Goal: Task Accomplishment & Management: Manage account settings

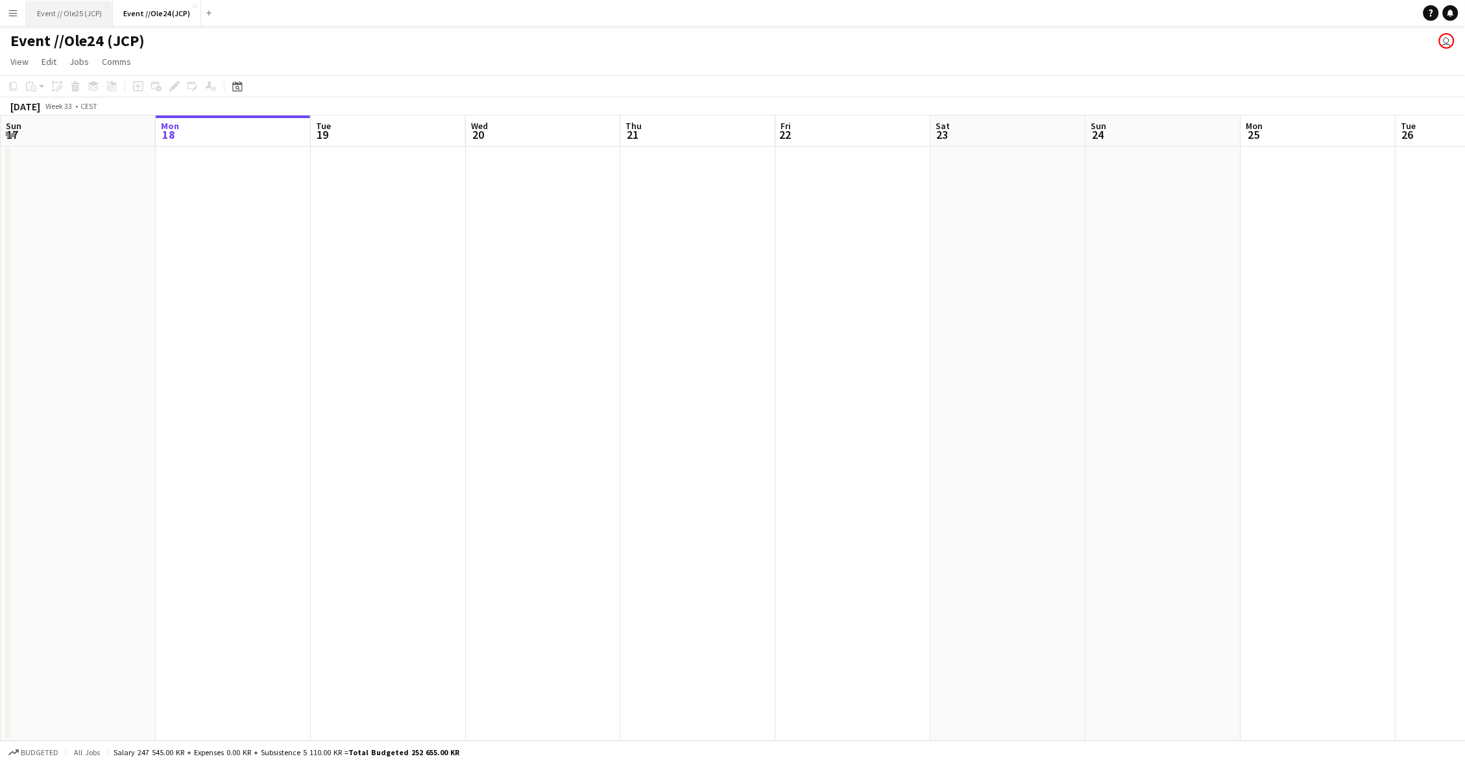
drag, startPoint x: 85, startPoint y: 12, endPoint x: 104, endPoint y: 22, distance: 22.1
click at [84, 12] on button "Event // Ole25 (JCP) Close" at bounding box center [70, 13] width 86 height 25
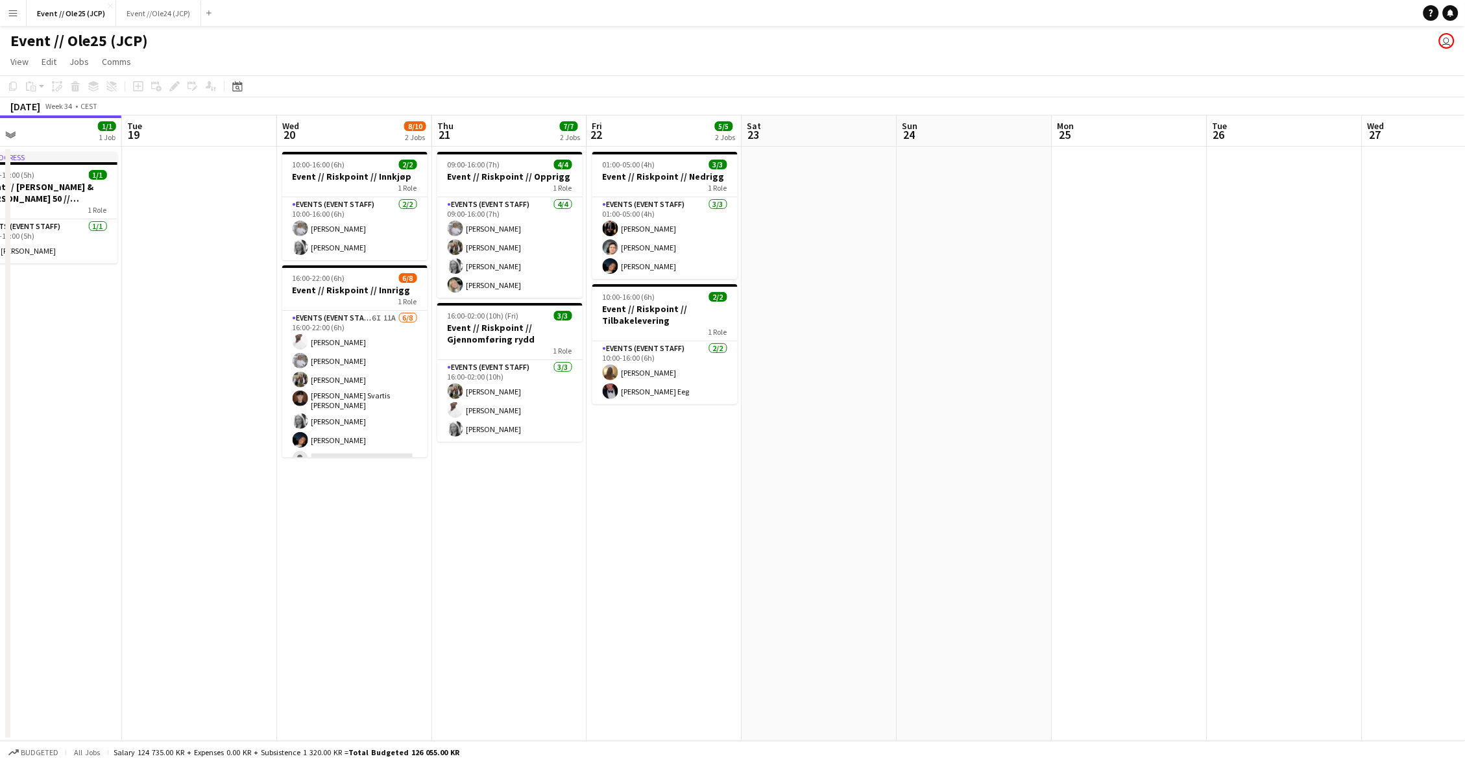
click at [517, 516] on app-date-cell "09:00-16:00 (7h) 4/4 Event // Riskpoint // Opprigg 1 Role Events (Event Staff) …" at bounding box center [509, 444] width 155 height 594
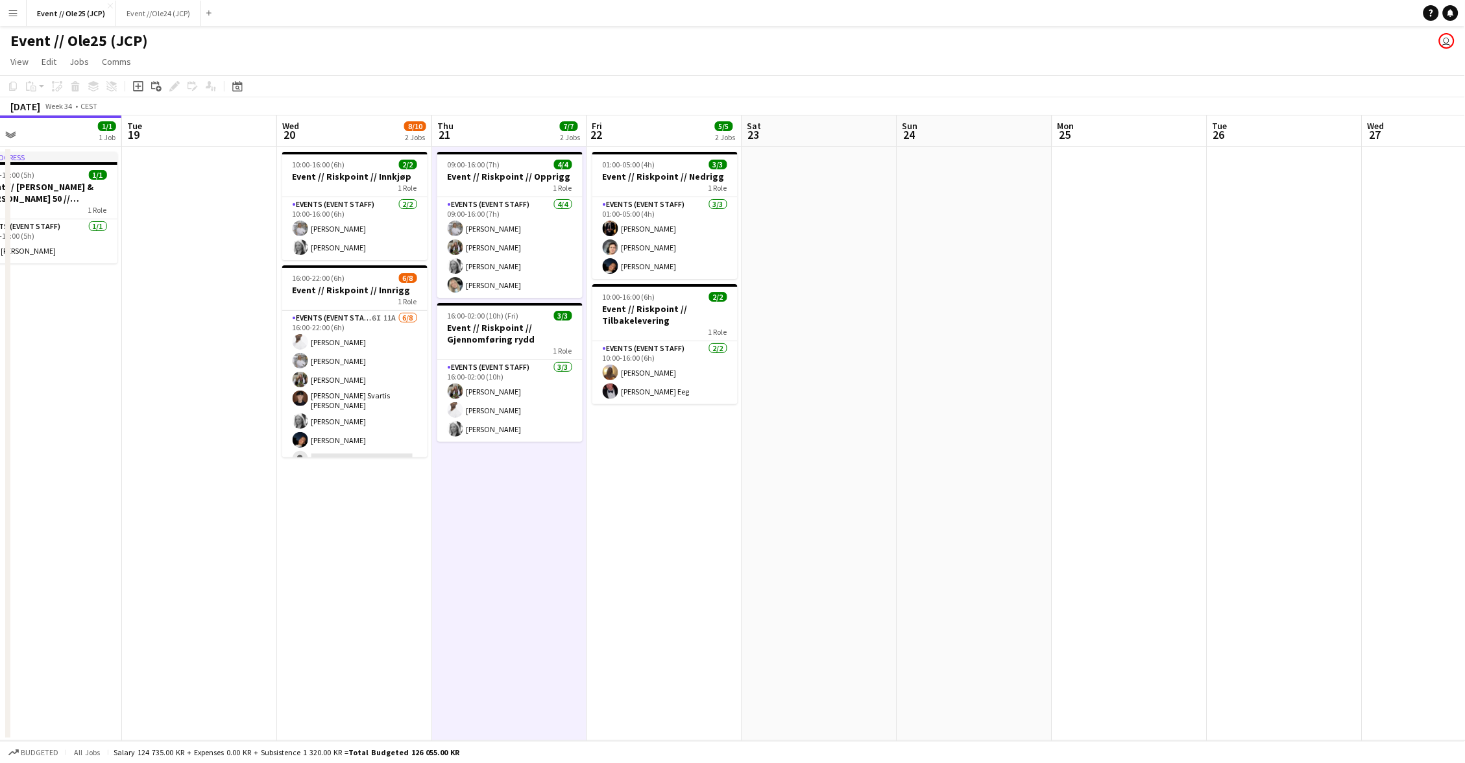
scroll to position [0, 343]
click at [130, 86] on div "Add job" at bounding box center [138, 87] width 16 height 16
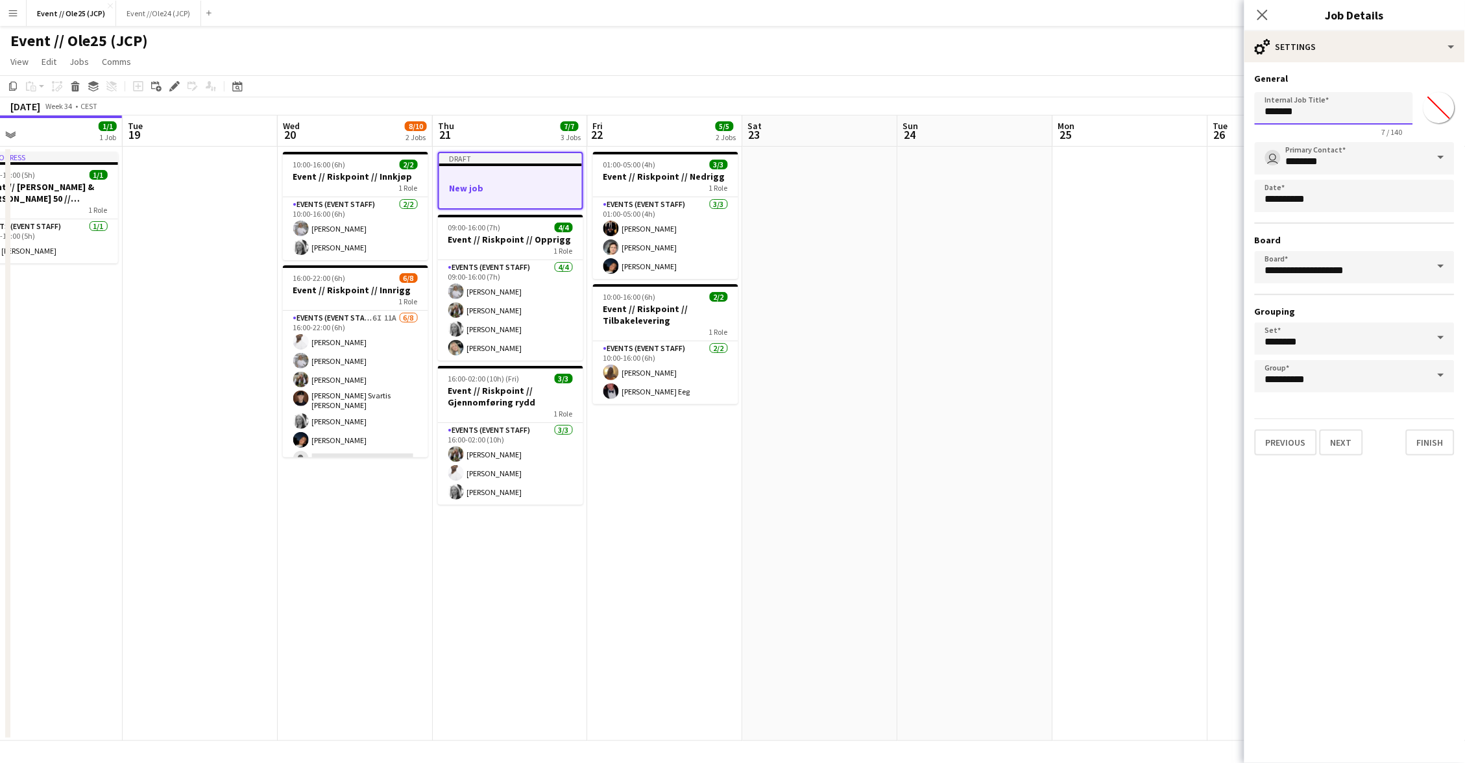
click at [1282, 110] on input "*******" at bounding box center [1334, 108] width 158 height 32
type input "**********"
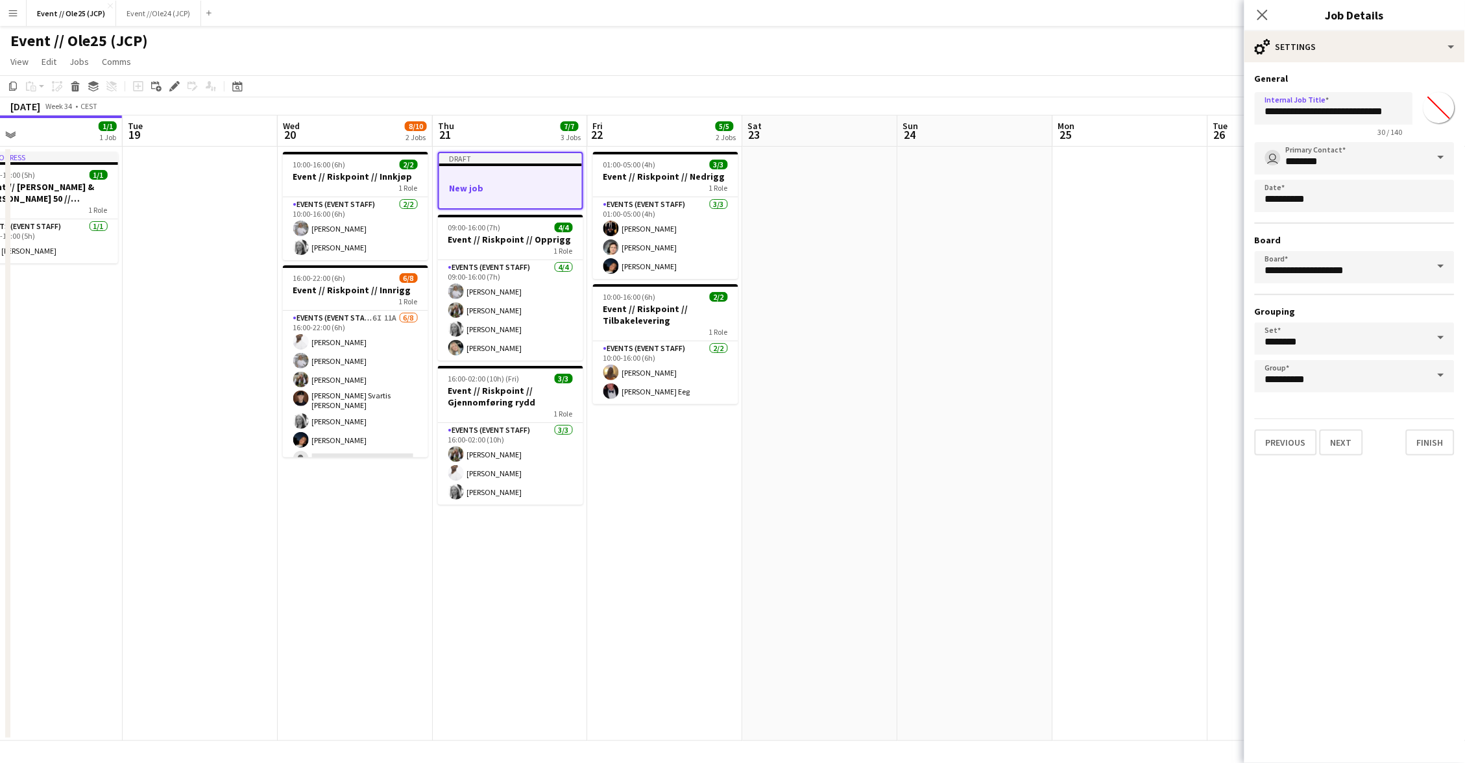
click at [1346, 429] on button "Next" at bounding box center [1341, 442] width 43 height 26
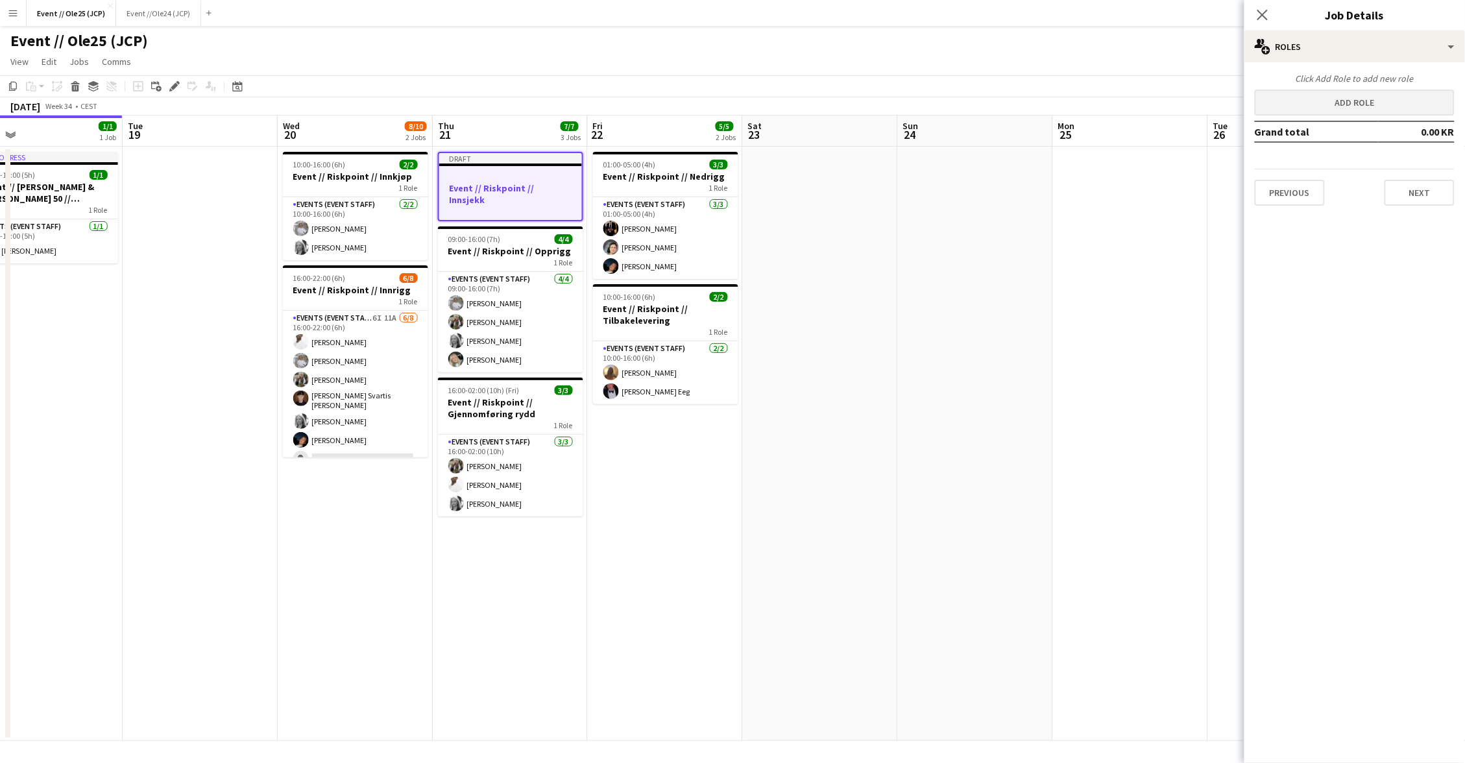
click at [1329, 97] on button "Add role" at bounding box center [1355, 103] width 200 height 26
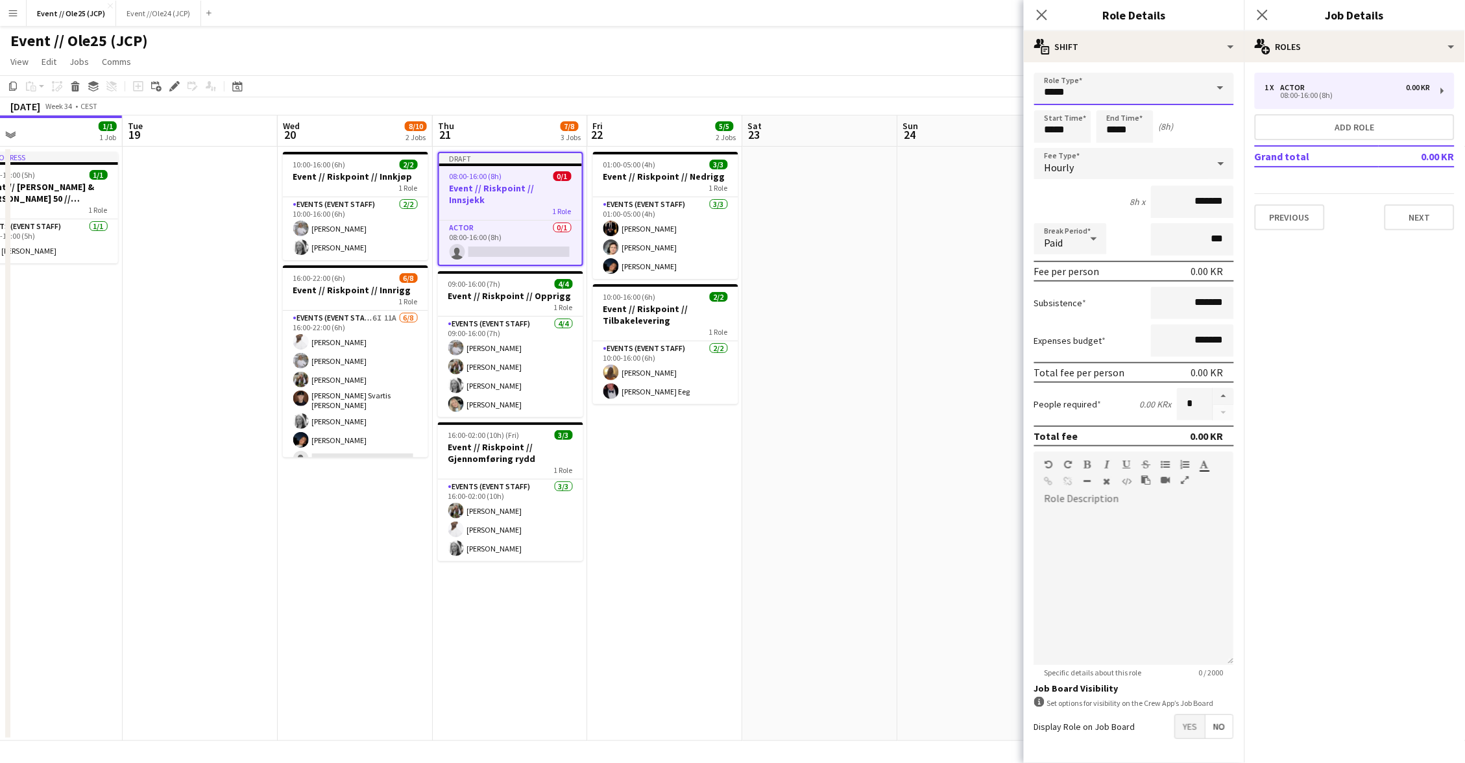
click at [1155, 84] on input "*****" at bounding box center [1134, 89] width 200 height 32
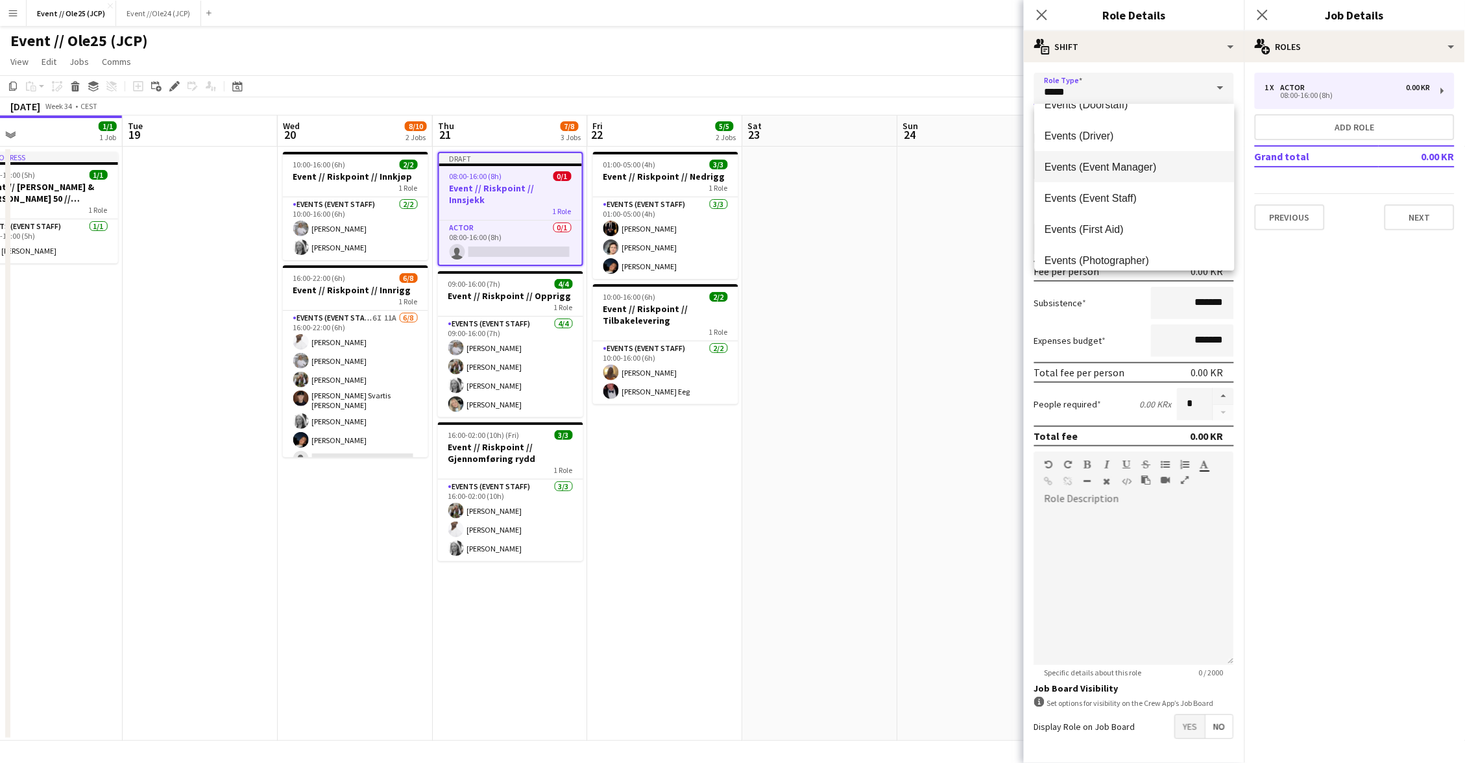
scroll to position [302, 0]
click at [1119, 191] on span "Events (Event Staff)" at bounding box center [1134, 197] width 179 height 12
type input "**********"
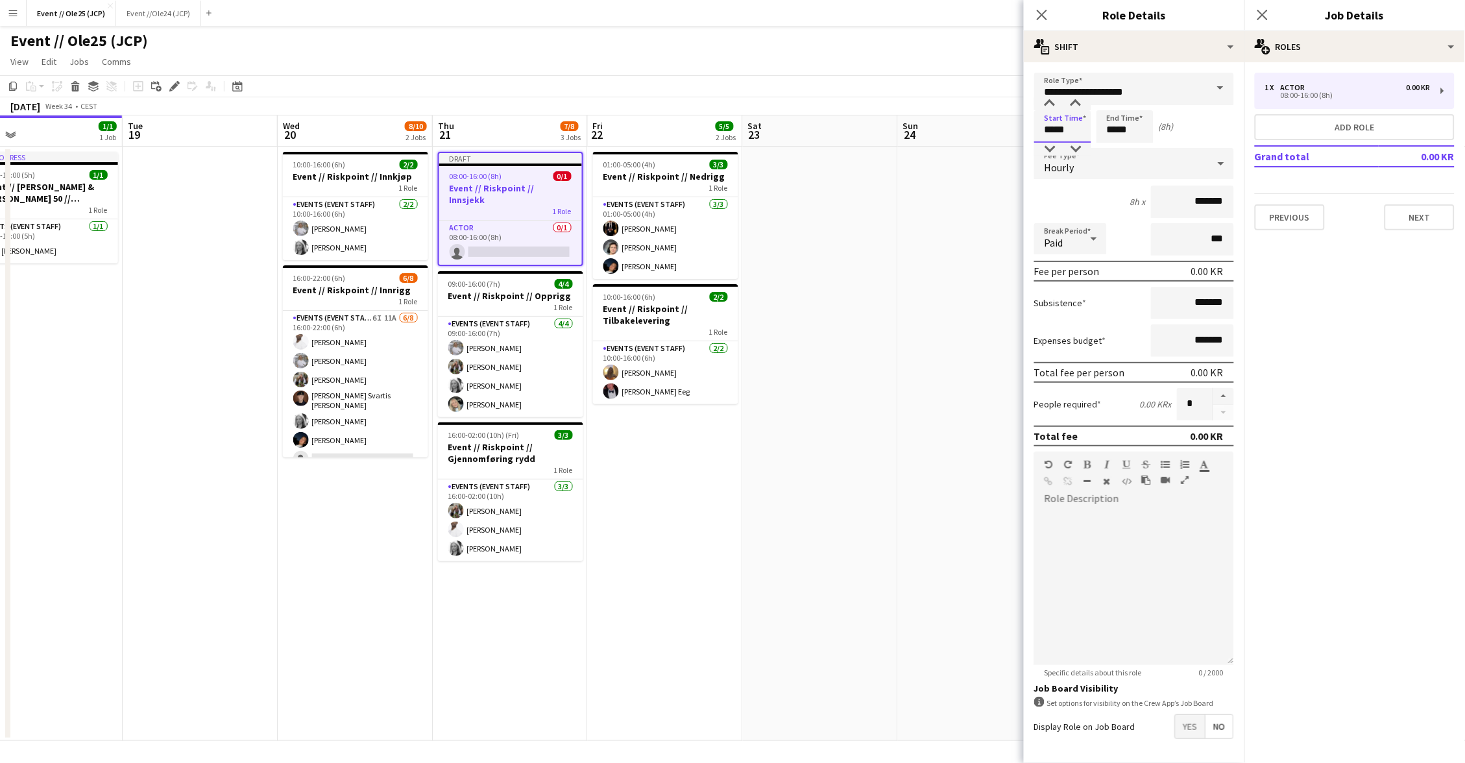
click at [1056, 122] on input "*****" at bounding box center [1062, 126] width 57 height 32
click at [1052, 107] on div at bounding box center [1050, 103] width 26 height 13
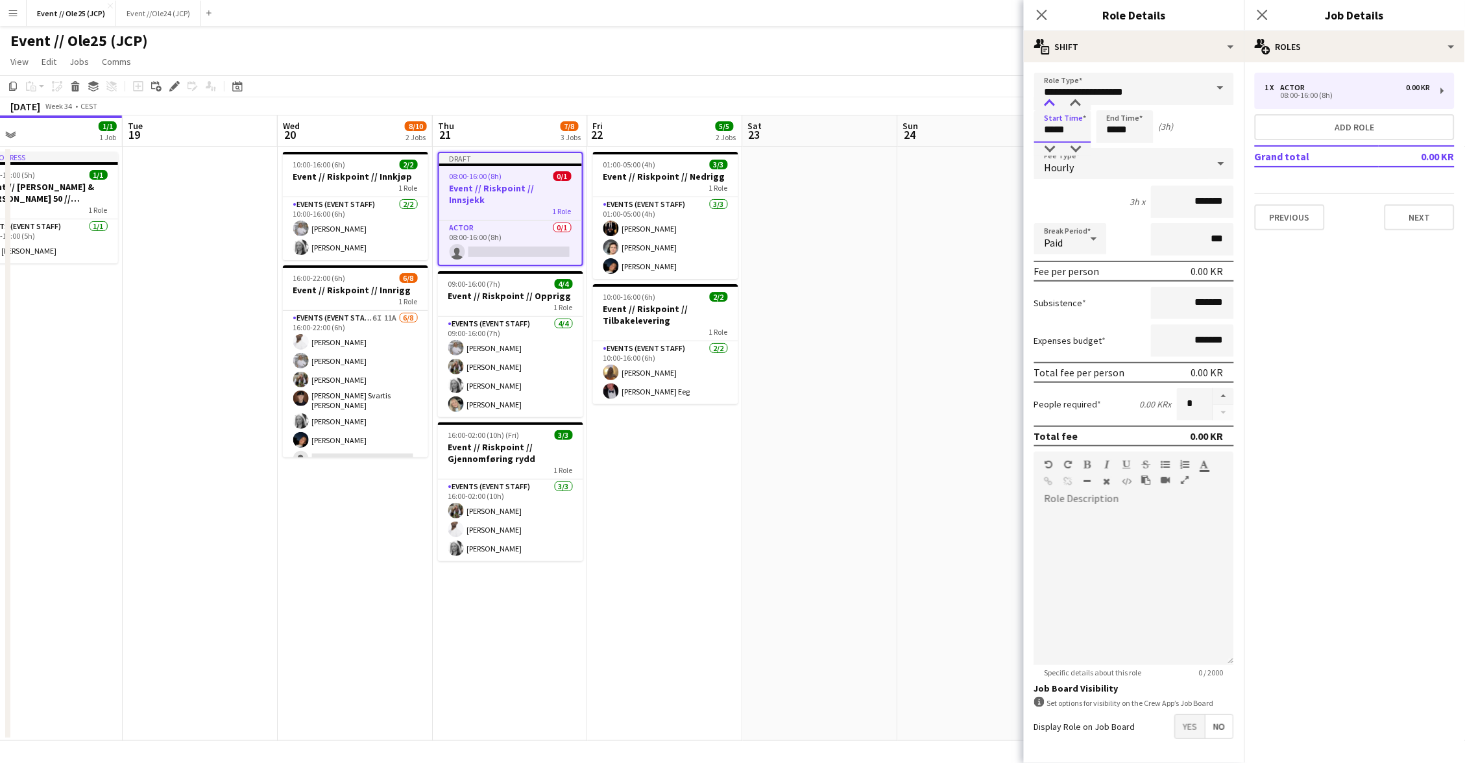
click at [1052, 107] on div at bounding box center [1050, 103] width 26 height 13
drag, startPoint x: 1054, startPoint y: 104, endPoint x: 1069, endPoint y: 113, distance: 17.1
click at [1054, 104] on div at bounding box center [1050, 103] width 26 height 13
click at [1100, 123] on input "*****" at bounding box center [1124, 126] width 57 height 32
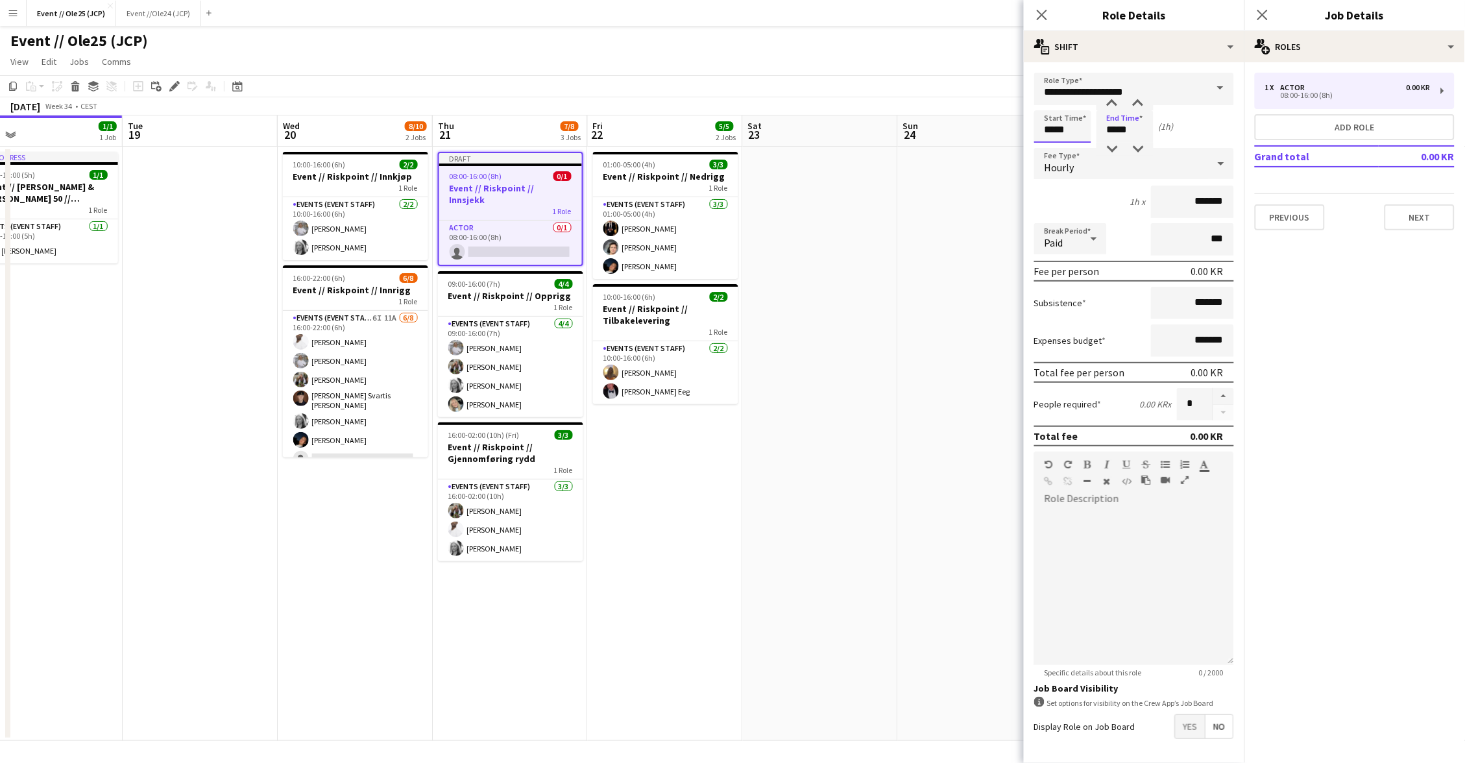
drag, startPoint x: 1058, startPoint y: 127, endPoint x: 1050, endPoint y: 115, distance: 13.1
click at [1057, 126] on input "*****" at bounding box center [1062, 126] width 57 height 32
click at [1047, 104] on div at bounding box center [1050, 103] width 26 height 13
type input "*****"
click at [1047, 104] on div at bounding box center [1050, 103] width 26 height 13
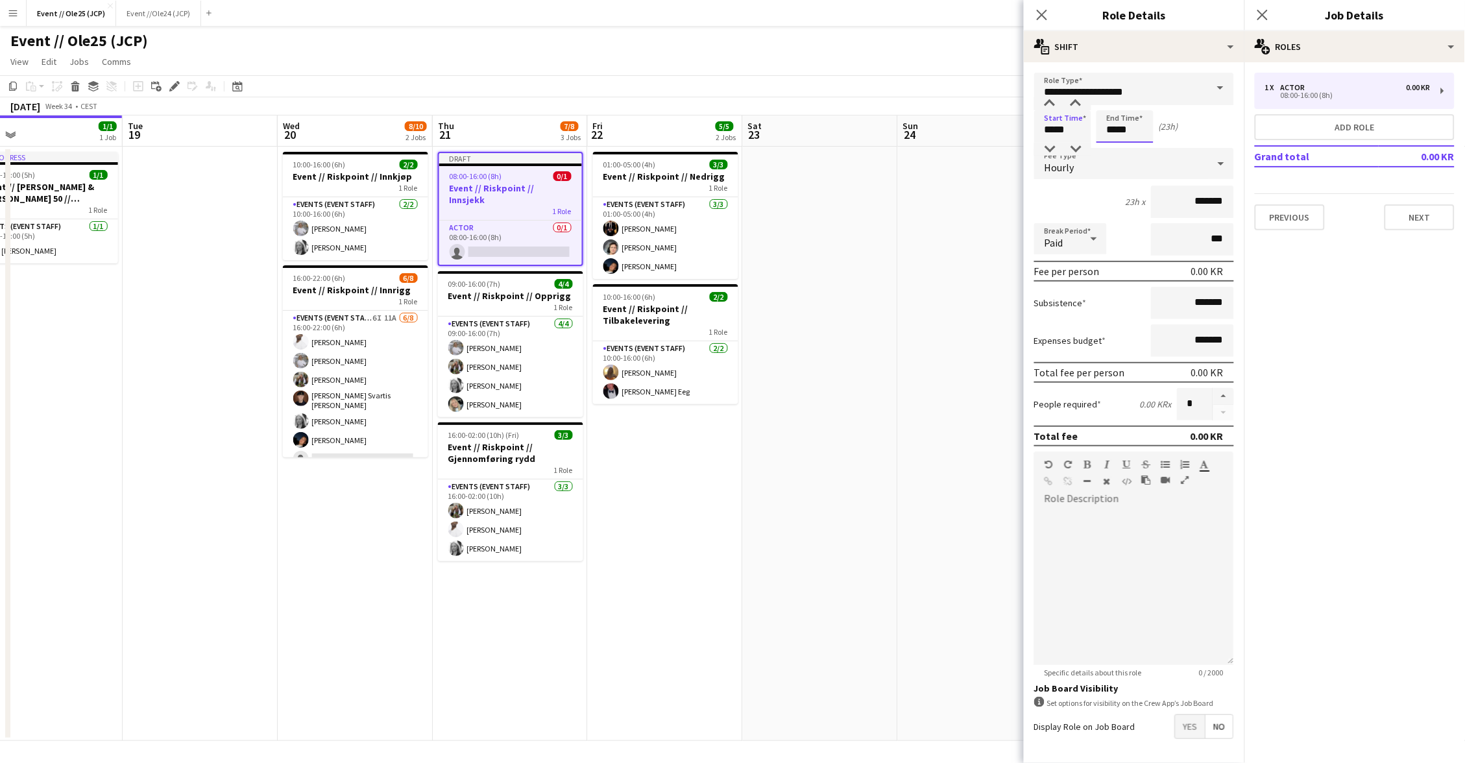
click at [1099, 124] on input "*****" at bounding box center [1124, 126] width 57 height 32
click at [1113, 102] on div at bounding box center [1112, 103] width 26 height 13
click at [1112, 102] on div at bounding box center [1112, 103] width 26 height 13
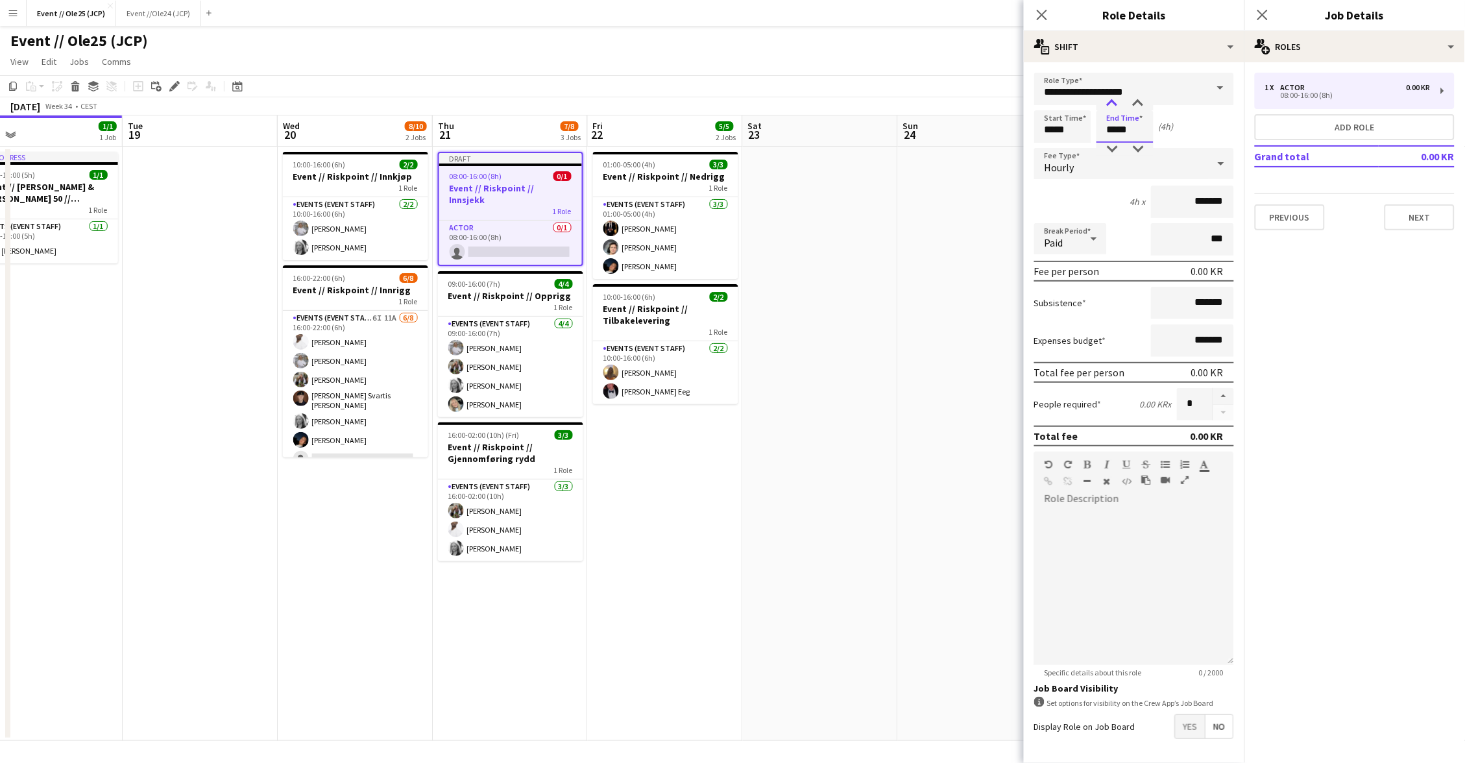
click at [1112, 102] on div at bounding box center [1112, 103] width 26 height 13
type input "*****"
click at [1115, 146] on div at bounding box center [1112, 149] width 26 height 13
click at [1321, 93] on div "08:00-16:00 (8h)" at bounding box center [1347, 95] width 165 height 6
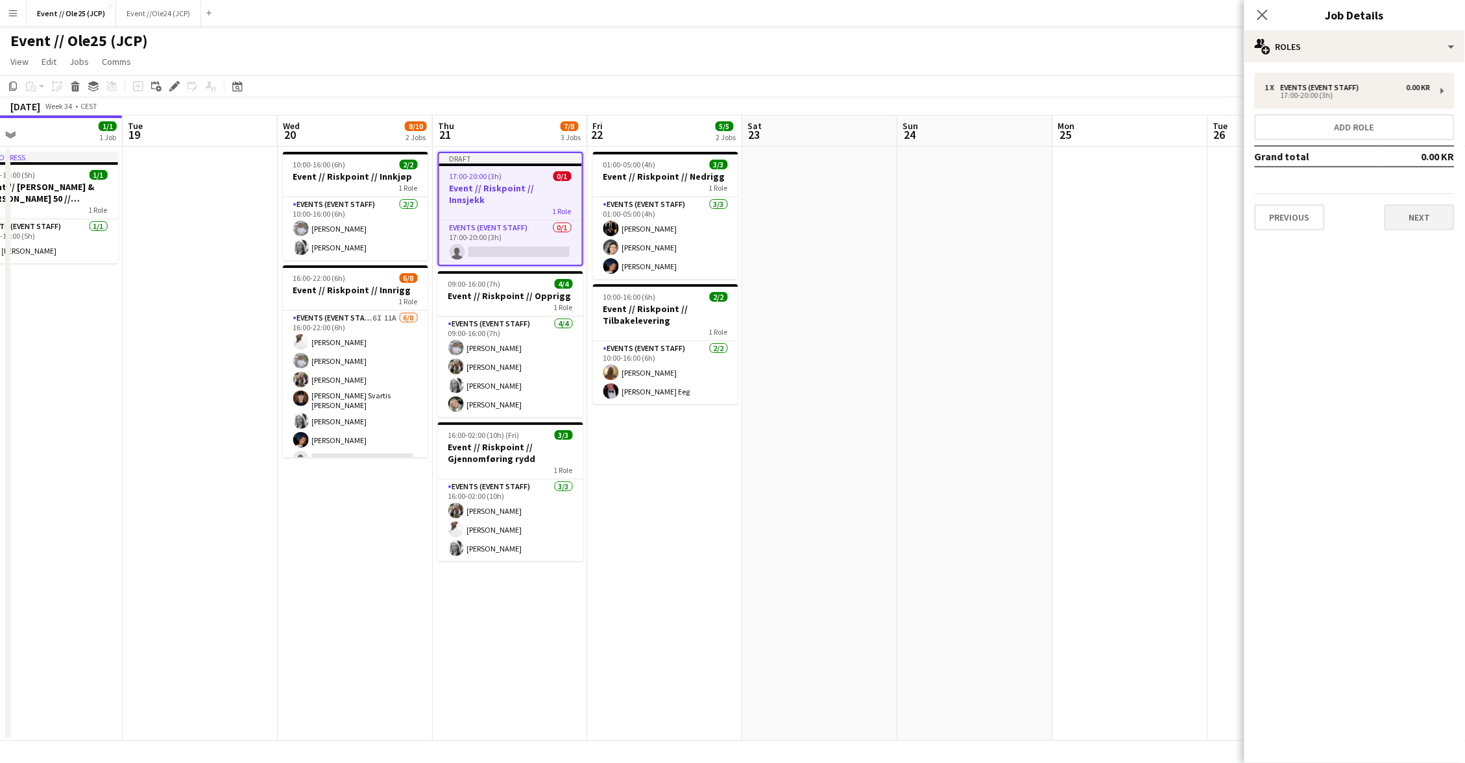
click at [1425, 219] on button "Next" at bounding box center [1419, 217] width 70 height 26
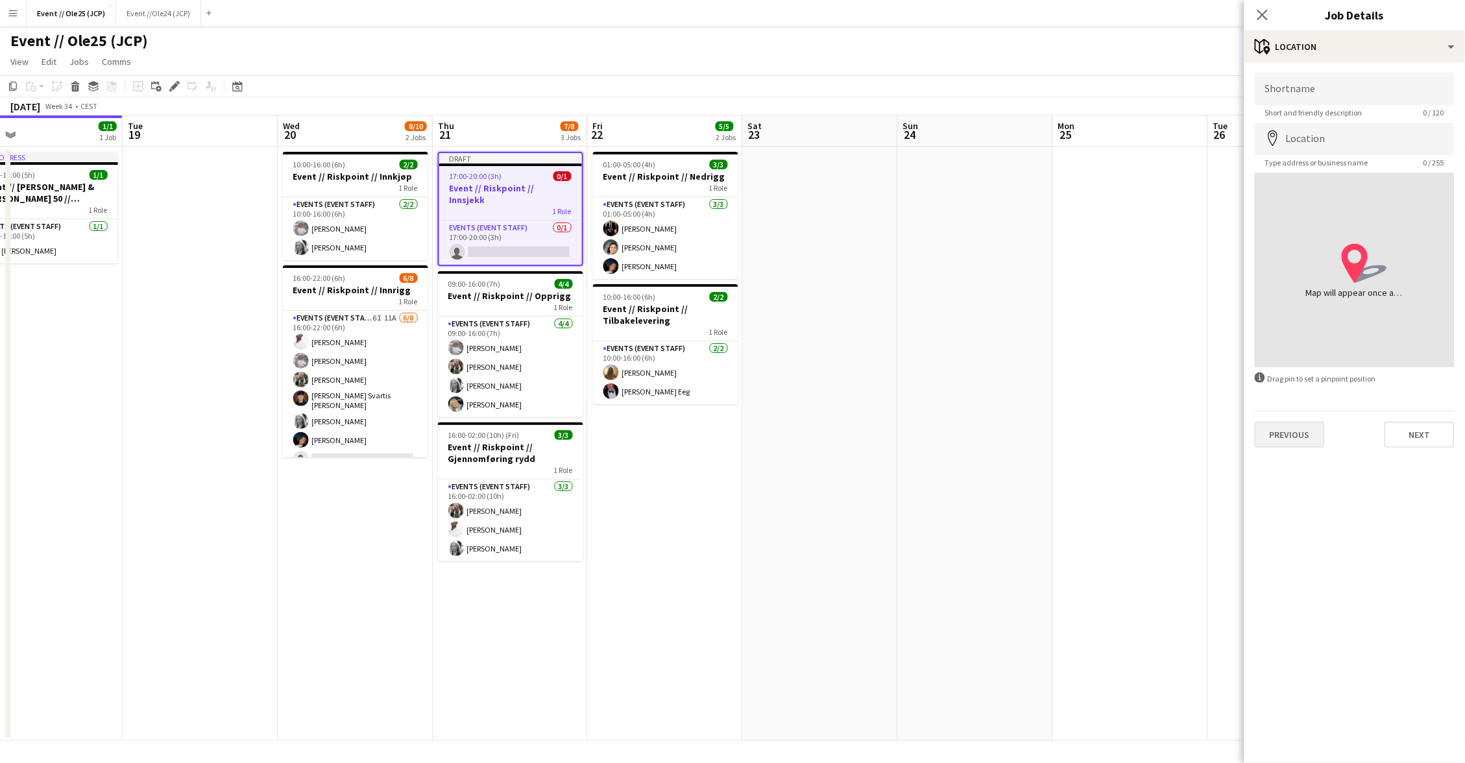
drag, startPoint x: 1304, startPoint y: 413, endPoint x: 1303, endPoint y: 423, distance: 9.8
click at [1304, 413] on div "Previous Next" at bounding box center [1355, 429] width 200 height 37
click at [1303, 422] on button "Previous" at bounding box center [1290, 435] width 70 height 26
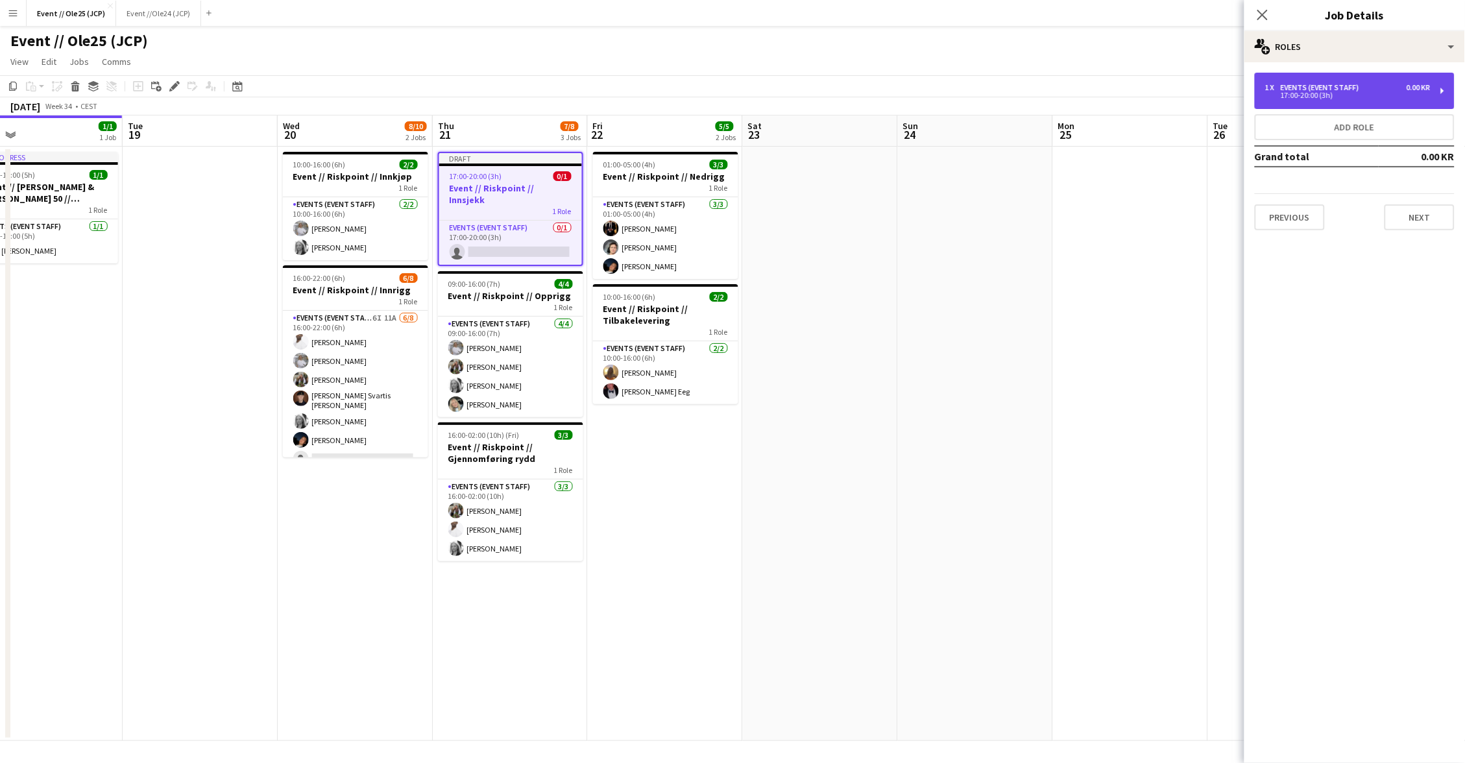
click at [1296, 97] on div "17:00-20:00 (3h)" at bounding box center [1347, 95] width 165 height 6
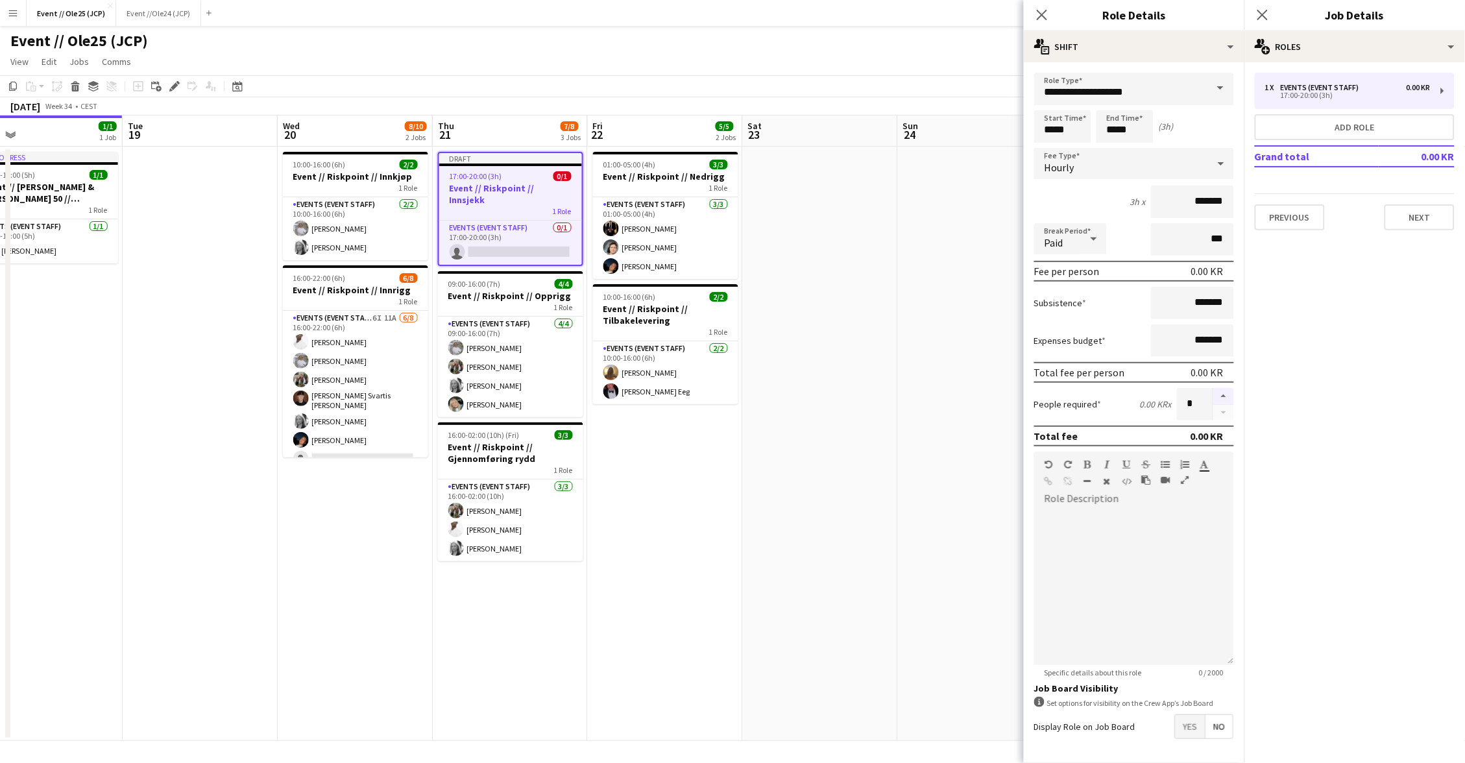
click at [1227, 388] on button "button" at bounding box center [1223, 396] width 21 height 17
drag, startPoint x: 1227, startPoint y: 387, endPoint x: 1263, endPoint y: 310, distance: 85.3
click at [1227, 388] on button "button" at bounding box center [1223, 396] width 21 height 17
type input "*"
click at [1324, 88] on div "Events (Event Staff)" at bounding box center [1323, 87] width 84 height 9
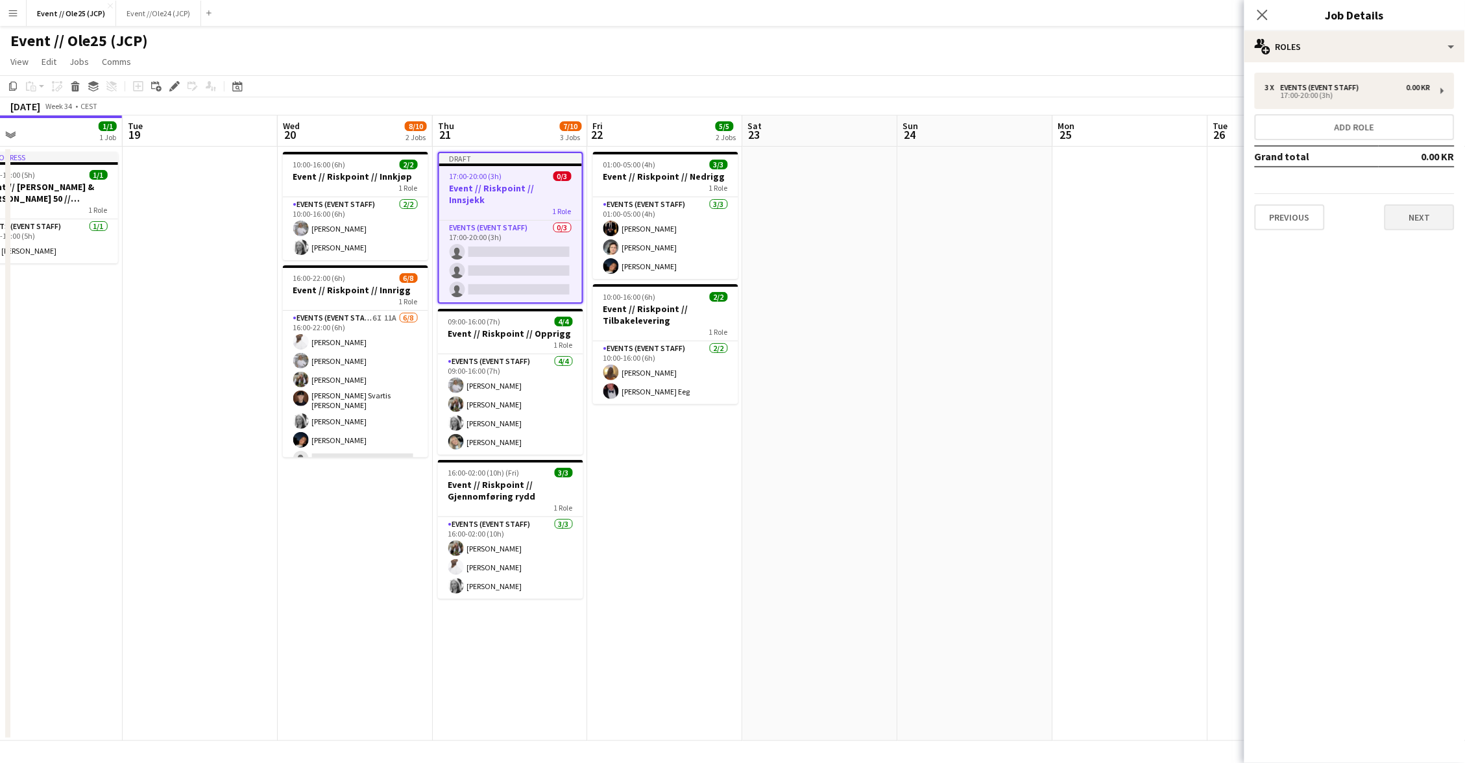
click at [1442, 218] on button "Next" at bounding box center [1419, 217] width 70 height 26
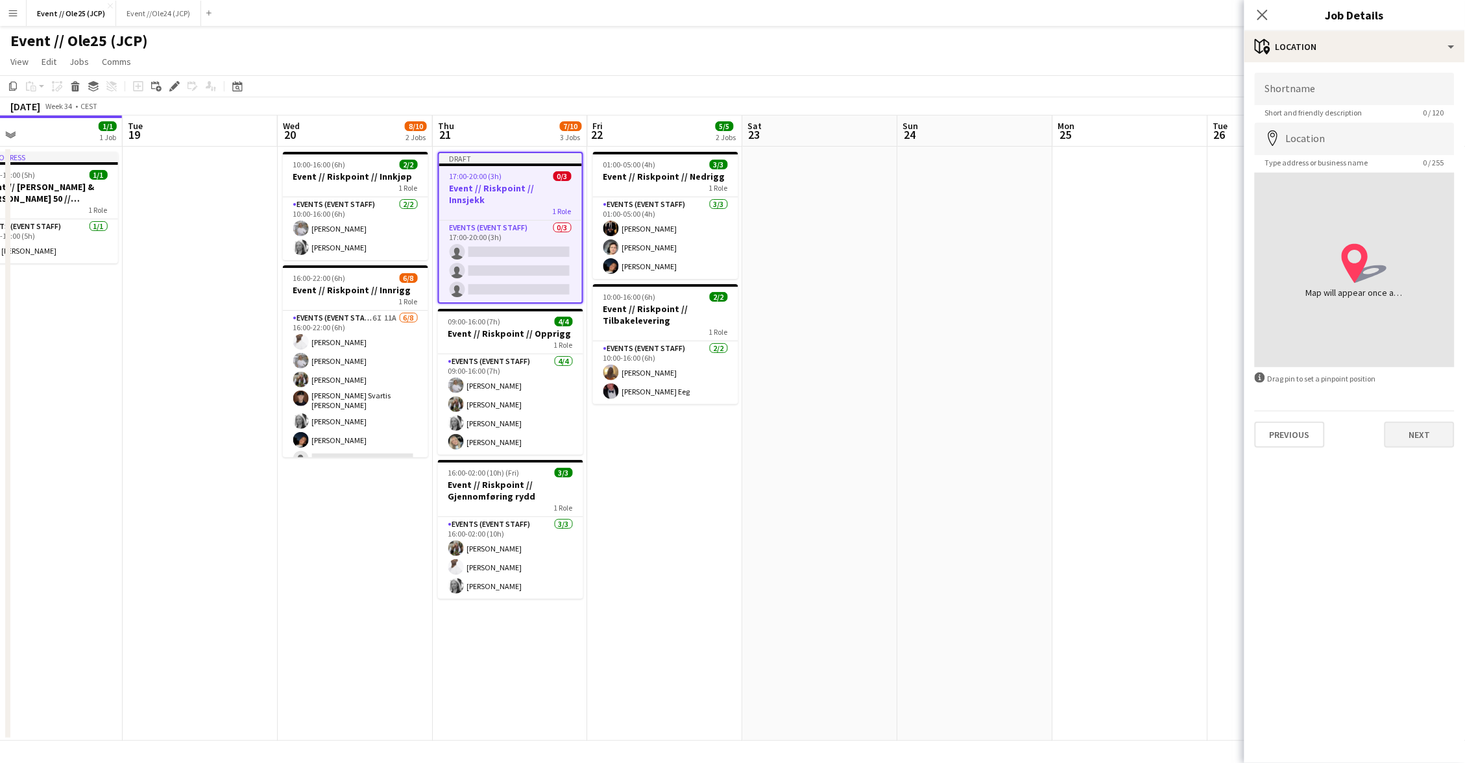
drag, startPoint x: 1413, startPoint y: 413, endPoint x: 1413, endPoint y: 427, distance: 13.6
click at [1413, 418] on div "Previous Next" at bounding box center [1355, 429] width 200 height 37
click at [1413, 427] on button "Next" at bounding box center [1419, 435] width 70 height 26
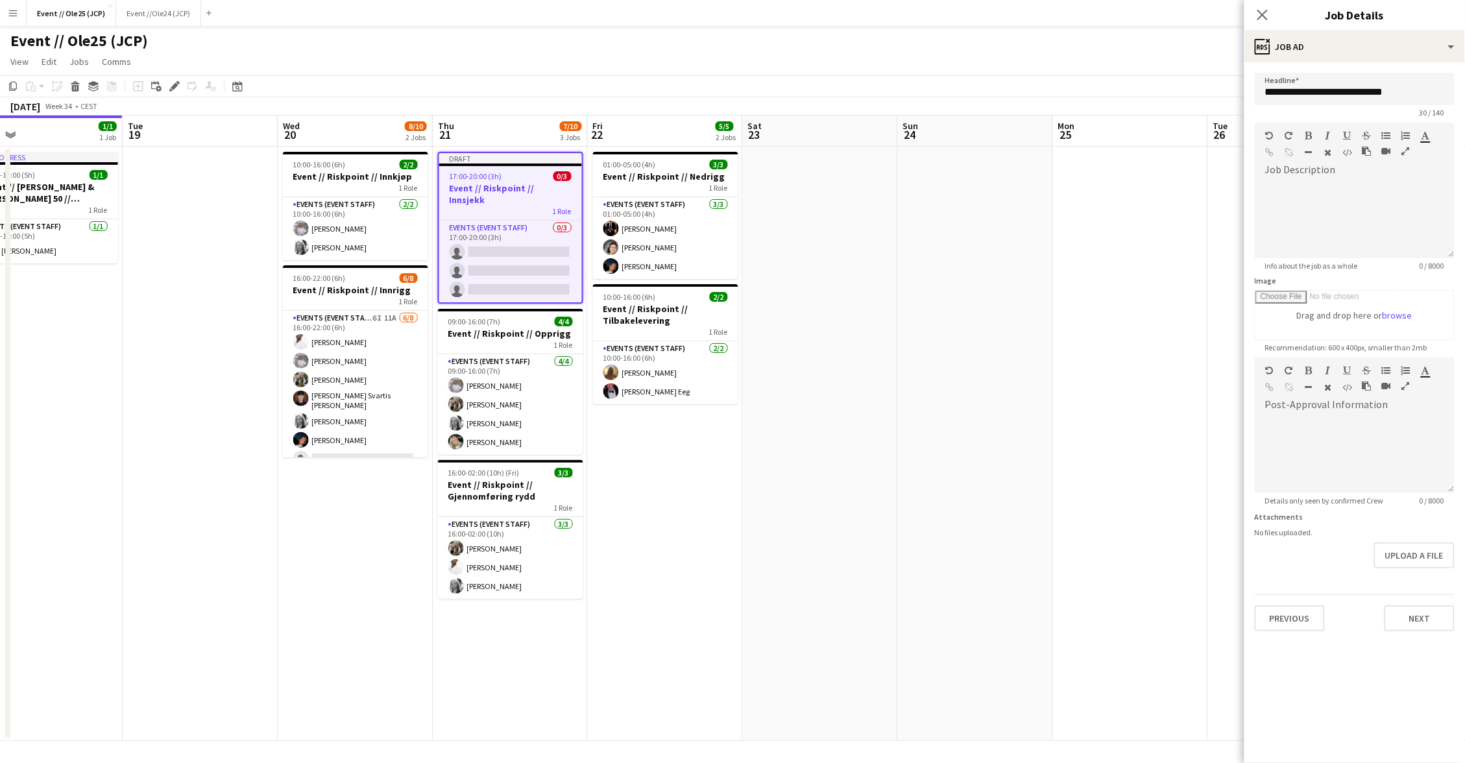
drag, startPoint x: 1437, startPoint y: 603, endPoint x: 1446, endPoint y: 492, distance: 110.7
click at [1437, 605] on button "Next" at bounding box center [1419, 618] width 70 height 26
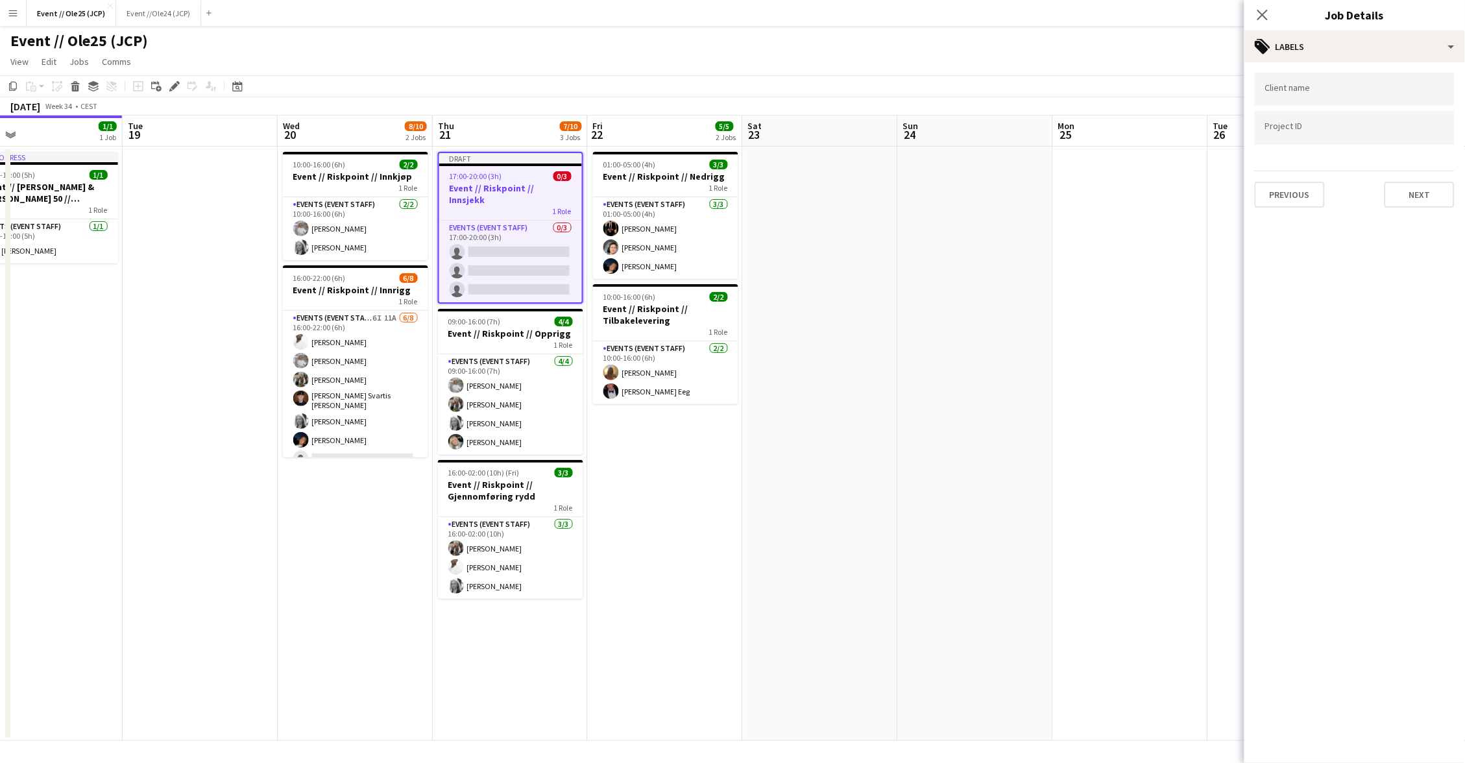
click at [1361, 68] on div "Client name Project ID Previous Next" at bounding box center [1354, 140] width 221 height 156
click at [1357, 102] on div at bounding box center [1355, 89] width 200 height 33
type input "*********"
type input "******"
click at [1407, 193] on button "Next" at bounding box center [1419, 195] width 70 height 26
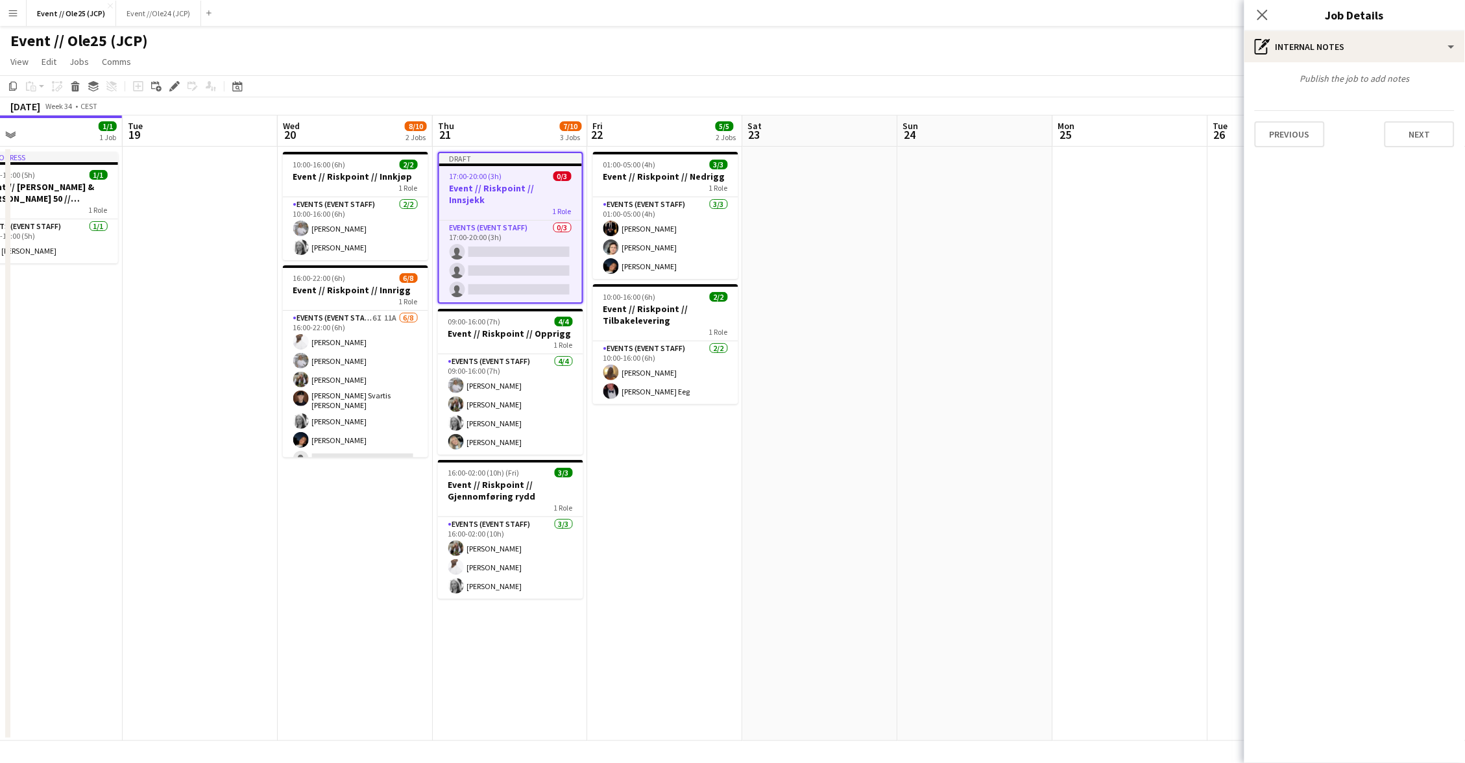
click at [1427, 136] on button "Next" at bounding box center [1419, 134] width 70 height 26
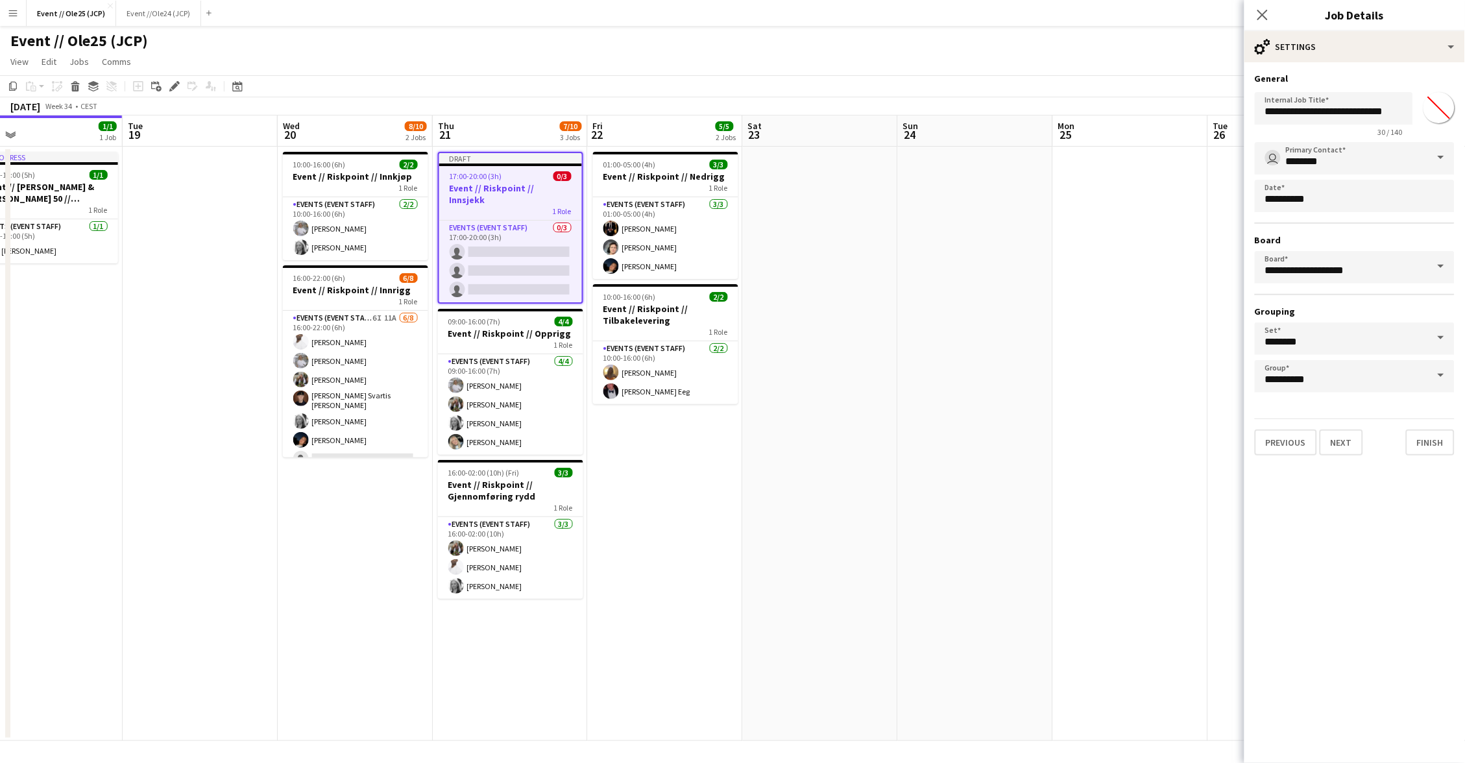
drag, startPoint x: 991, startPoint y: 405, endPoint x: 581, endPoint y: 302, distance: 423.6
click at [987, 405] on app-calendar-viewport "Sat 16 3/3 2 Jobs Sun 17 2/2 1 Job Mon 18 1/1 1 Job Tue 19 Wed 20 8/10 2 Jobs T…" at bounding box center [732, 427] width 1465 height 625
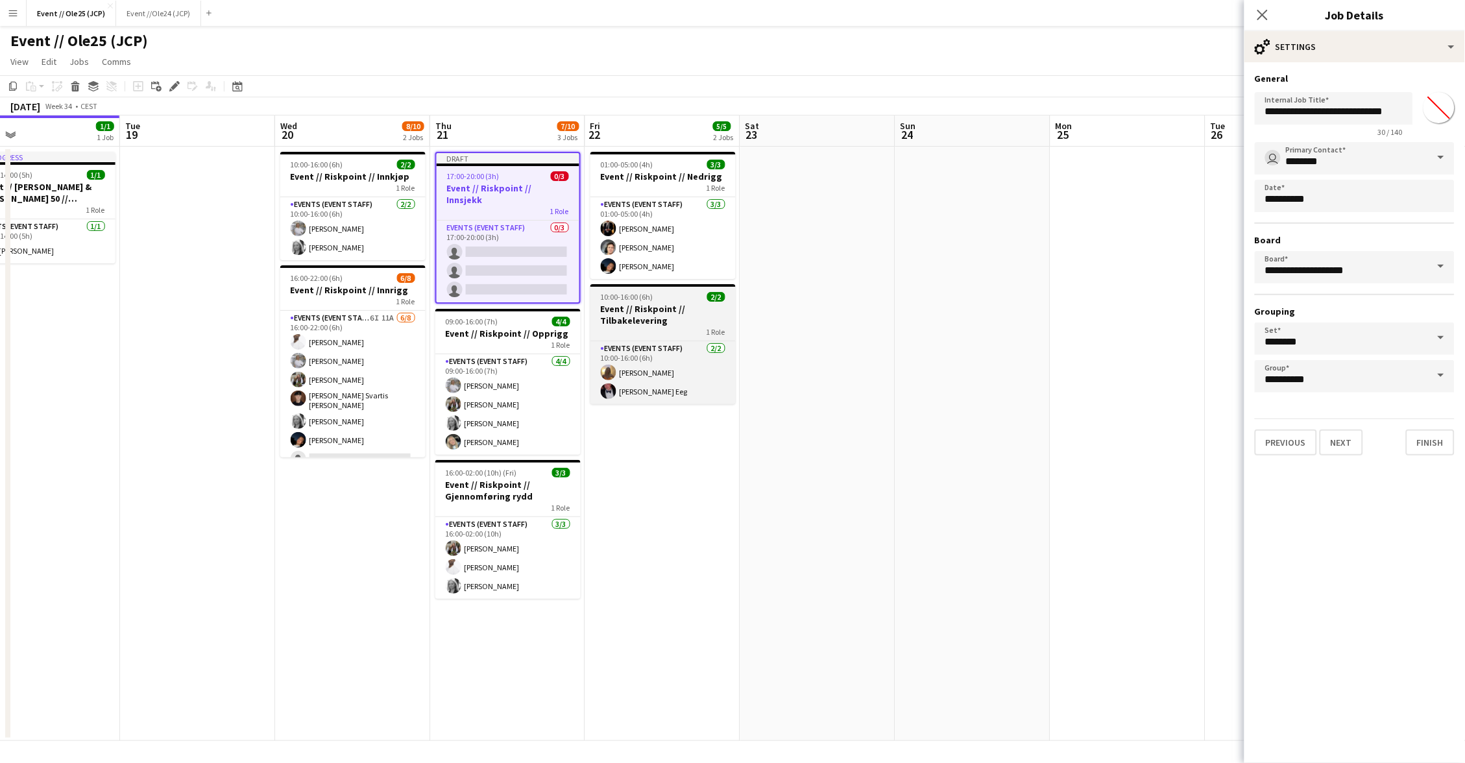
drag, startPoint x: 950, startPoint y: 313, endPoint x: 719, endPoint y: 309, distance: 231.6
click at [949, 313] on app-date-cell at bounding box center [972, 444] width 155 height 594
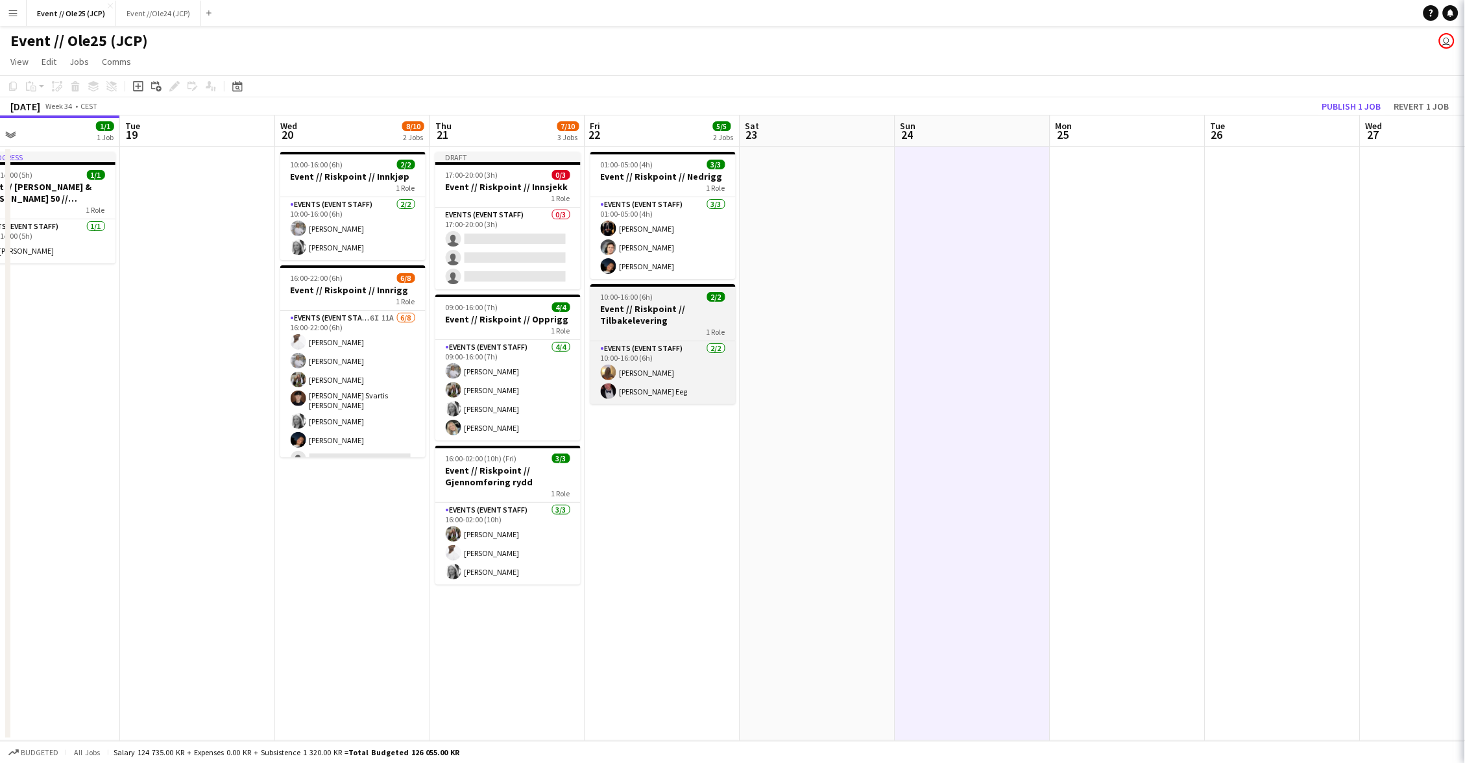
scroll to position [0, 346]
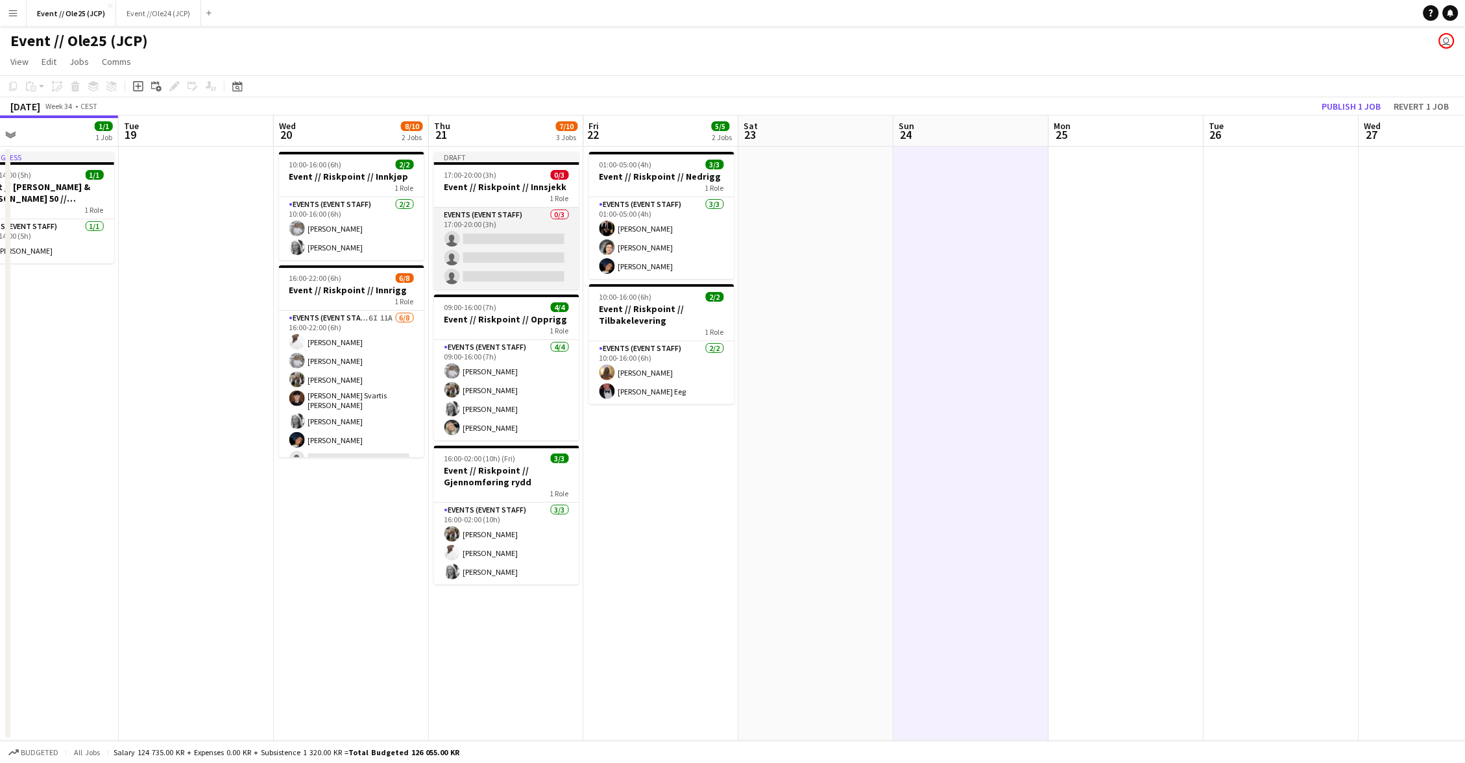
click at [513, 232] on app-card-role "Events (Event Staff) 0/3 17:00-20:00 (3h) single-neutral-actions single-neutral…" at bounding box center [506, 249] width 145 height 82
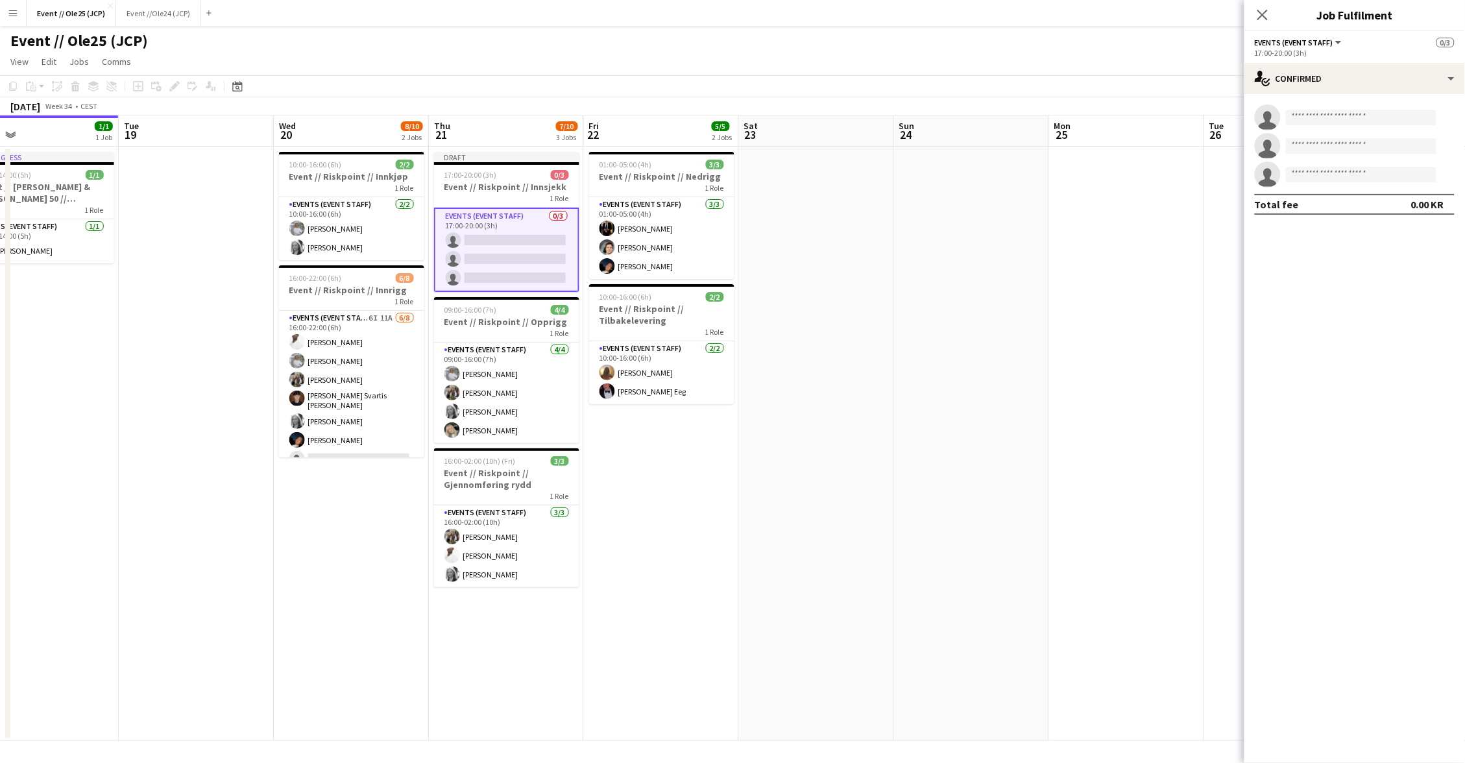
click at [478, 588] on app-date-cell "Draft 17:00-20:00 (3h) 0/3 Event // Riskpoint // Innsjekk 1 Role Events (Event …" at bounding box center [506, 444] width 155 height 594
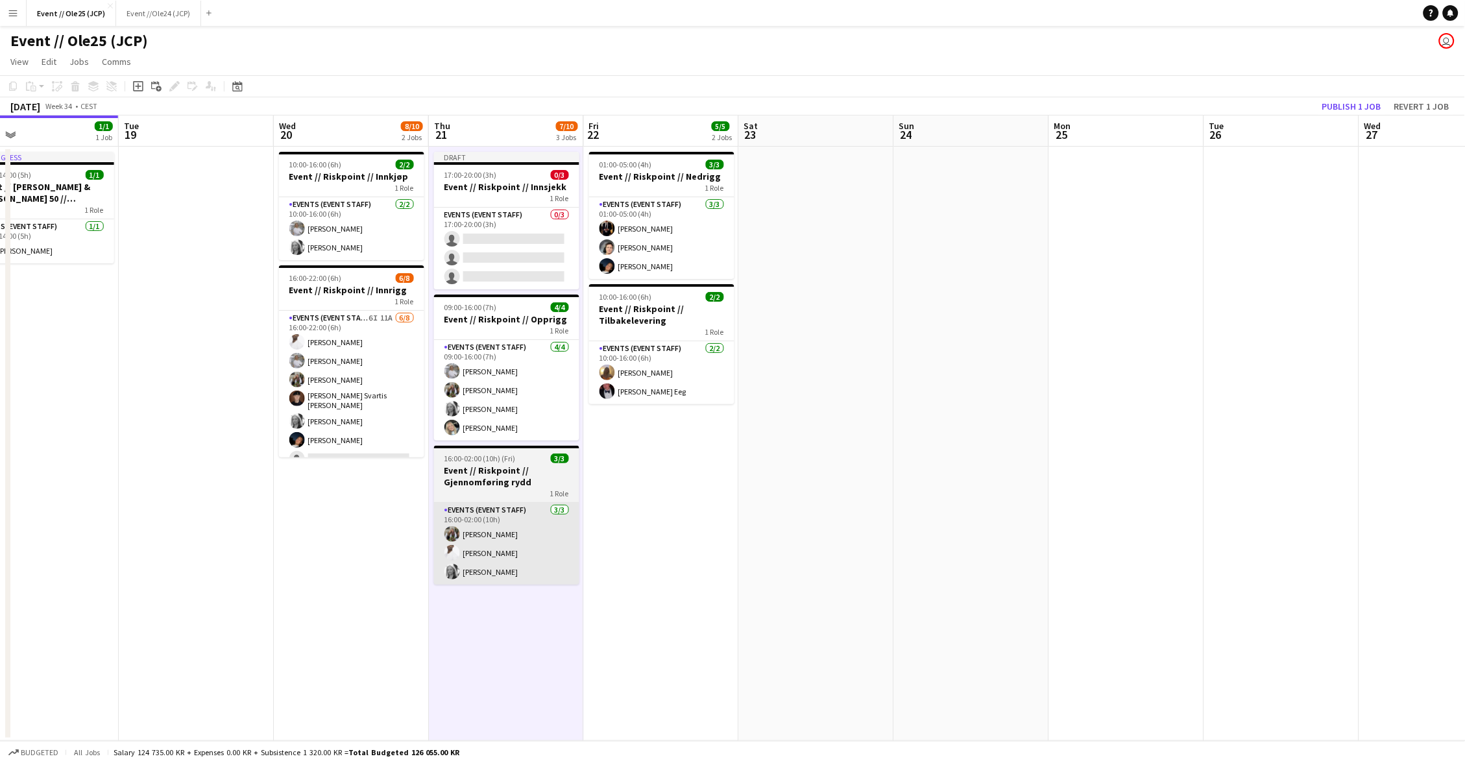
click at [489, 573] on app-card-role "Events (Event Staff) 3/3 16:00-02:00 (10h) Vilde Bakke Elias Stenvadet Maria Gr…" at bounding box center [506, 544] width 145 height 82
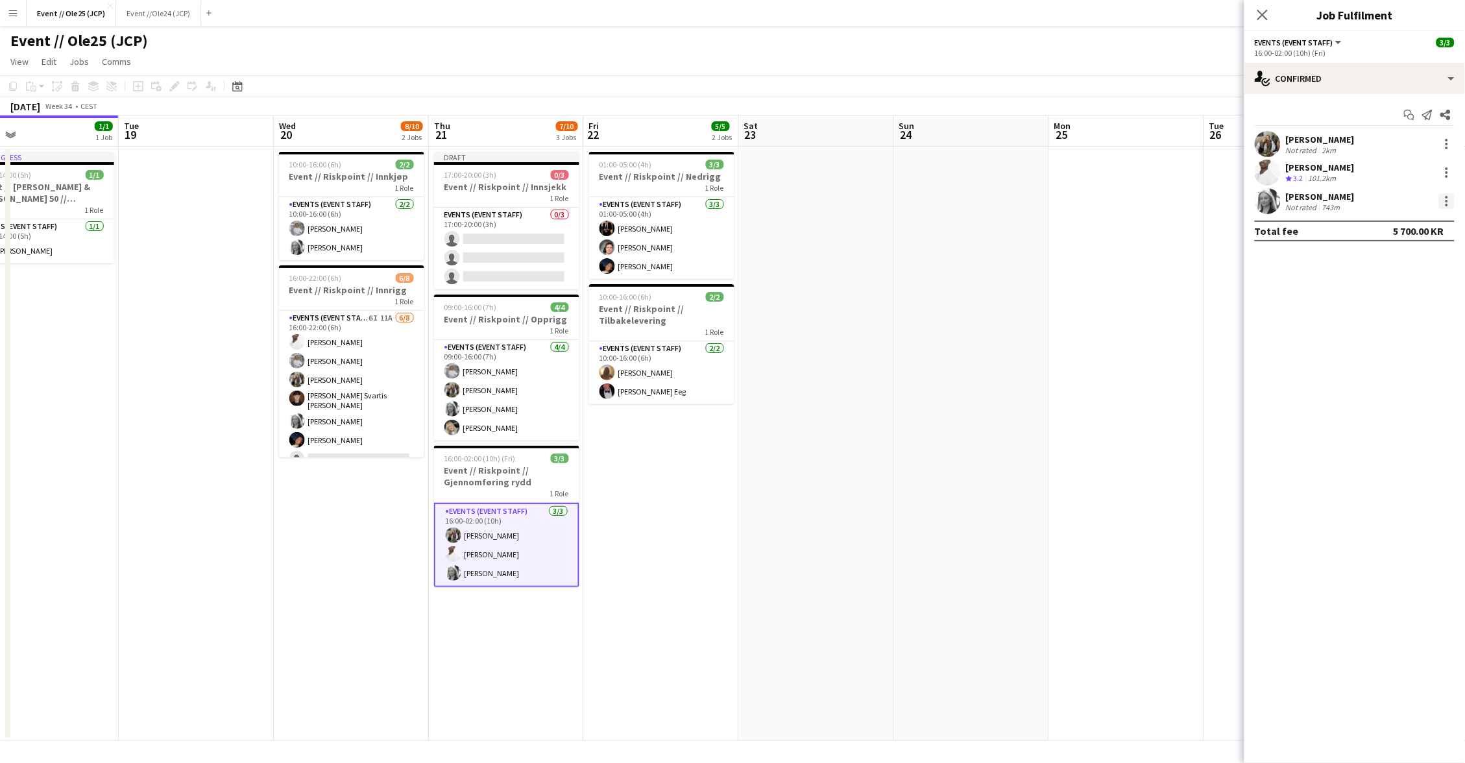
click at [1445, 206] on div at bounding box center [1447, 201] width 16 height 16
click at [1386, 354] on span "Remove" at bounding box center [1383, 348] width 39 height 11
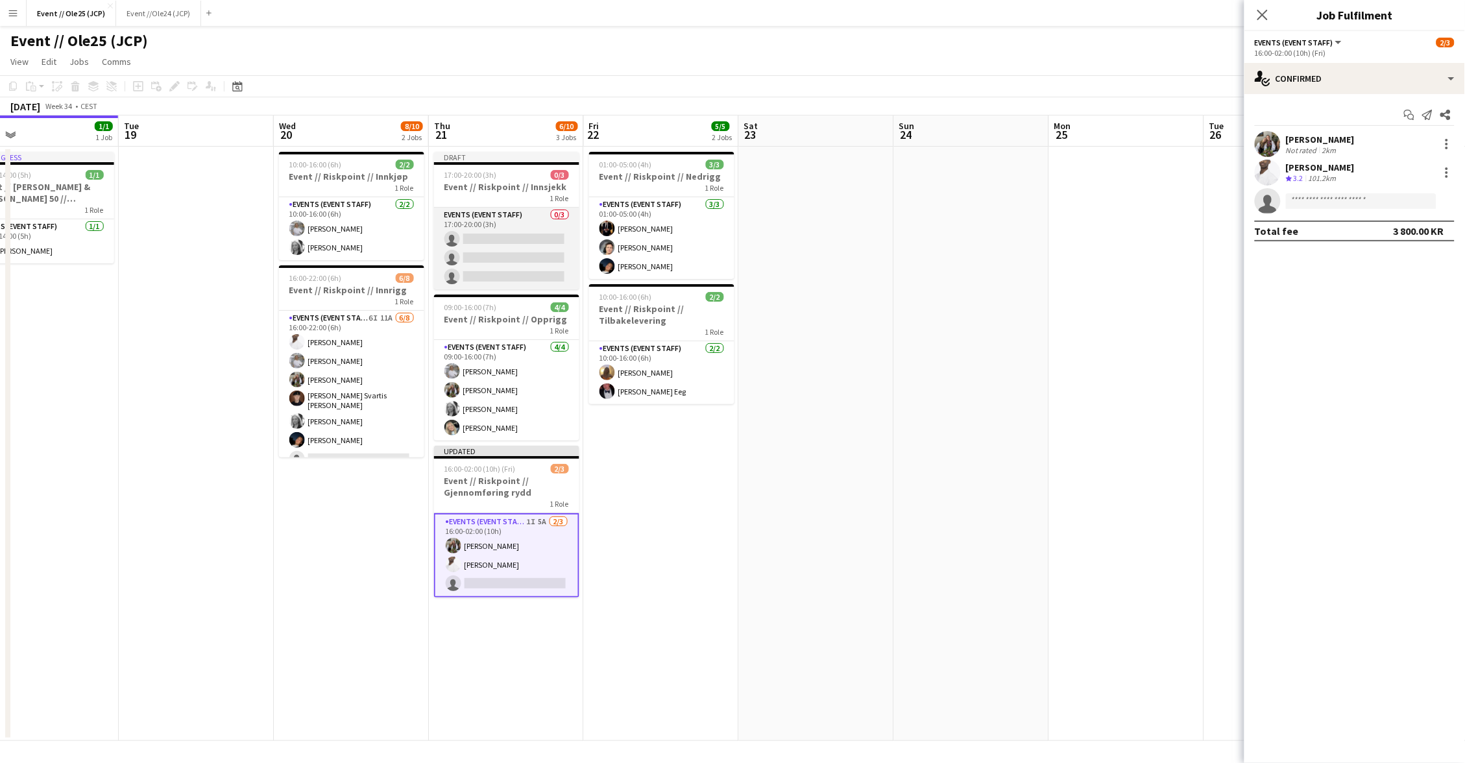
click at [485, 263] on app-card-role "Events (Event Staff) 0/3 17:00-20:00 (3h) single-neutral-actions single-neutral…" at bounding box center [506, 249] width 145 height 82
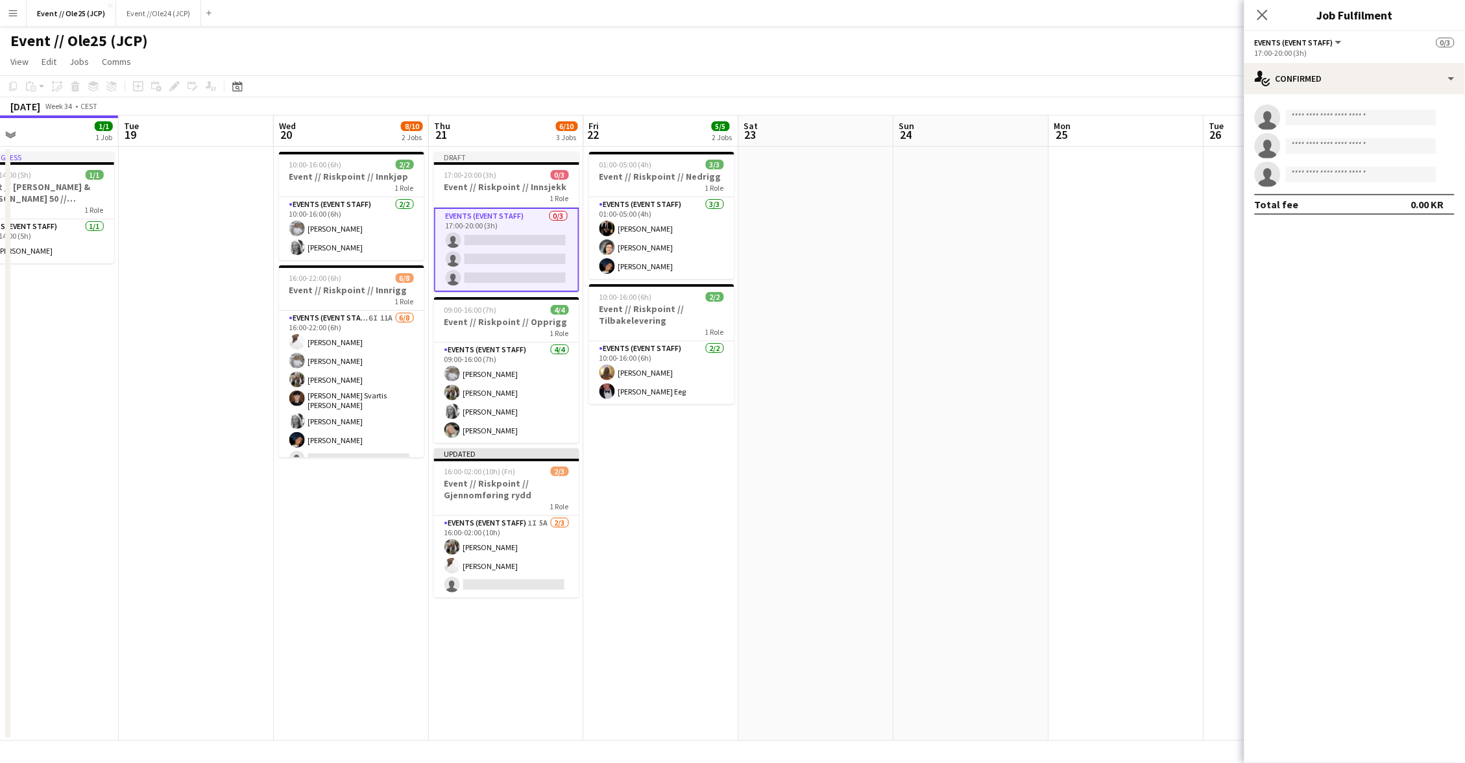
click at [1321, 124] on app-invite-slot "single-neutral-actions" at bounding box center [1354, 117] width 221 height 26
click at [1321, 118] on input at bounding box center [1361, 118] width 151 height 16
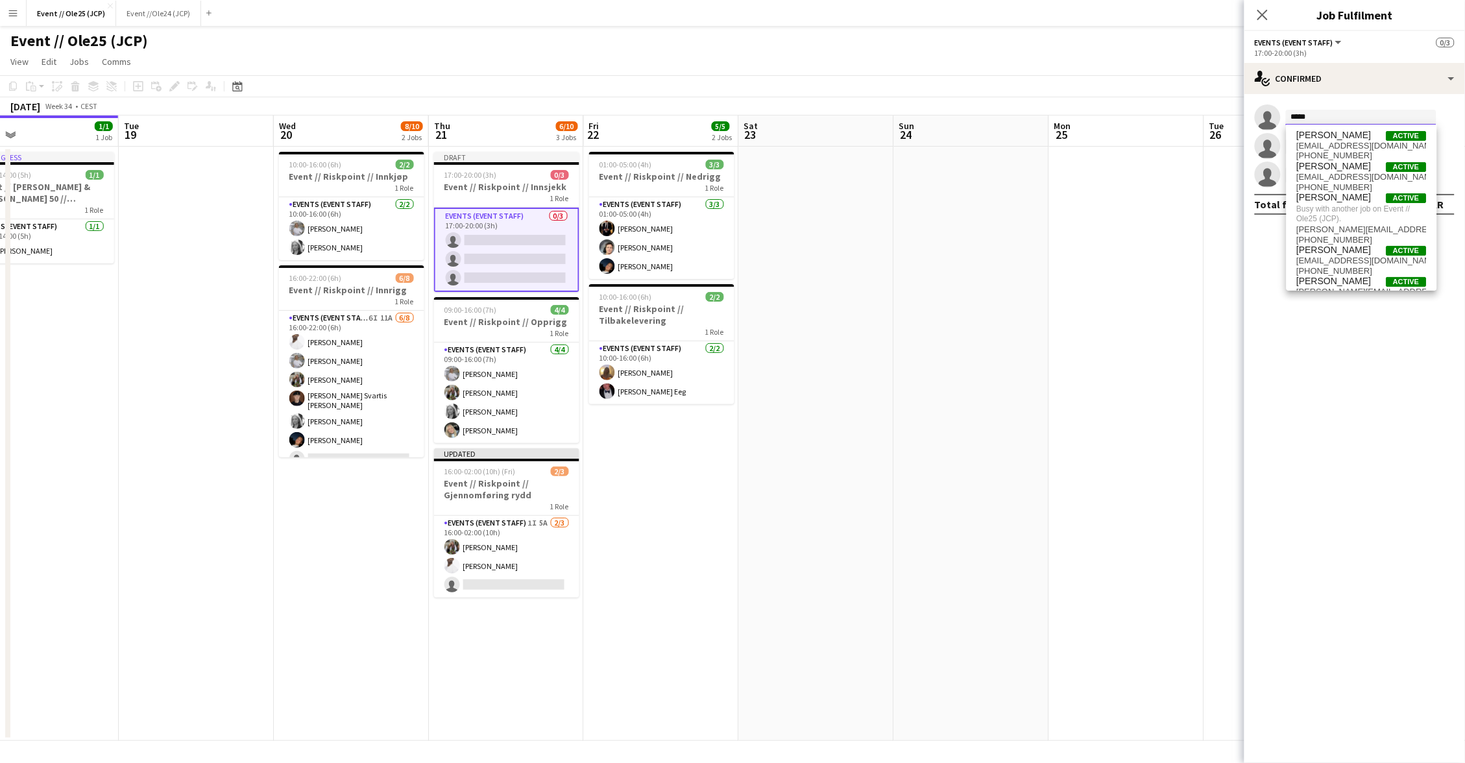
type input "*****"
click at [1165, 193] on app-date-cell at bounding box center [1126, 444] width 155 height 594
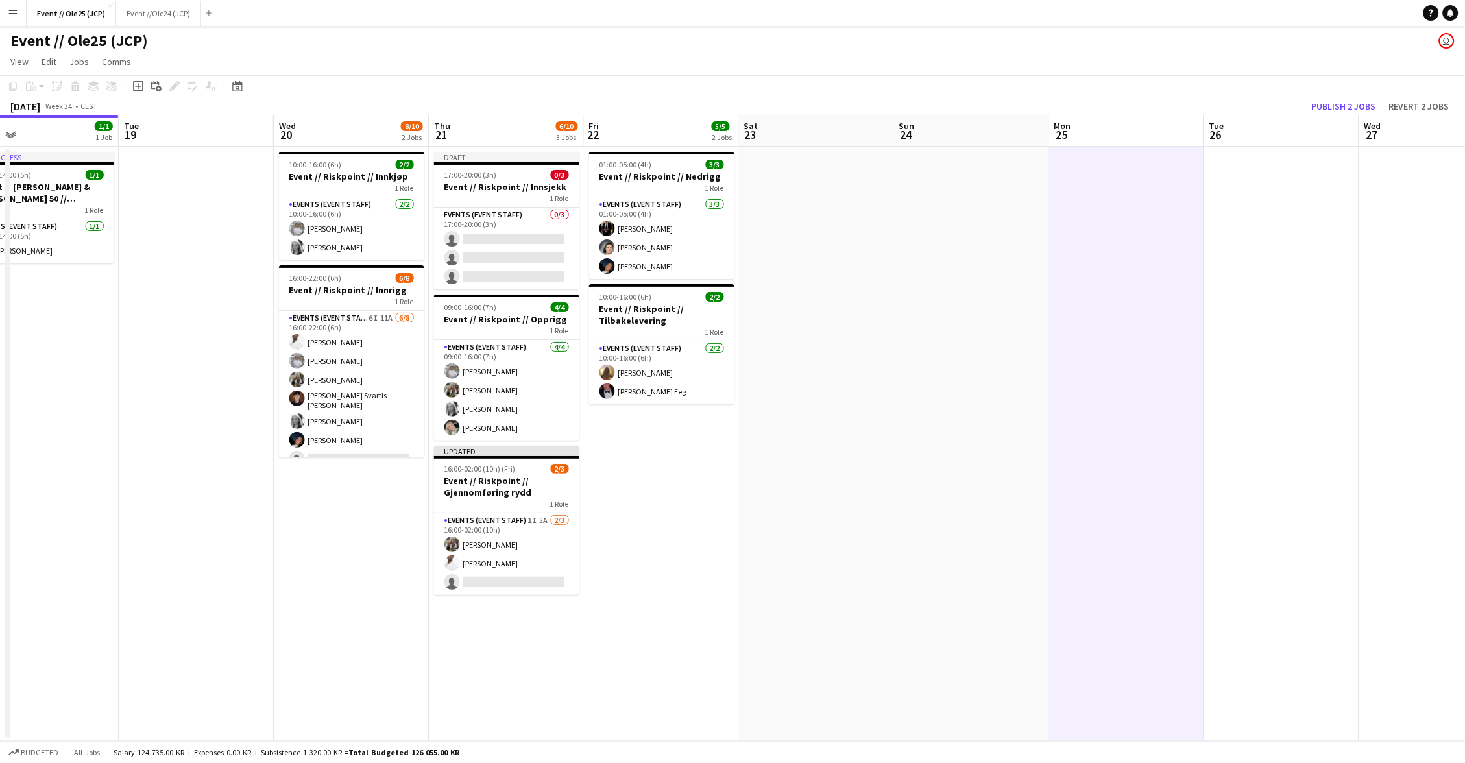
drag, startPoint x: 1187, startPoint y: 88, endPoint x: 1287, endPoint y: 85, distance: 100.0
click at [1191, 88] on app-toolbar "Copy Paste Paste Command V Paste with crew Command Shift V Paste linked Job Del…" at bounding box center [732, 86] width 1465 height 22
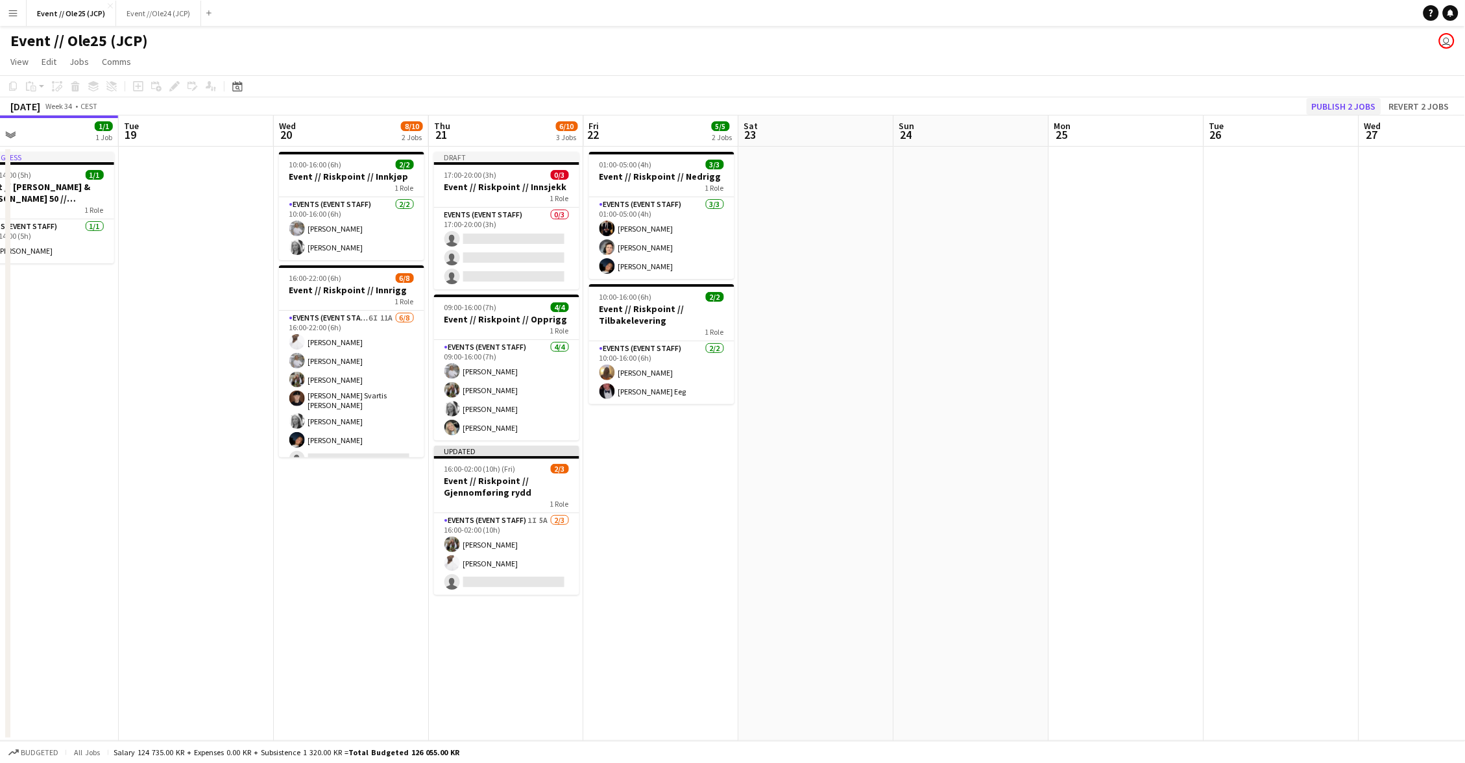
click at [1359, 99] on button "Publish 2 jobs" at bounding box center [1344, 106] width 75 height 17
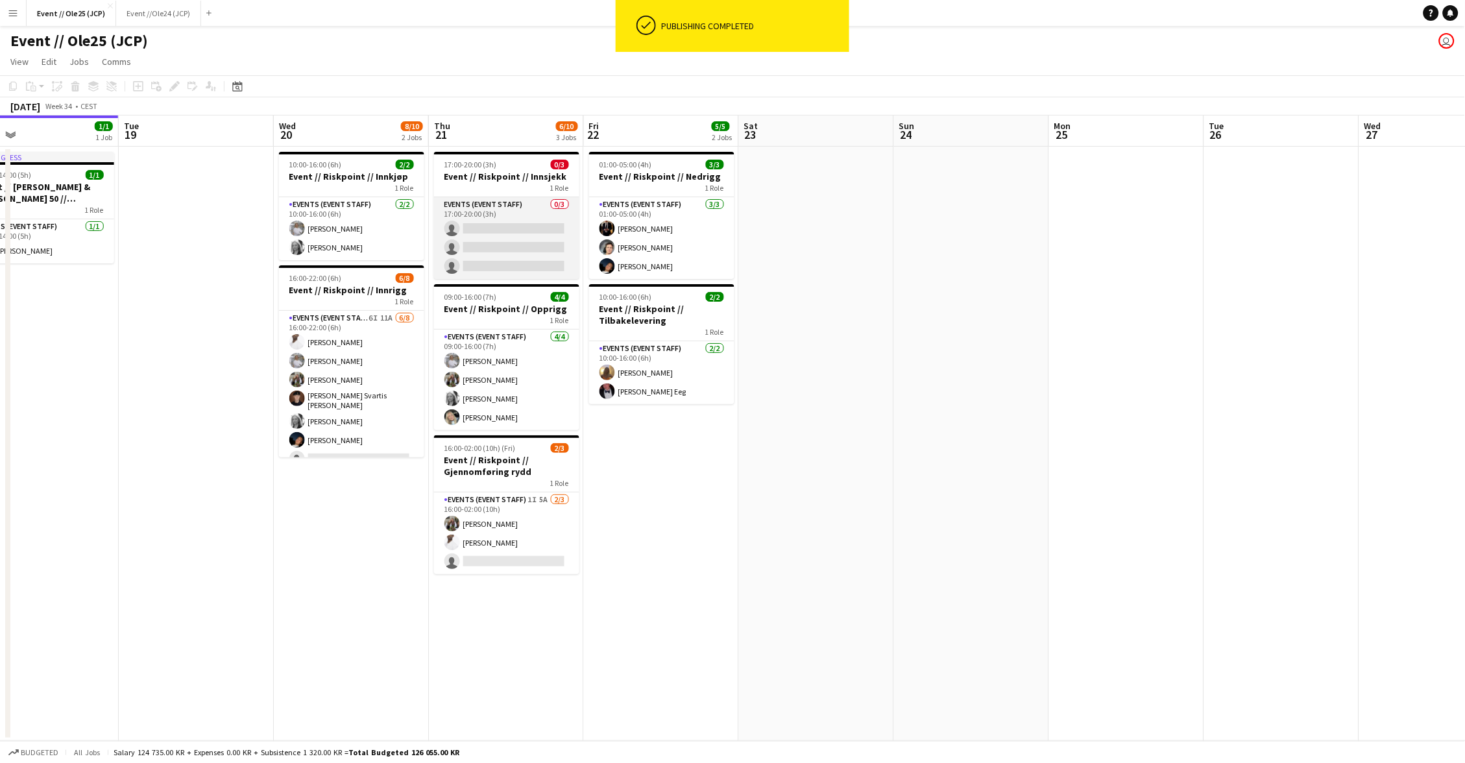
click at [502, 248] on app-card-role "Events (Event Staff) 0/3 17:00-20:00 (3h) single-neutral-actions single-neutral…" at bounding box center [506, 238] width 145 height 82
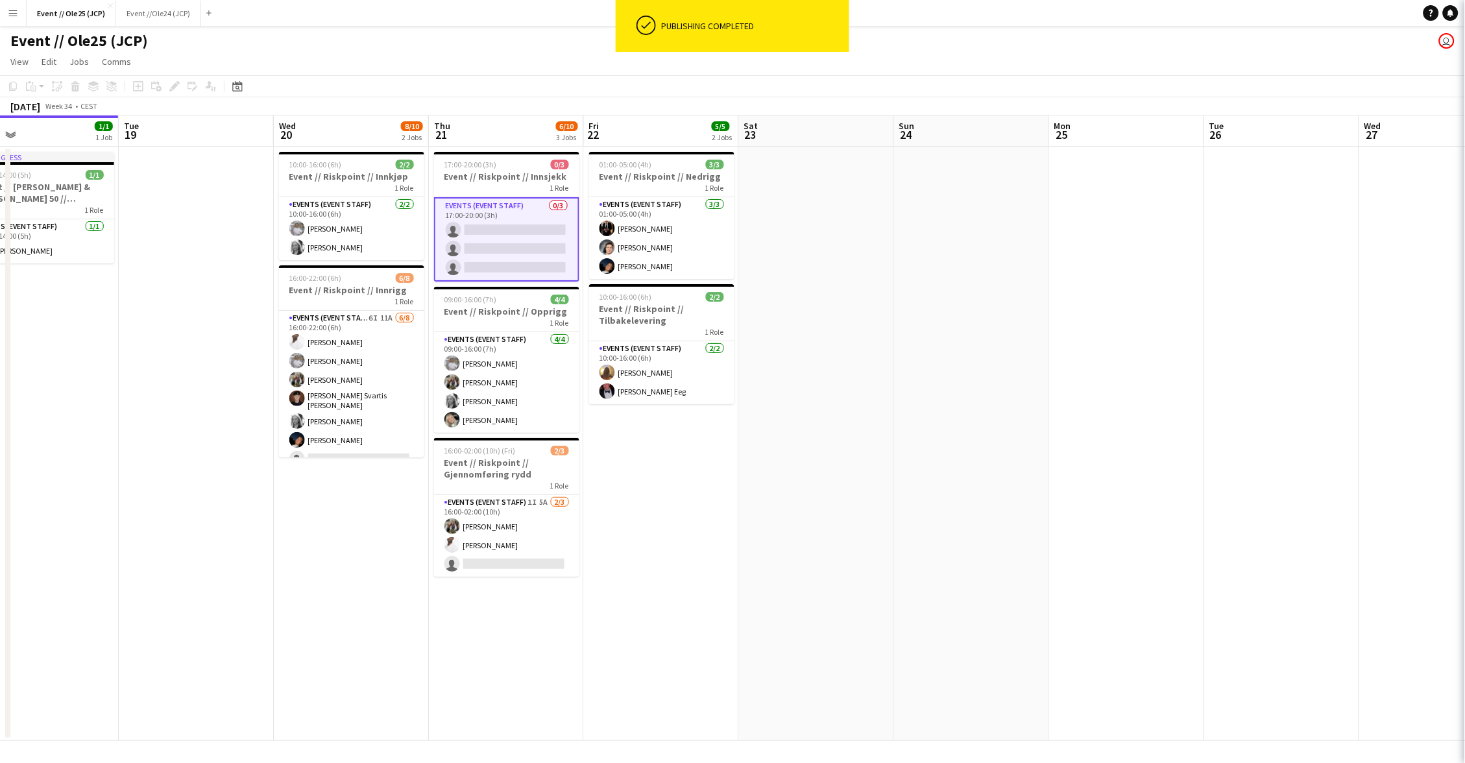
scroll to position [0, 345]
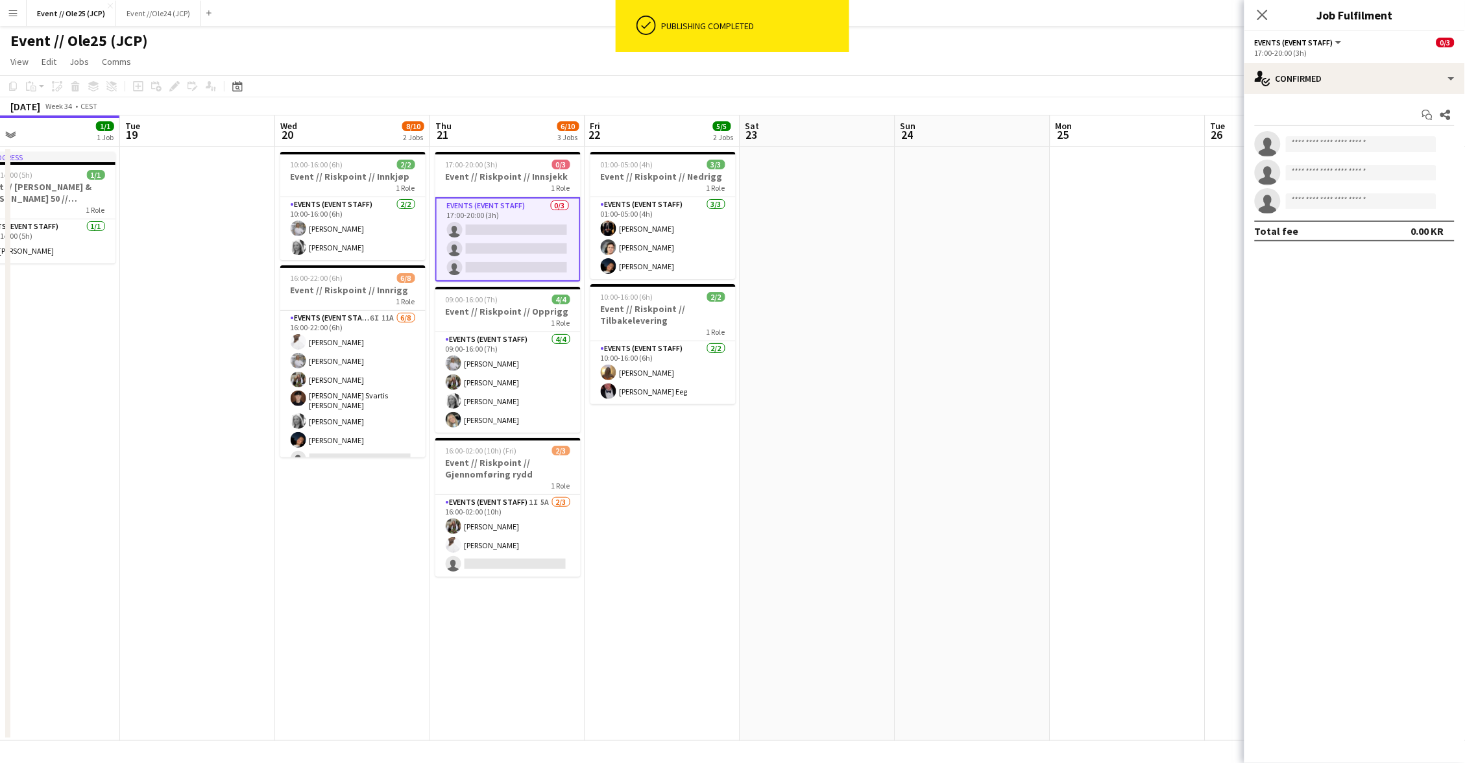
drag, startPoint x: 1327, startPoint y: 128, endPoint x: 1326, endPoint y: 140, distance: 12.3
click at [1327, 128] on div "Start chat Share single-neutral-actions single-neutral-actions single-neutral-a…" at bounding box center [1354, 173] width 221 height 158
click at [1326, 140] on input at bounding box center [1361, 144] width 151 height 16
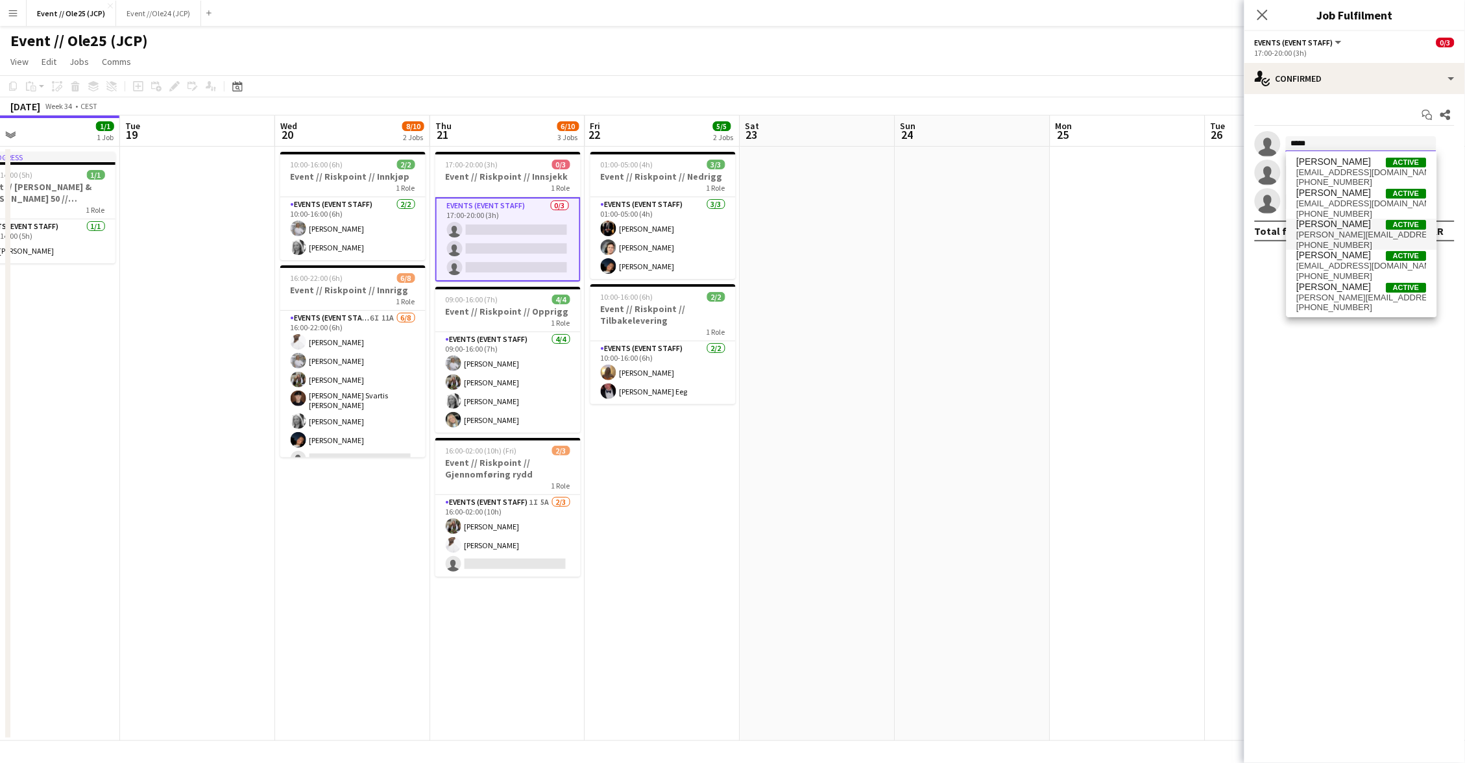
type input "*****"
click at [1360, 230] on span "maria@grefberg.no" at bounding box center [1362, 235] width 130 height 10
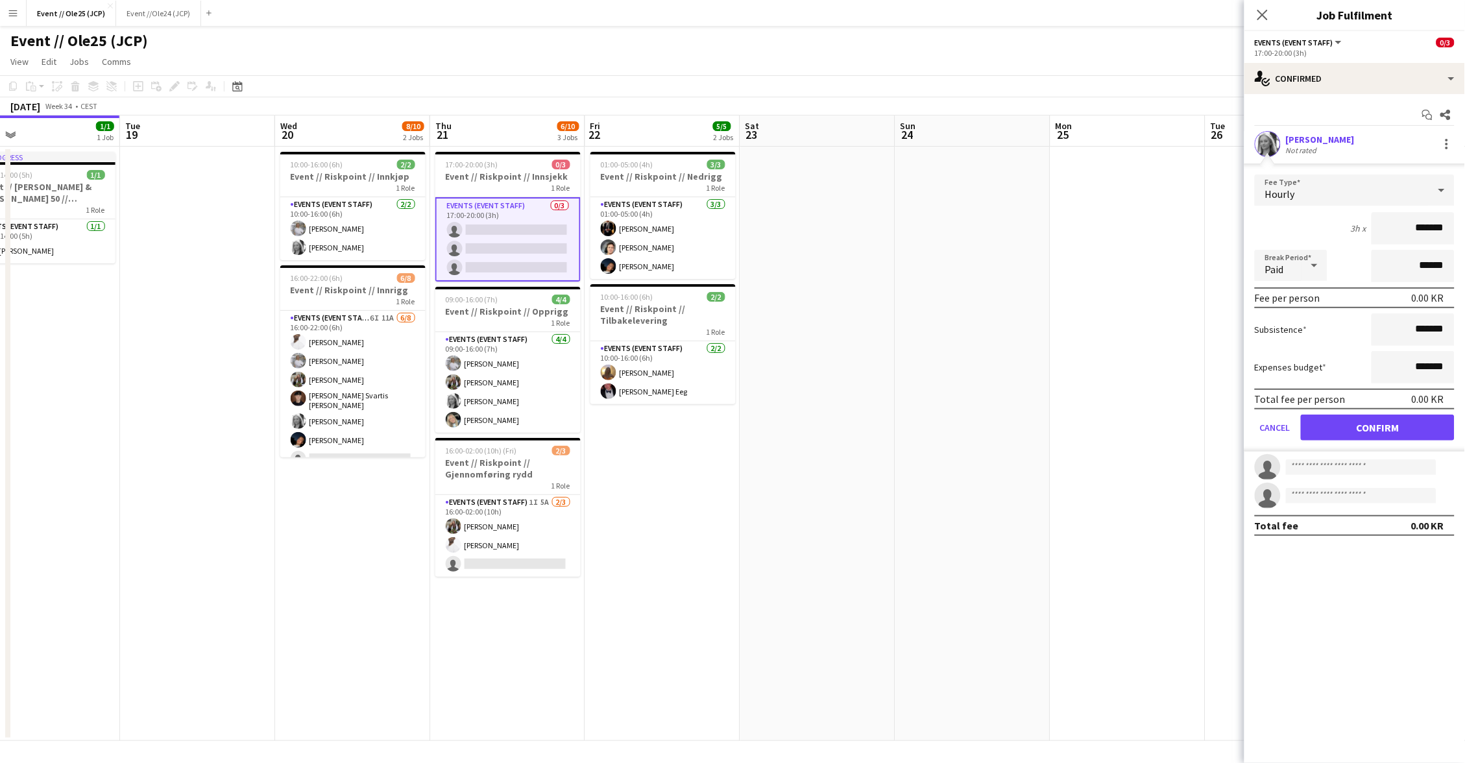
drag, startPoint x: 1380, startPoint y: 429, endPoint x: 1143, endPoint y: 377, distance: 242.4
click at [1376, 428] on button "Confirm" at bounding box center [1378, 428] width 154 height 26
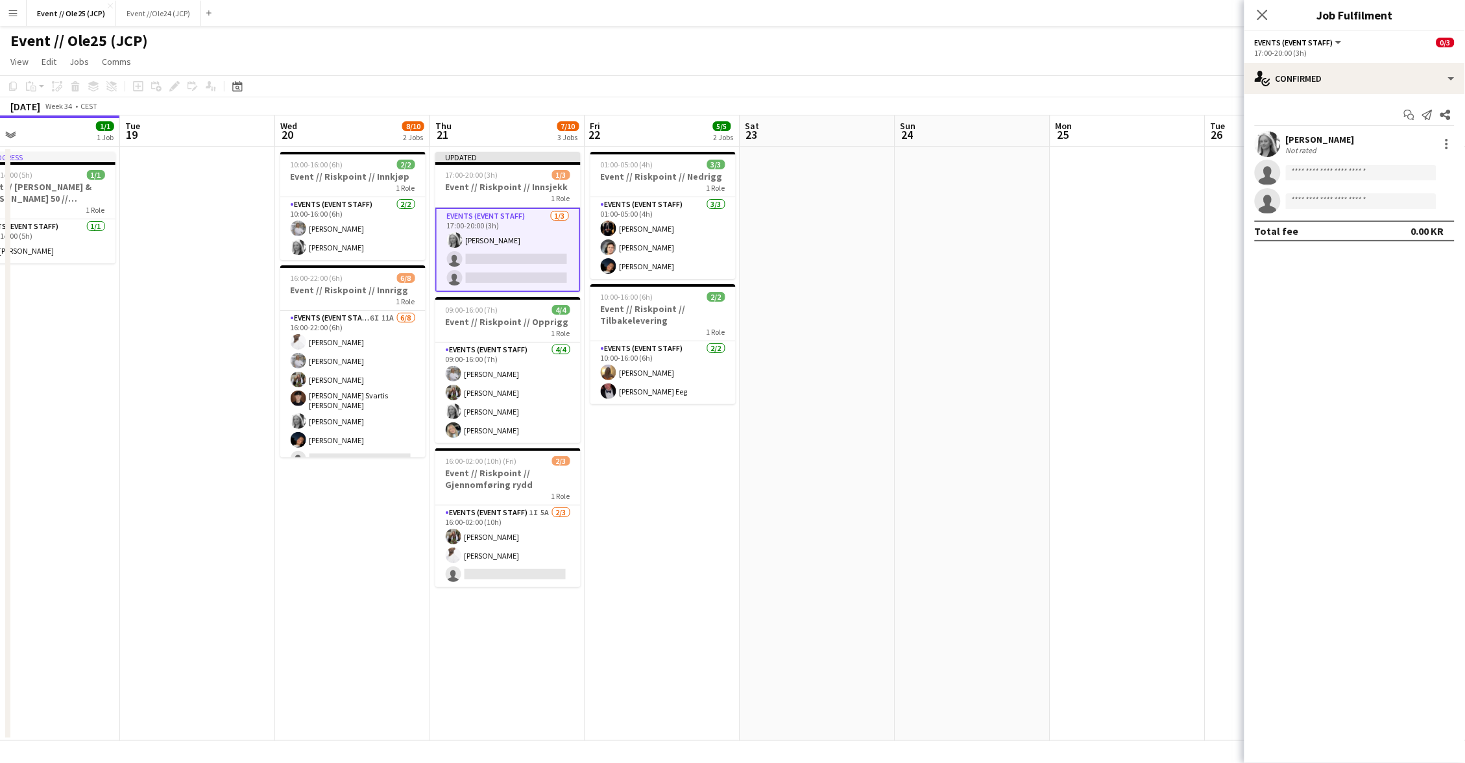
click at [1109, 370] on app-date-cell at bounding box center [1127, 444] width 155 height 594
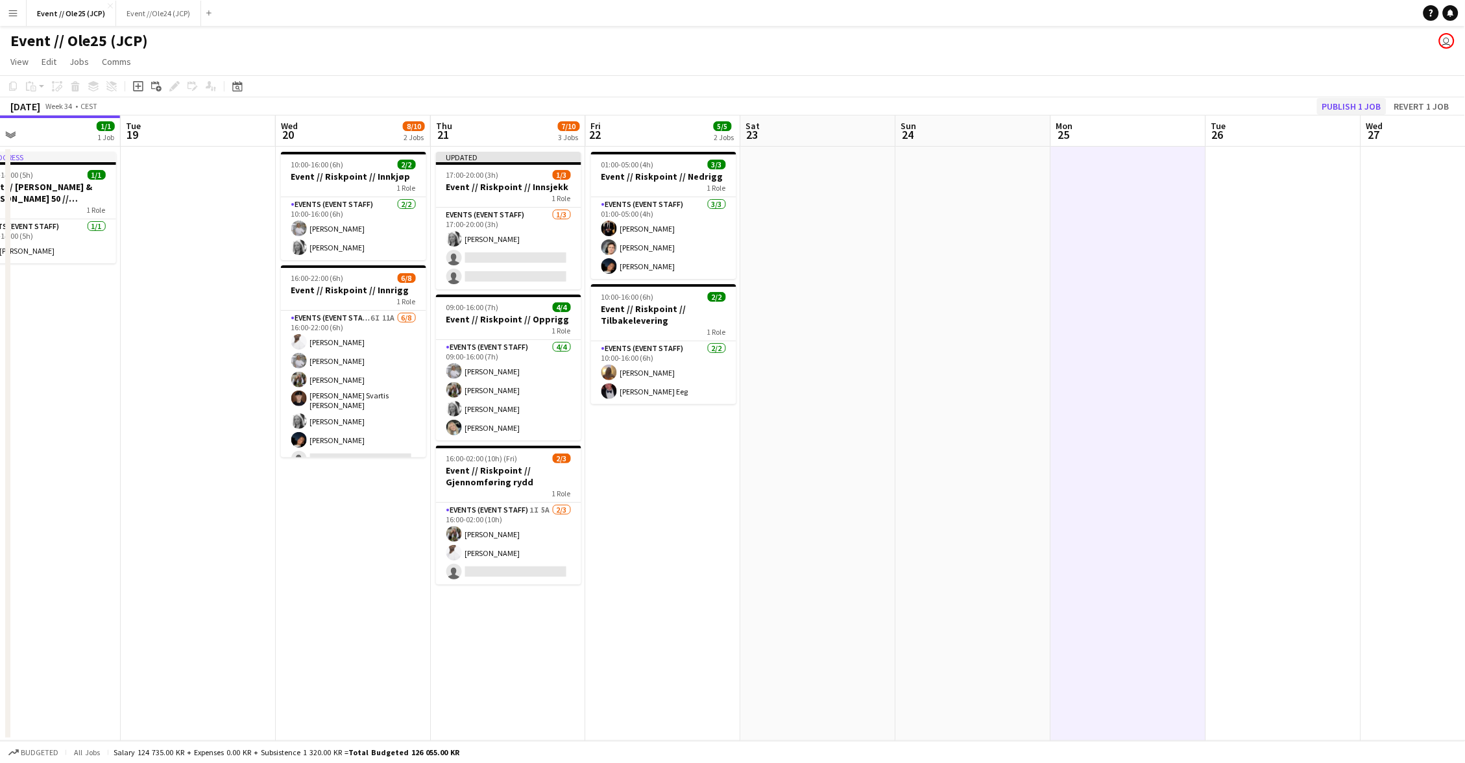
click at [1348, 103] on button "Publish 1 job" at bounding box center [1351, 106] width 69 height 17
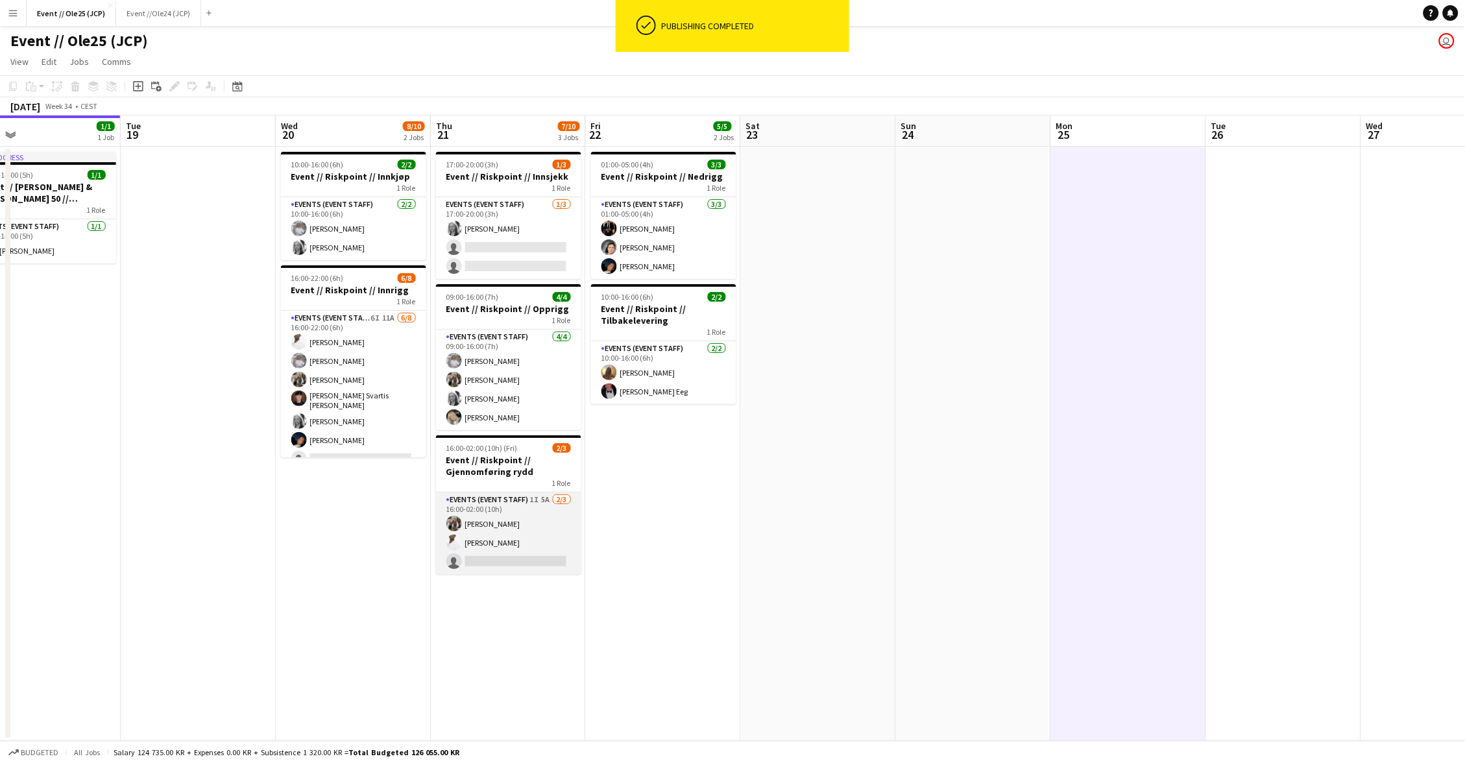
click at [528, 505] on app-card-role "Events (Event Staff) 1I 5A [DATE] 16:00-02:00 (10h) [PERSON_NAME] single-neutra…" at bounding box center [508, 533] width 145 height 82
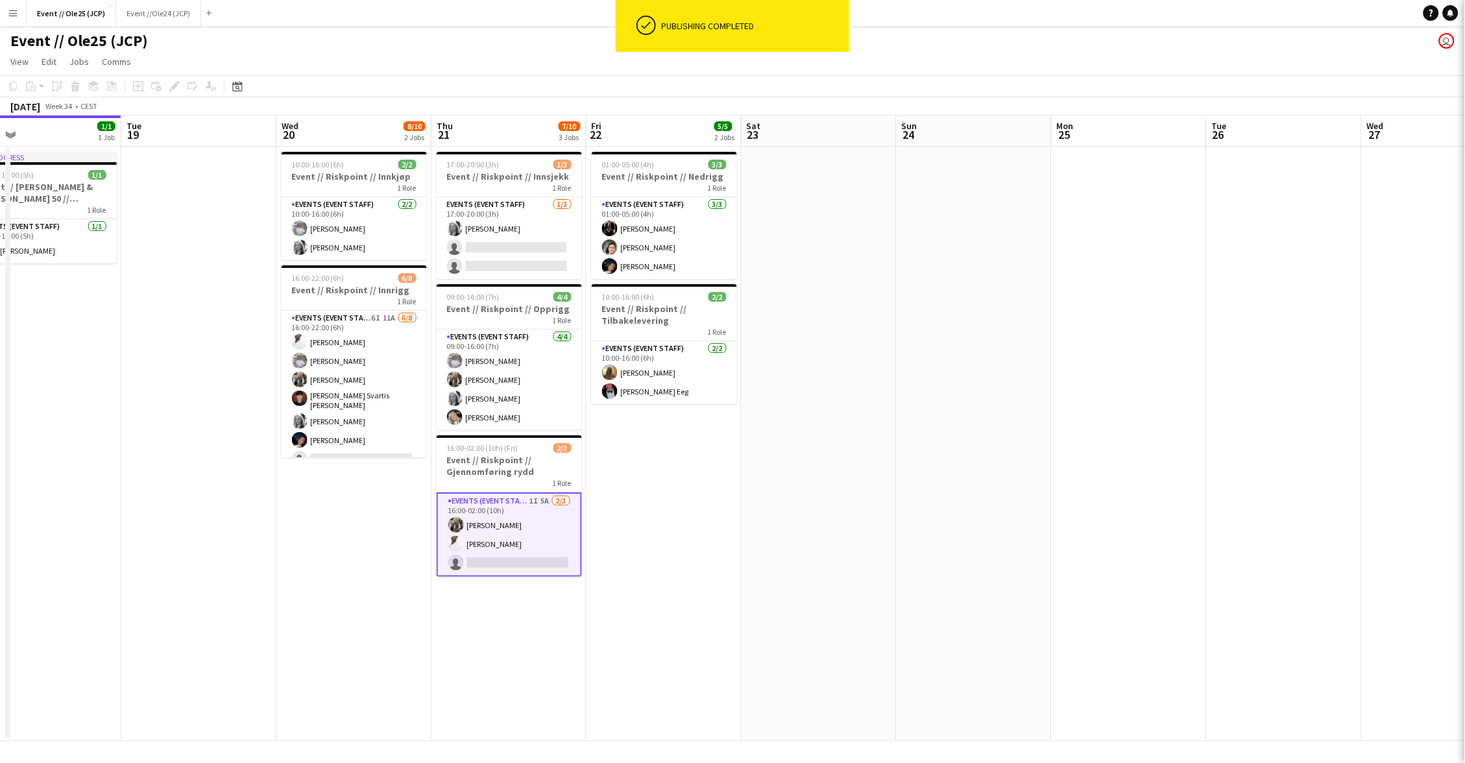
drag, startPoint x: 681, startPoint y: 452, endPoint x: 596, endPoint y: 496, distance: 95.2
click at [681, 452] on app-date-cell "01:00-05:00 (4h) 3/3 Event // Riskpoint // Nedrigg 1 Role Events (Event Staff) …" at bounding box center [663, 444] width 155 height 594
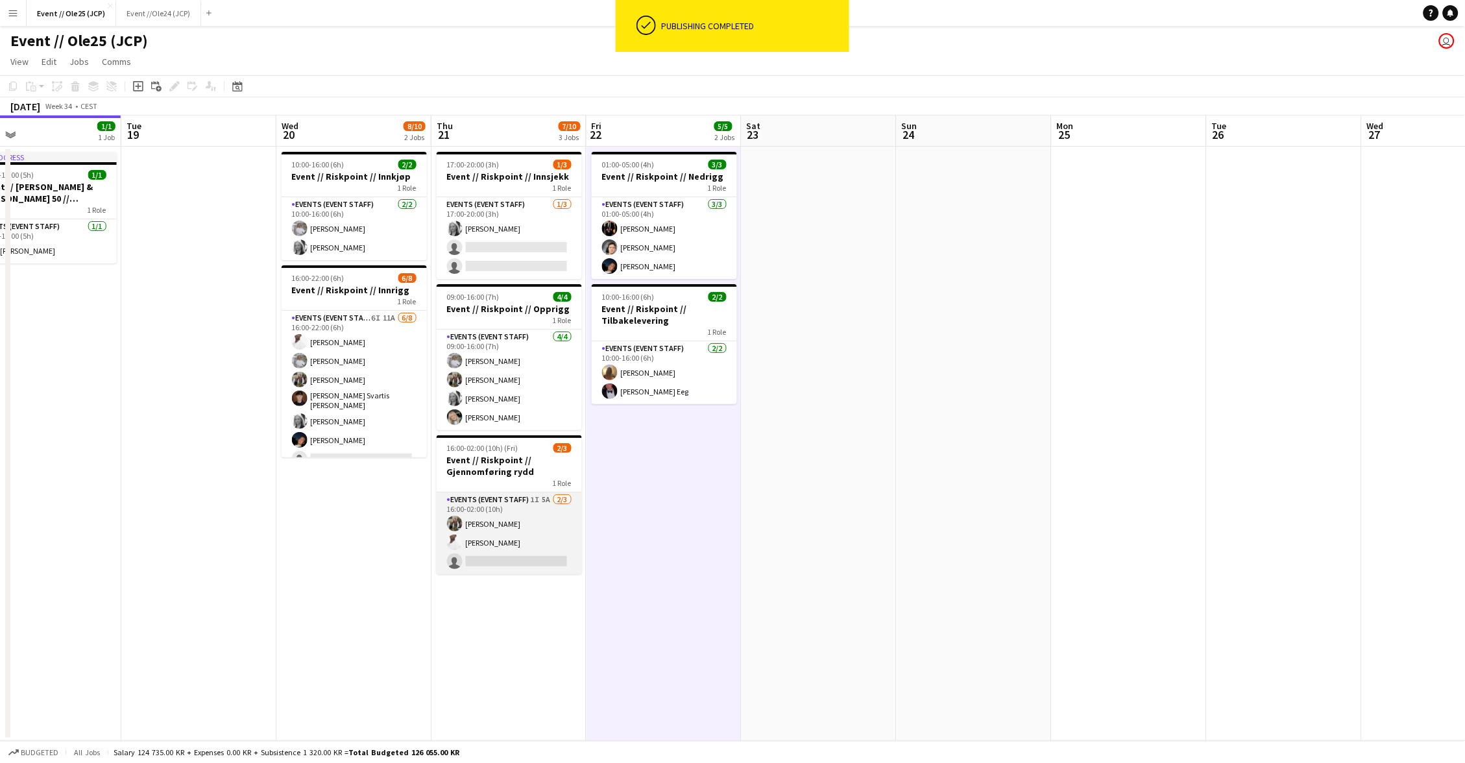
drag, startPoint x: 498, startPoint y: 537, endPoint x: 511, endPoint y: 533, distance: 12.9
click at [498, 537] on app-card-role "Events (Event Staff) 1I 5A [DATE] 16:00-02:00 (10h) [PERSON_NAME] single-neutra…" at bounding box center [509, 533] width 145 height 82
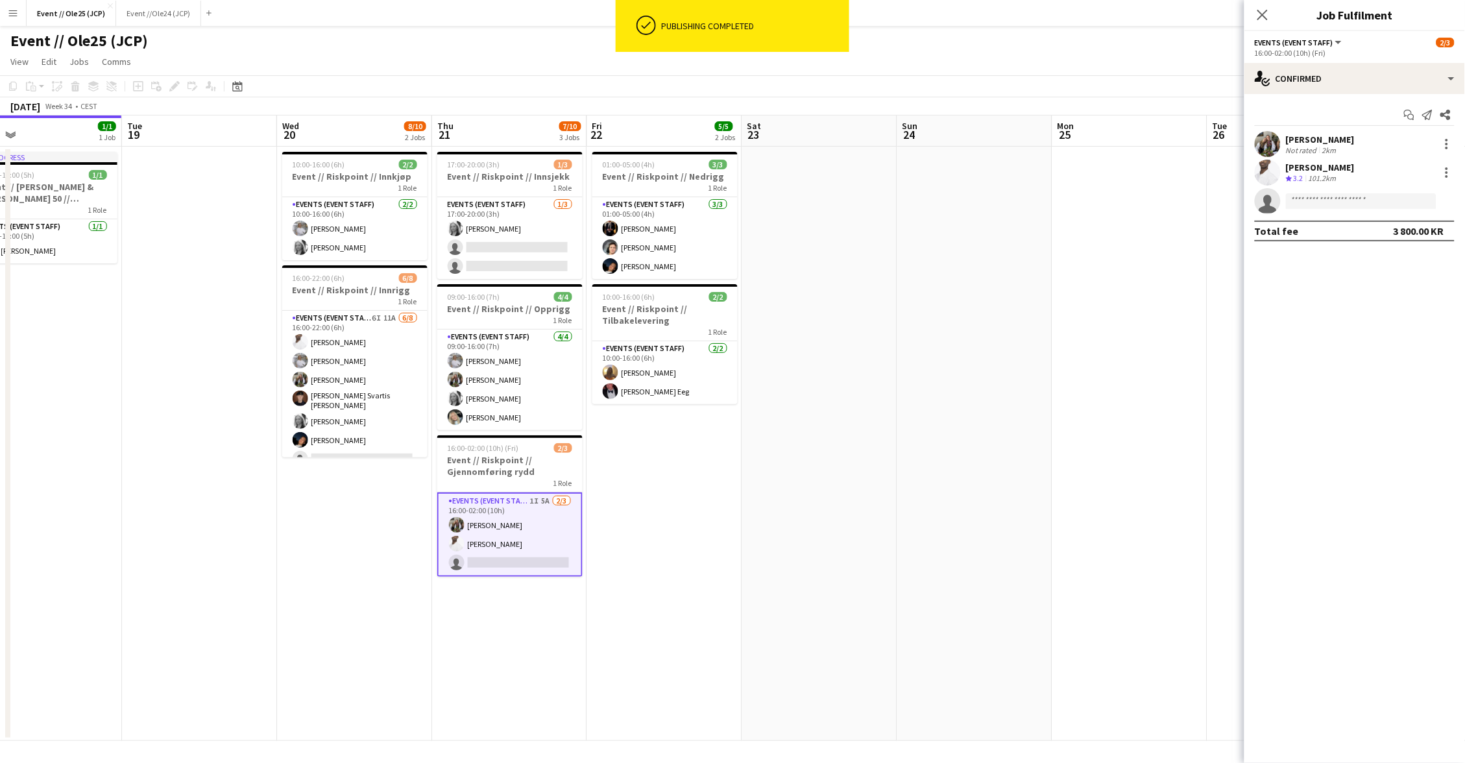
click at [1298, 94] on div "Start chat Send notification Share Vilde Bakke Not rated 2km Elias Stenvadet Cr…" at bounding box center [1354, 173] width 221 height 158
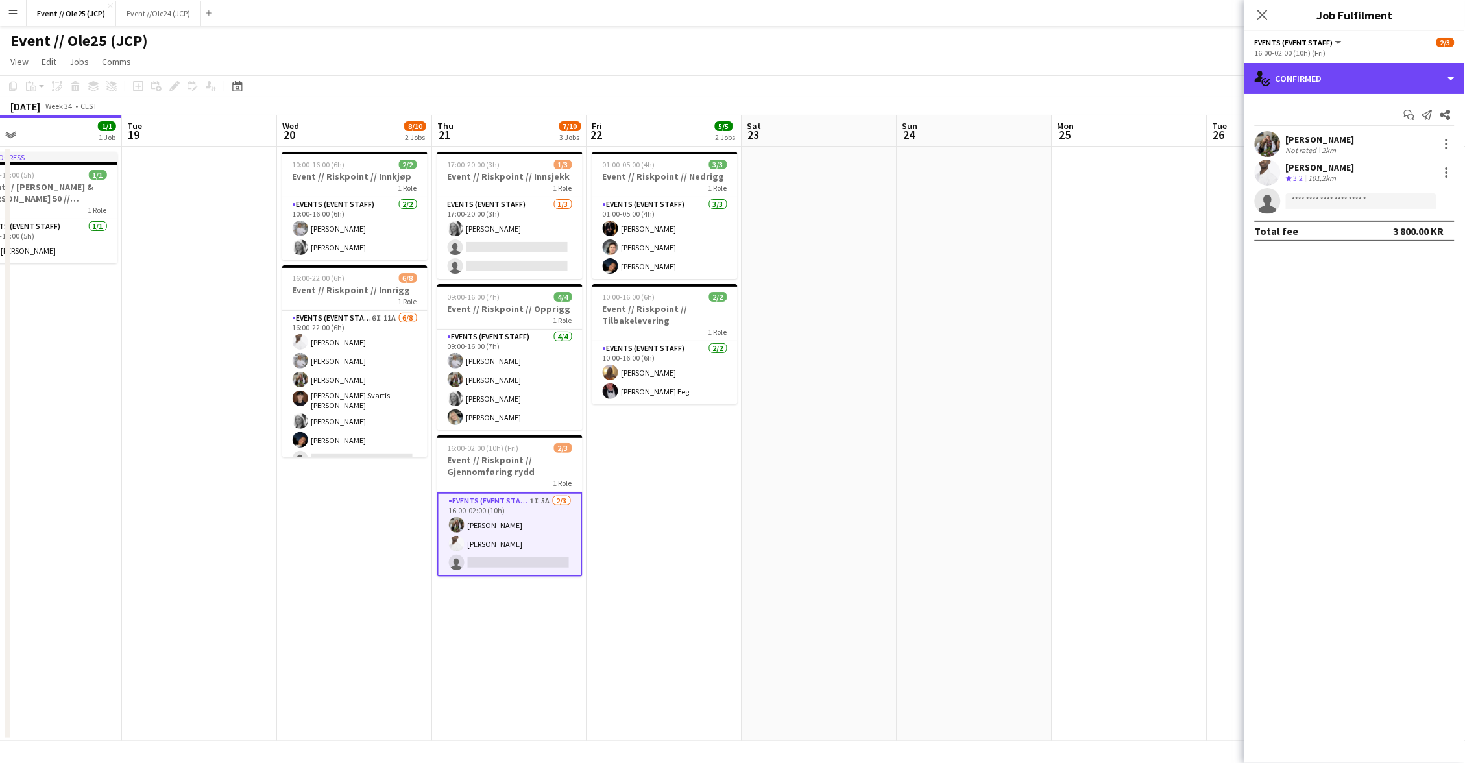
drag, startPoint x: 1296, startPoint y: 86, endPoint x: 1295, endPoint y: 96, distance: 10.4
click at [1296, 86] on div "single-neutral-actions-check-2 Confirmed" at bounding box center [1354, 78] width 221 height 31
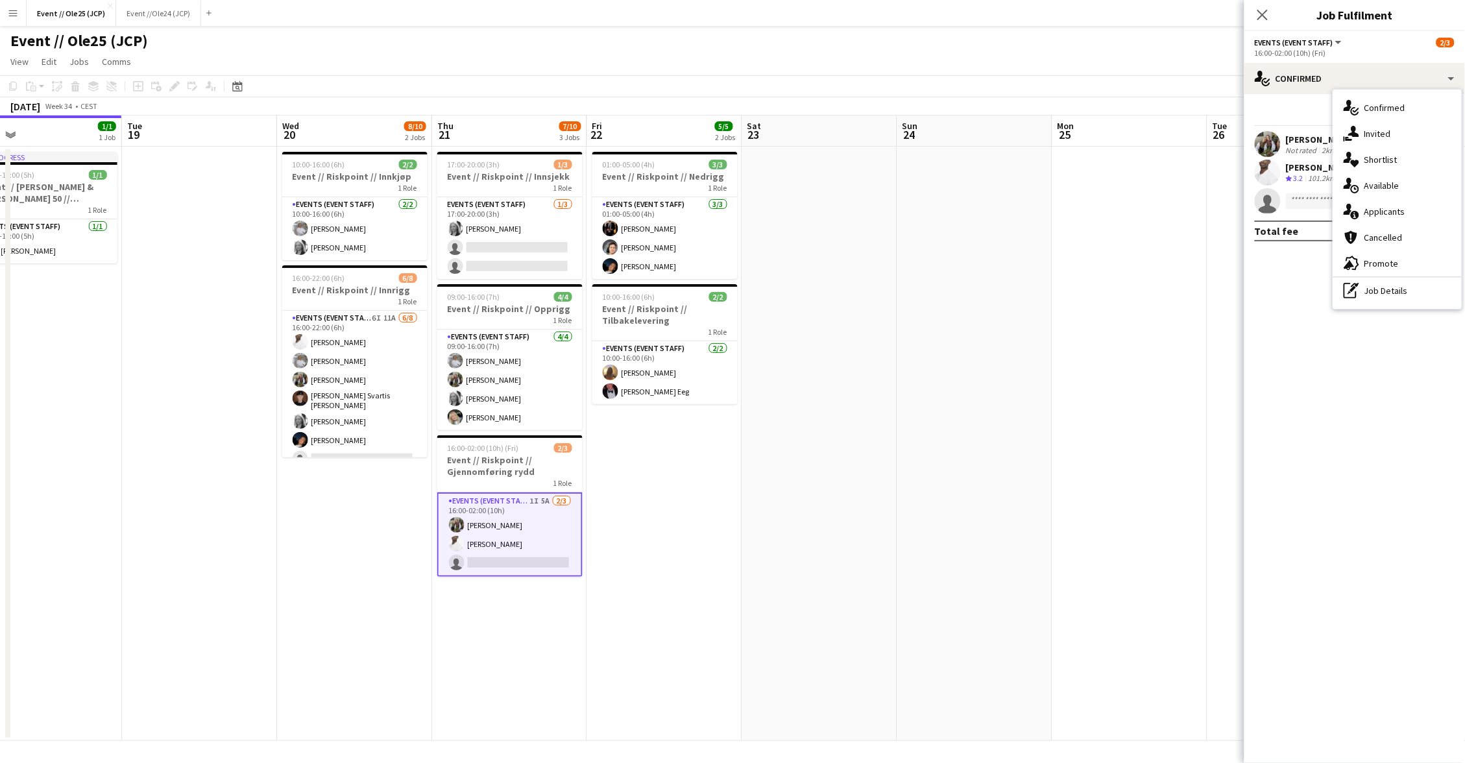
click at [1384, 199] on div "single-neutral-actions-information Applicants" at bounding box center [1397, 212] width 128 height 26
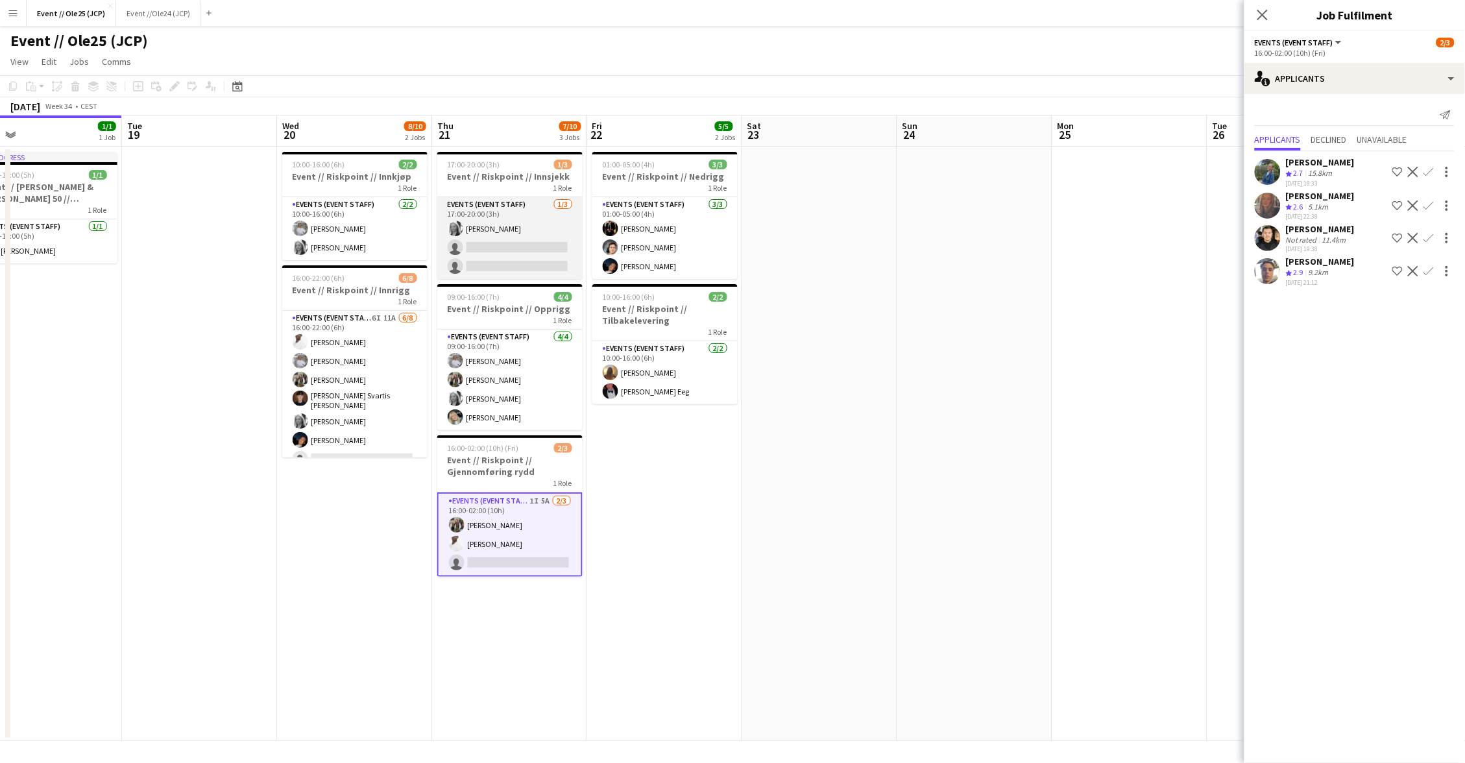
click at [516, 232] on app-card-role "Events (Event Staff) [DATE] 17:00-20:00 (3h) [PERSON_NAME] single-neutral-actio…" at bounding box center [509, 238] width 145 height 82
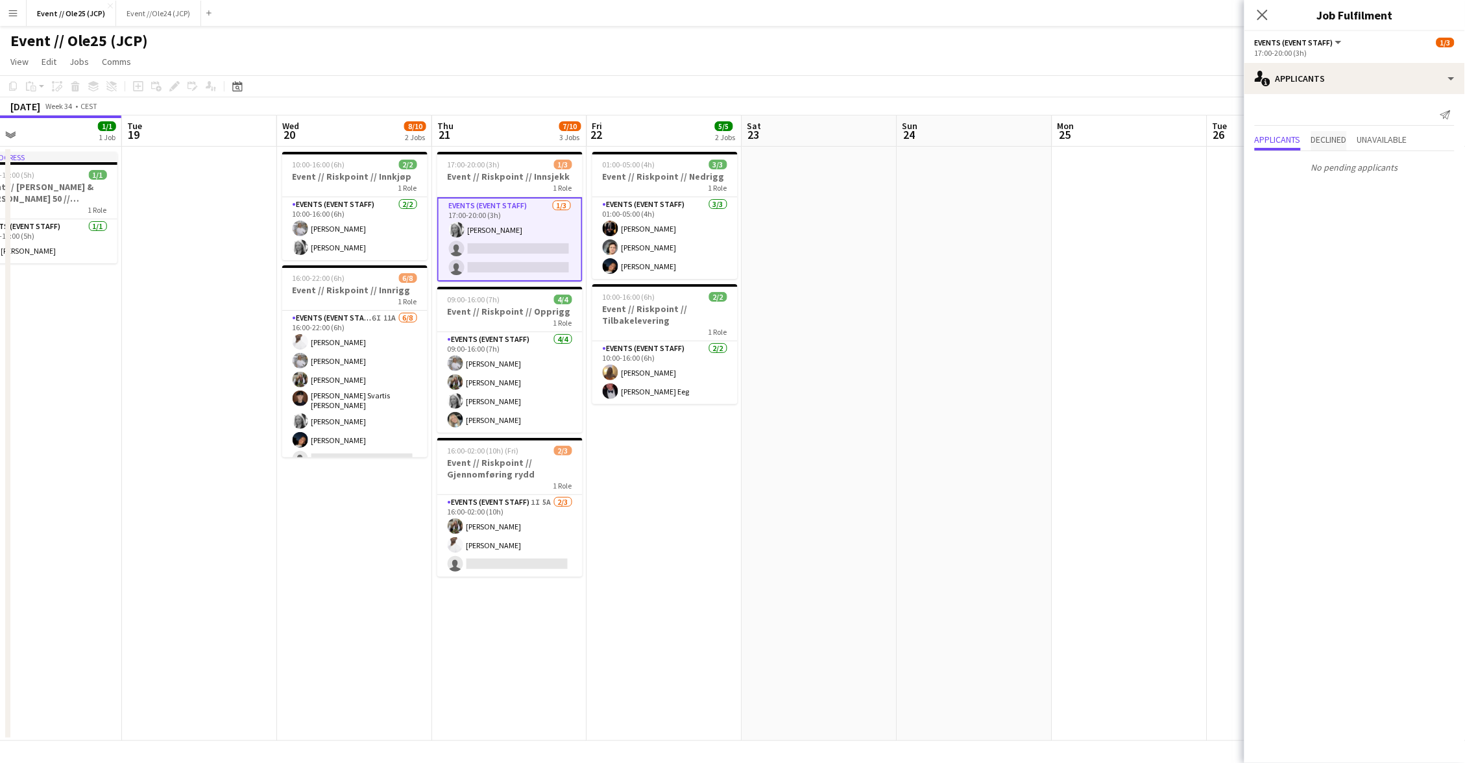
drag, startPoint x: 1357, startPoint y: 127, endPoint x: 1342, endPoint y: 143, distance: 22.0
click at [1357, 128] on div "Send notification Applicants Declined Unavailable No pending applicants" at bounding box center [1354, 141] width 221 height 95
click at [1340, 144] on span "Declined" at bounding box center [1329, 140] width 36 height 19
click at [1028, 186] on app-date-cell at bounding box center [976, 444] width 155 height 594
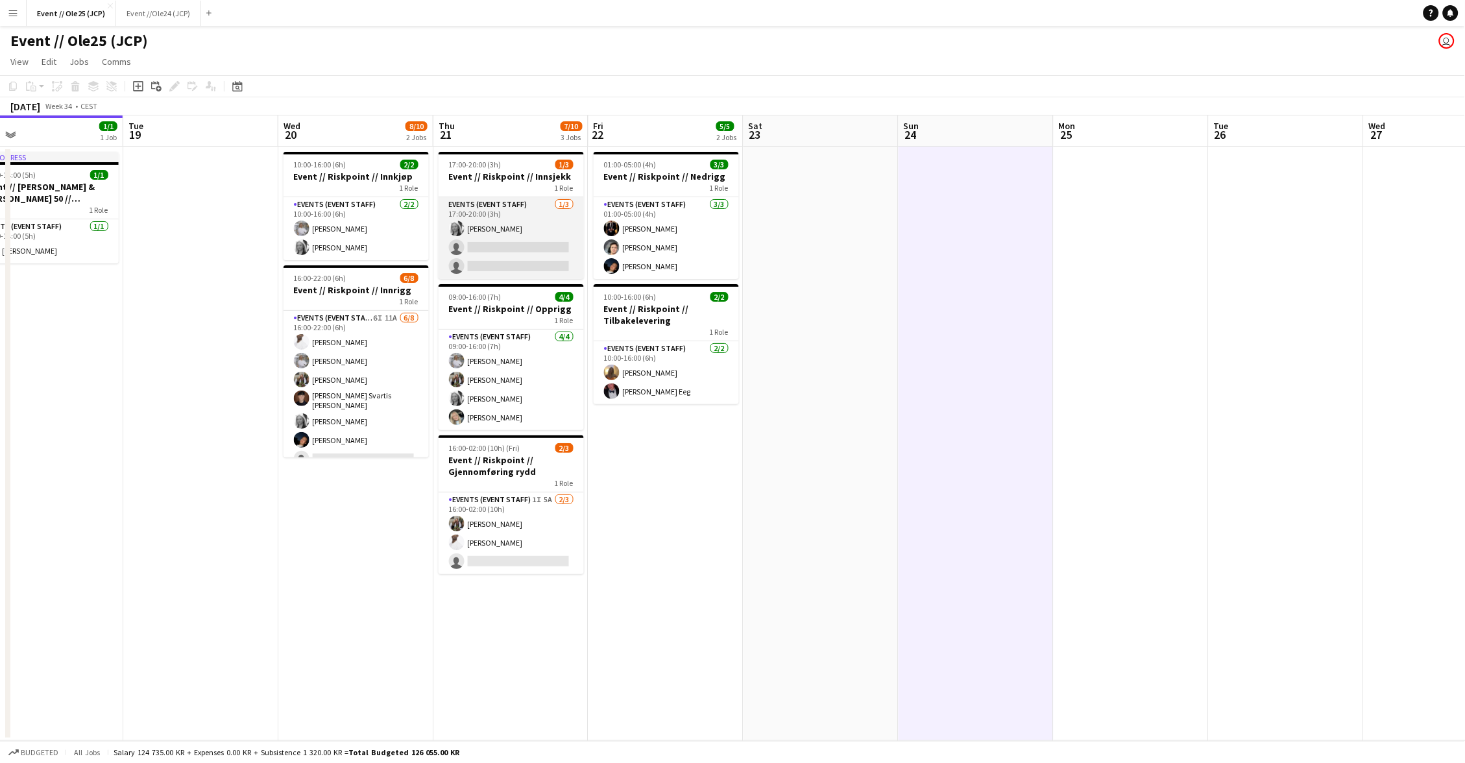
click at [520, 235] on app-card-role "Events (Event Staff) [DATE] 17:00-20:00 (3h) [PERSON_NAME] single-neutral-actio…" at bounding box center [511, 238] width 145 height 82
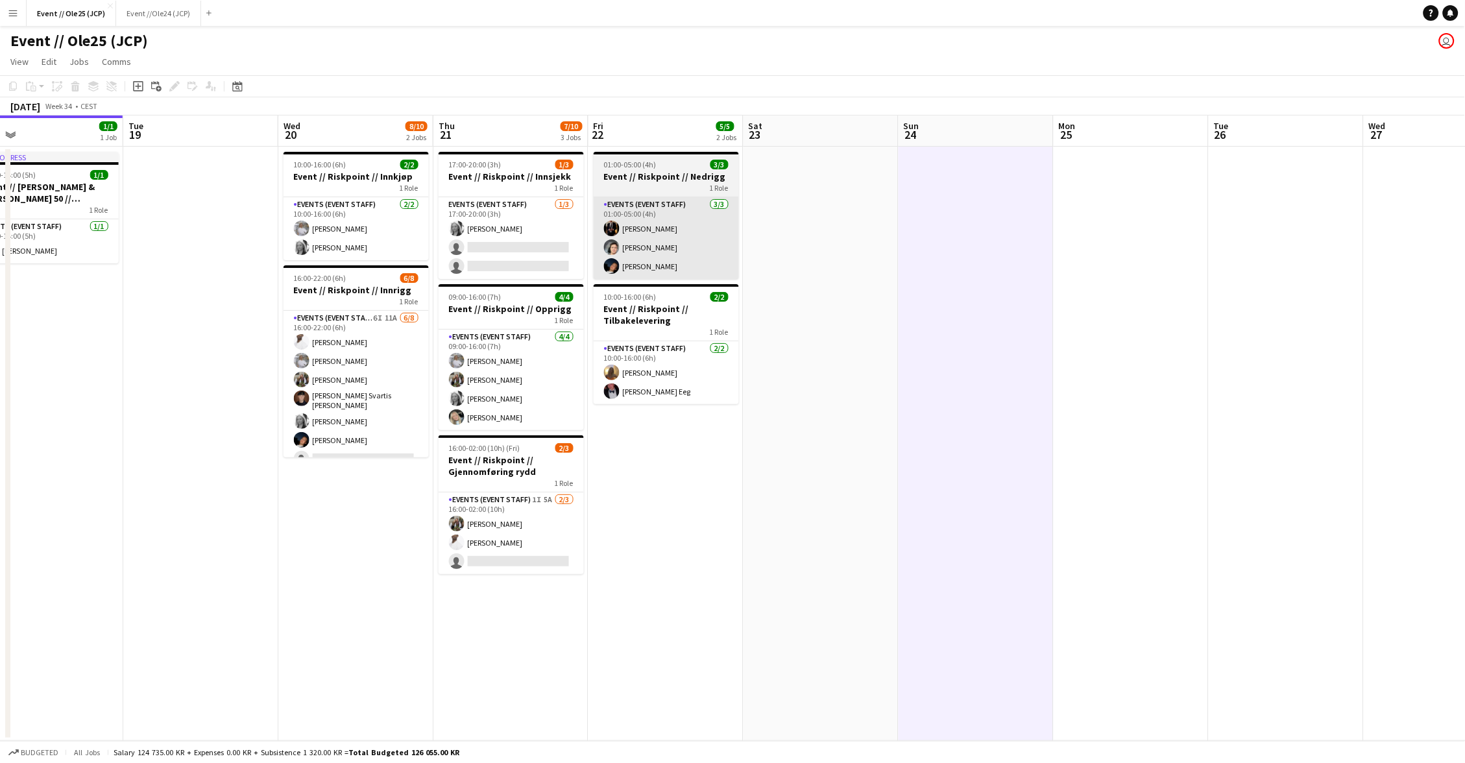
scroll to position [0, 341]
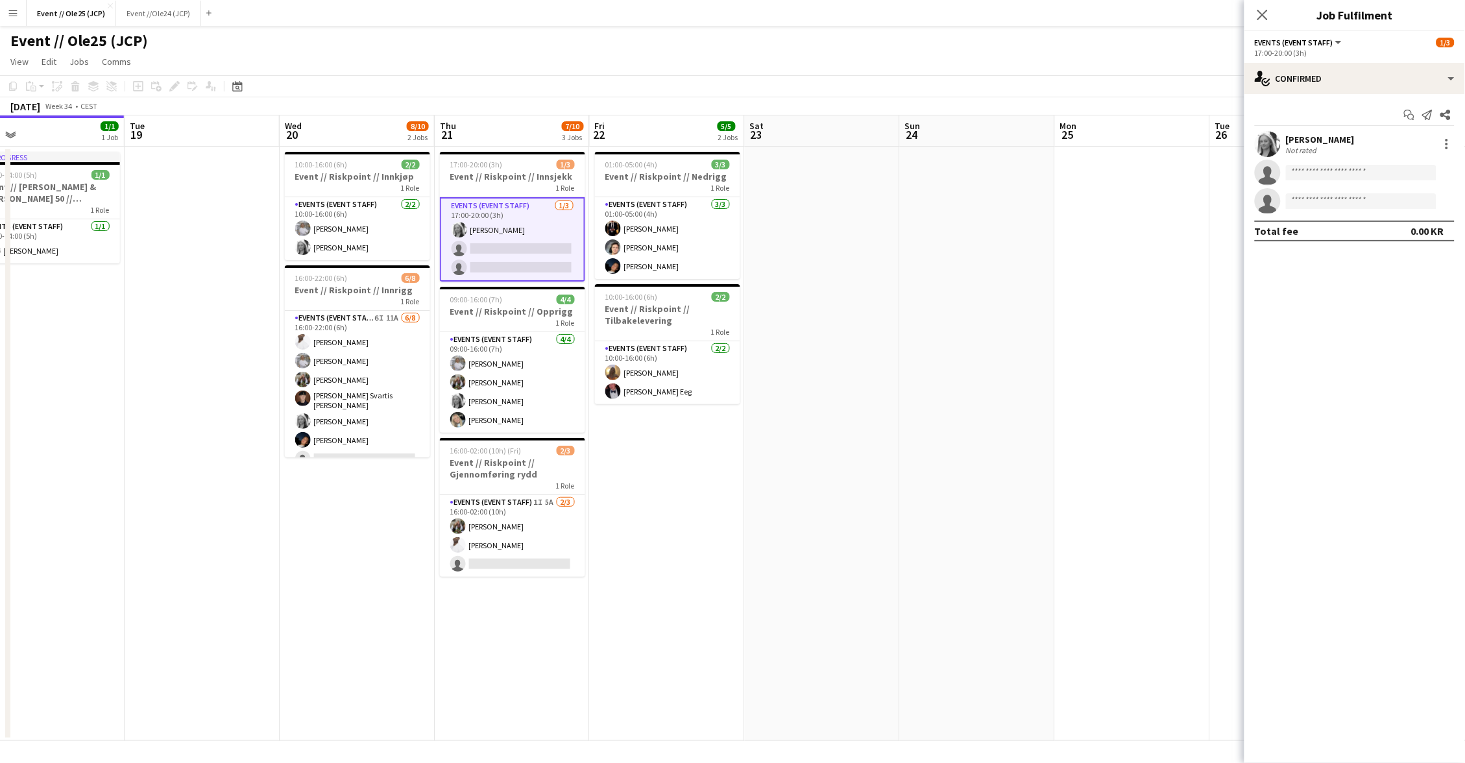
drag, startPoint x: 987, startPoint y: 136, endPoint x: 1004, endPoint y: 123, distance: 20.8
click at [987, 136] on app-board-header-date "Sun 24" at bounding box center [977, 130] width 155 height 31
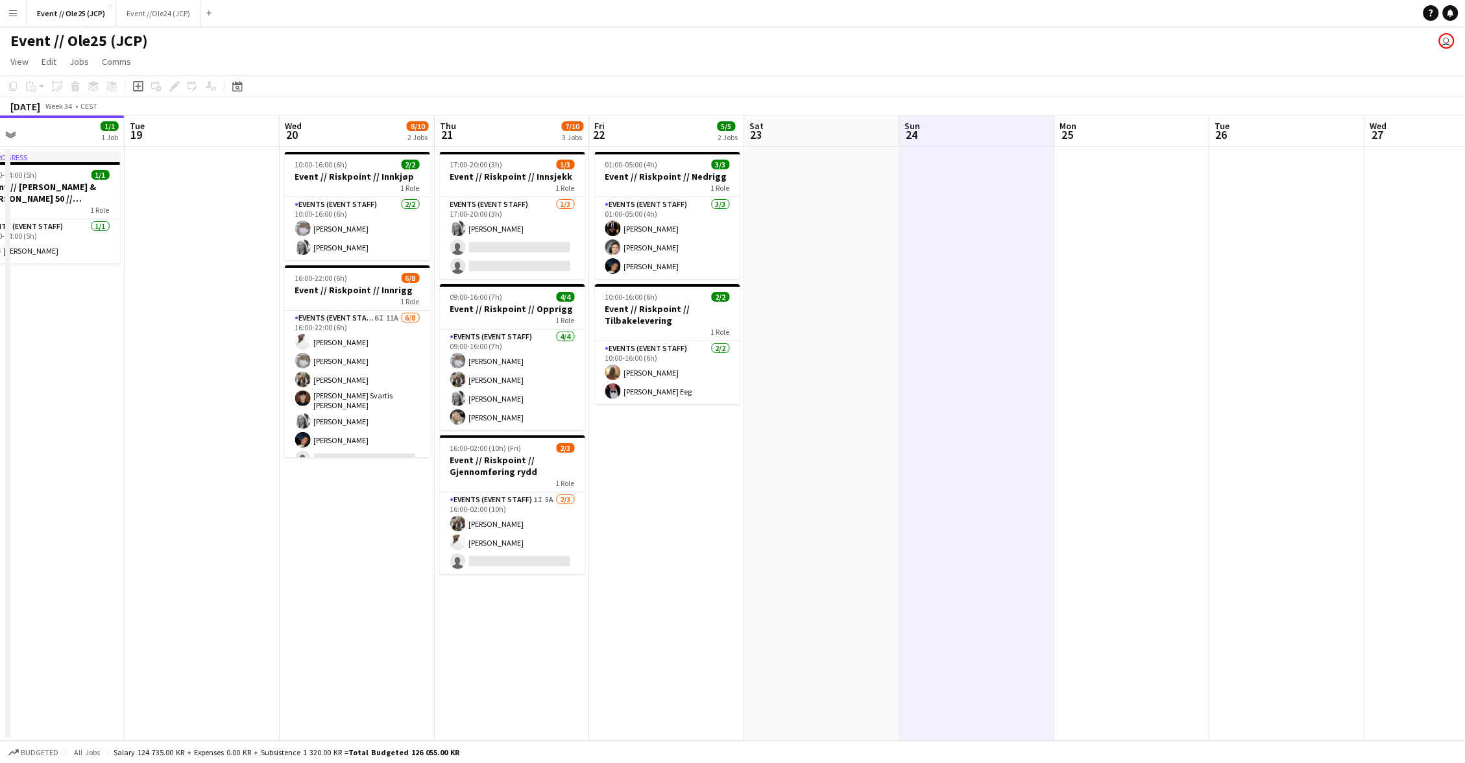
scroll to position [0, 340]
click at [1070, 58] on app-page-menu "View Day view expanded Day view collapsed Month view Date picker Jump to [DATE]…" at bounding box center [732, 63] width 1465 height 25
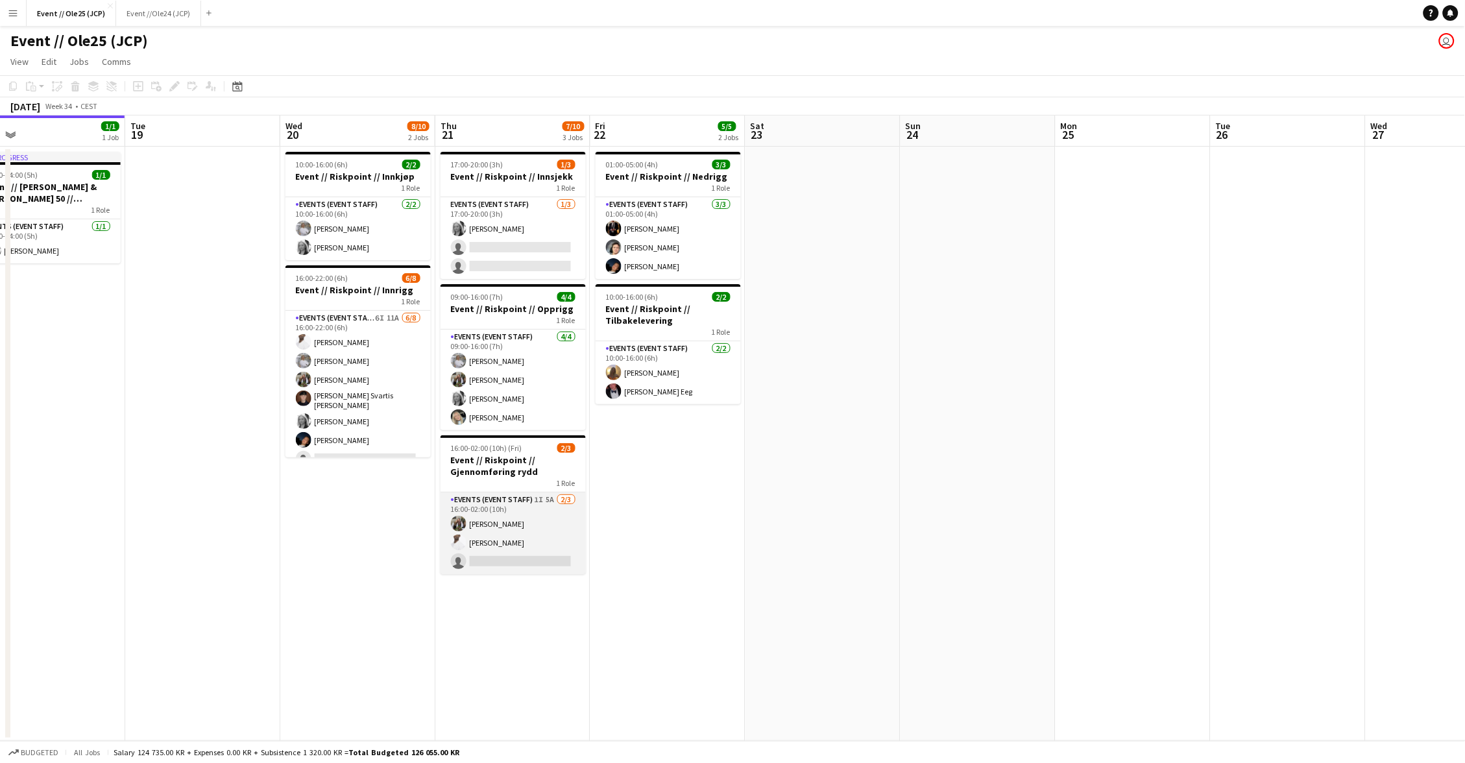
click at [543, 553] on app-card-role "Events (Event Staff) 1I 5A [DATE] 16:00-02:00 (10h) [PERSON_NAME] single-neutra…" at bounding box center [513, 533] width 145 height 82
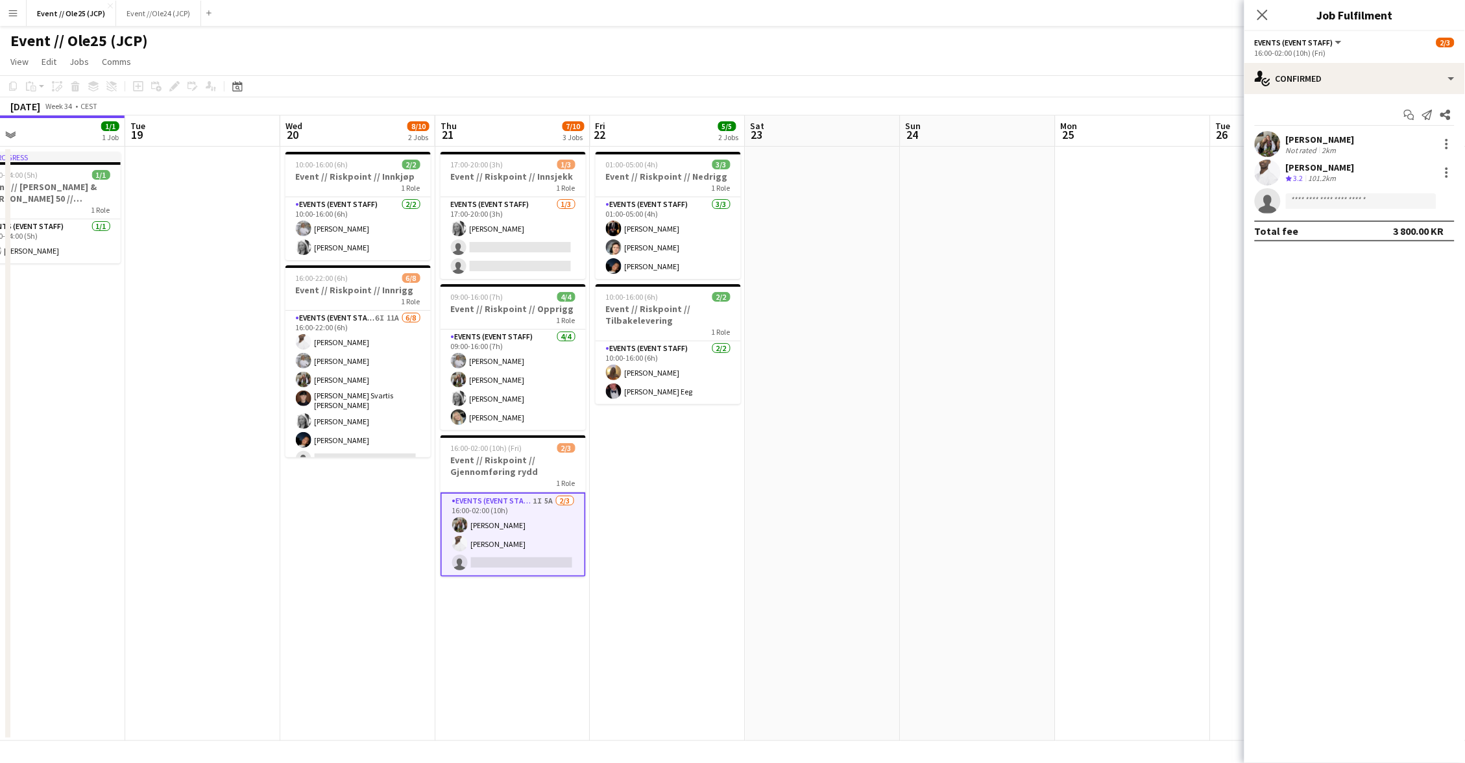
click at [911, 224] on app-date-cell at bounding box center [978, 444] width 155 height 594
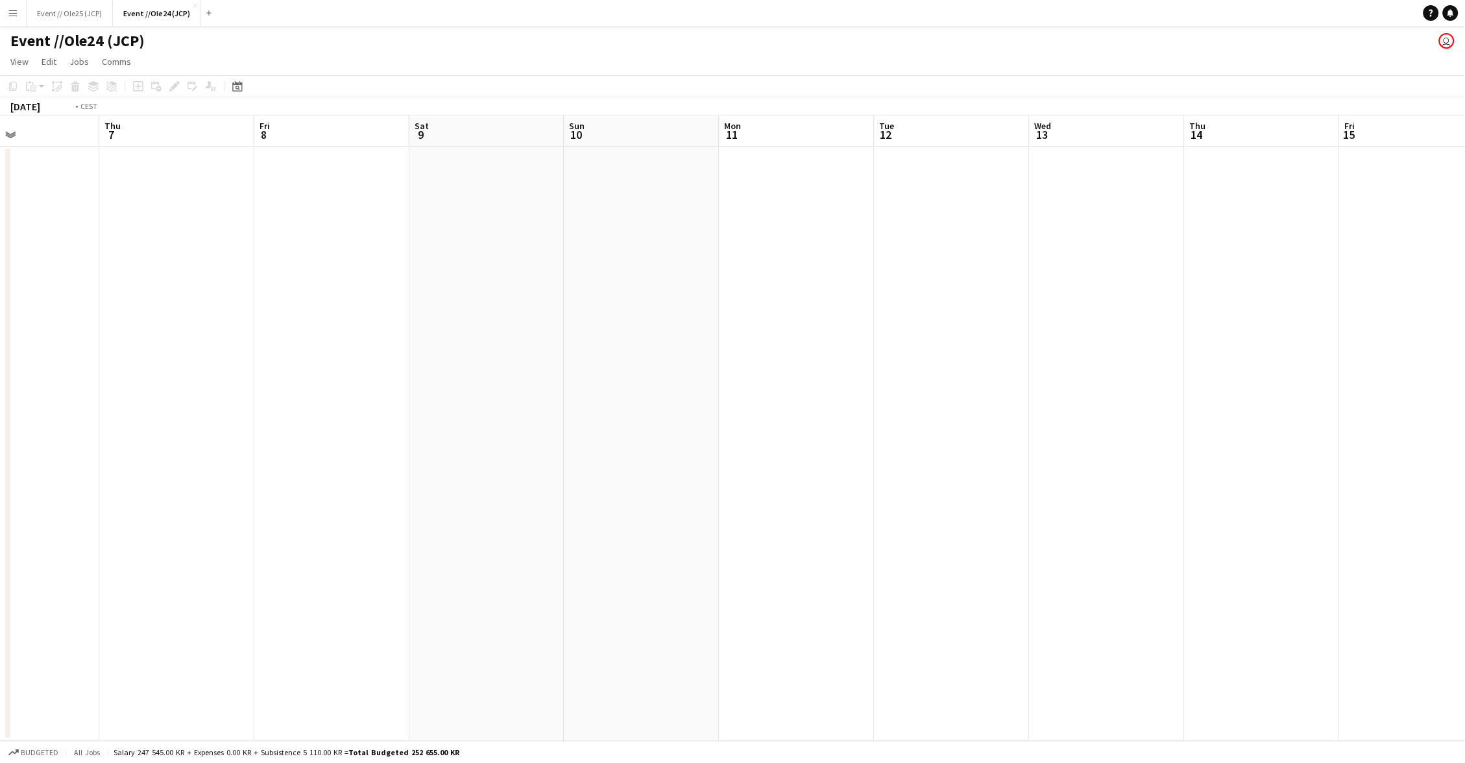
scroll to position [0, 345]
click at [76, 3] on button "Event // Ole25 (JCP) Close" at bounding box center [70, 13] width 86 height 25
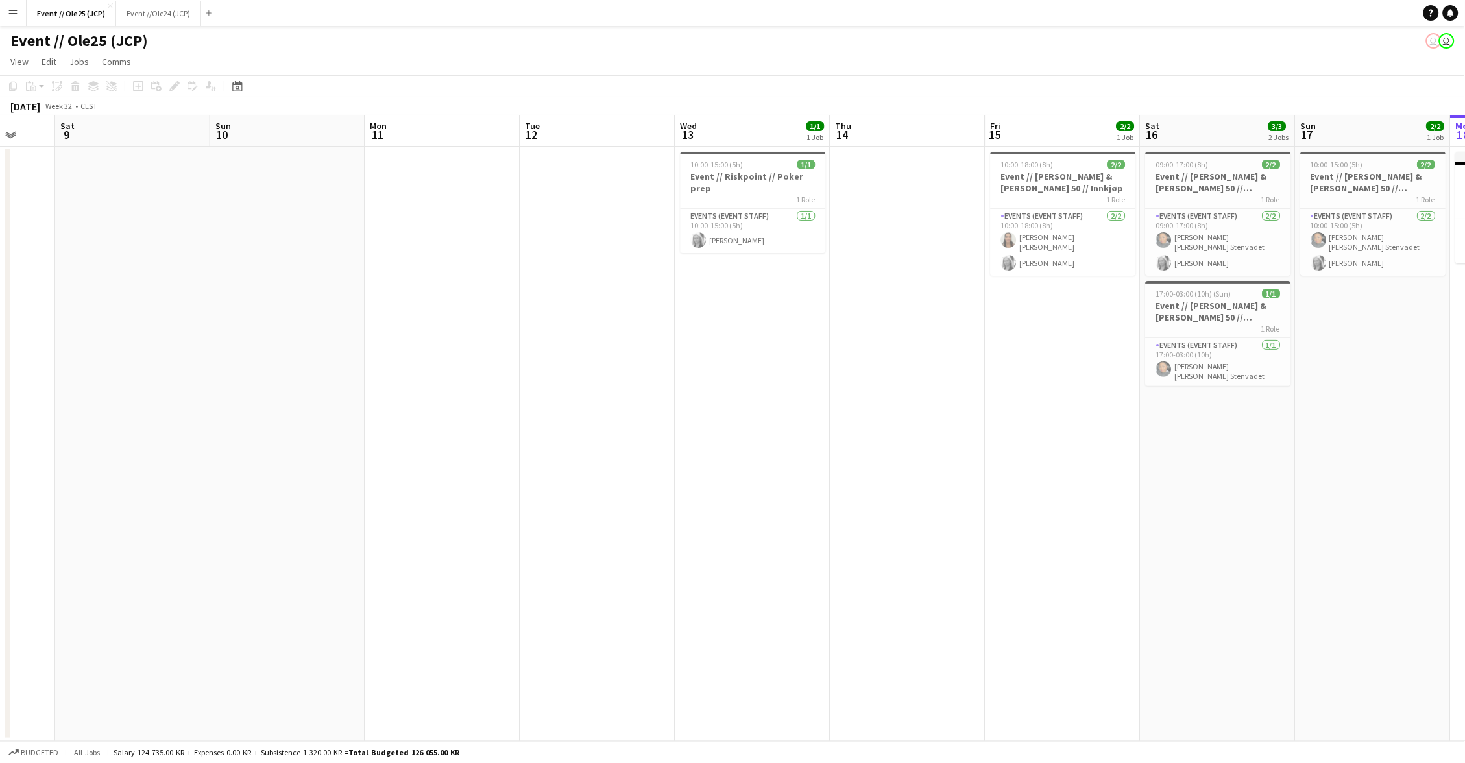
scroll to position [0, 585]
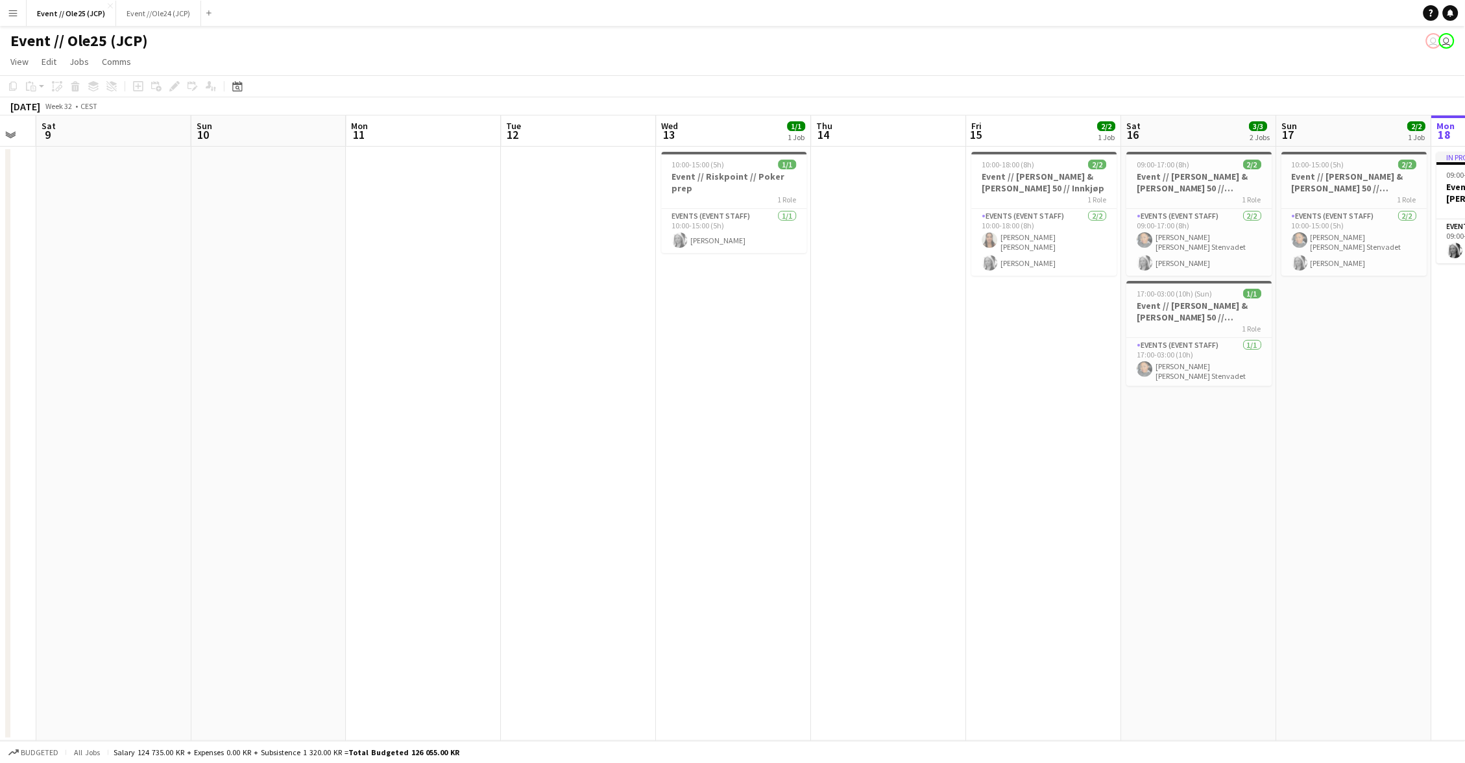
click at [900, 185] on app-date-cell at bounding box center [889, 444] width 155 height 594
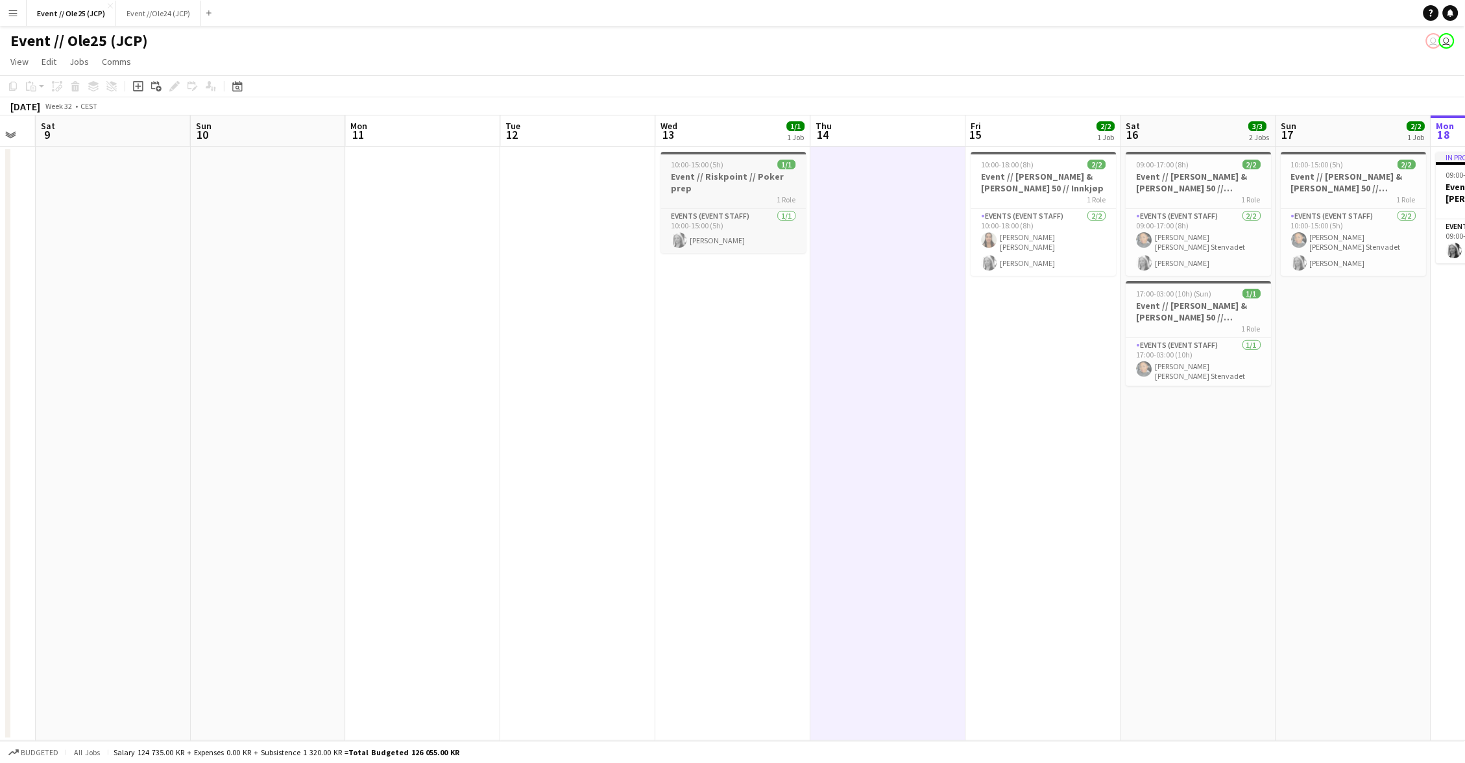
click at [751, 188] on h3 "Event // Riskpoint // Poker prep" at bounding box center [733, 182] width 145 height 23
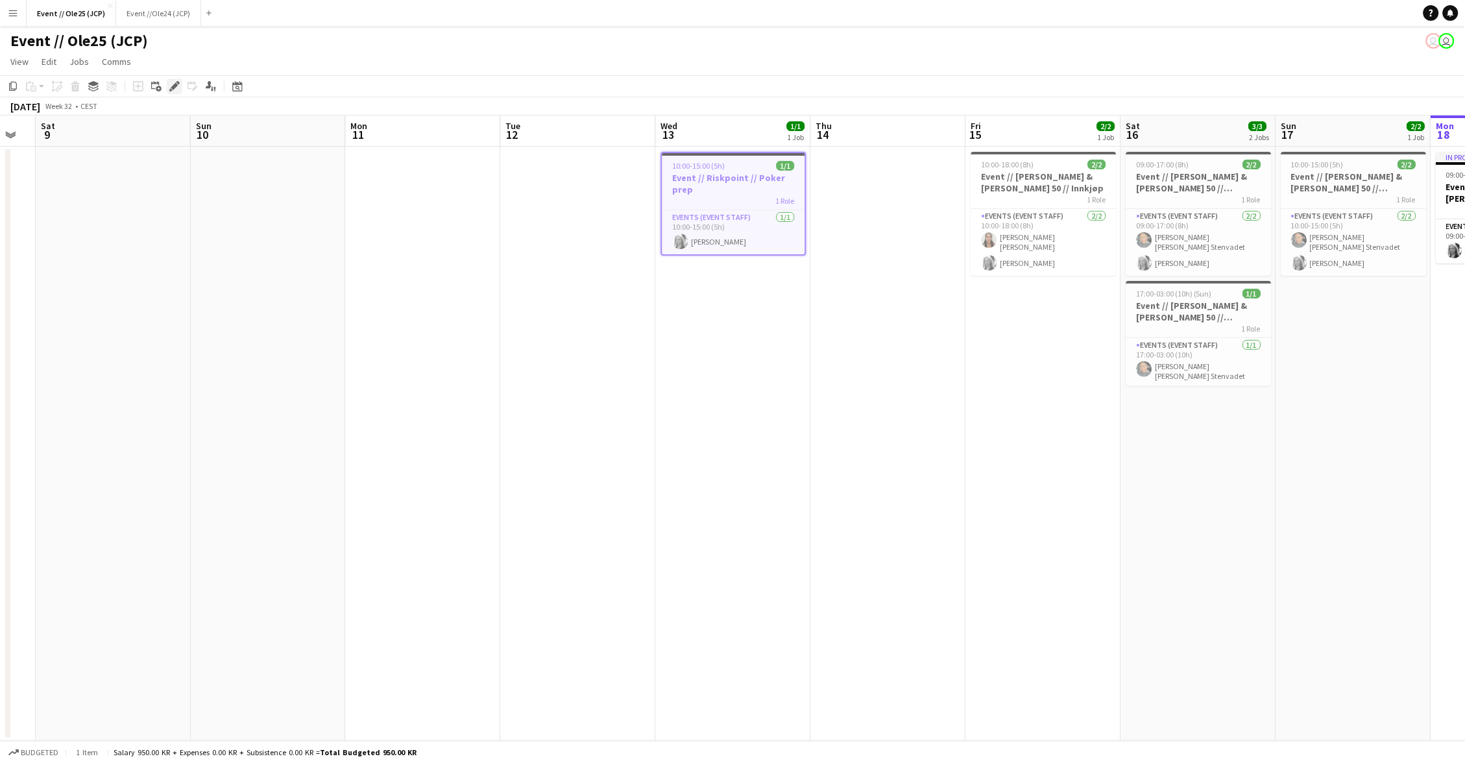
click at [176, 84] on icon at bounding box center [174, 86] width 7 height 7
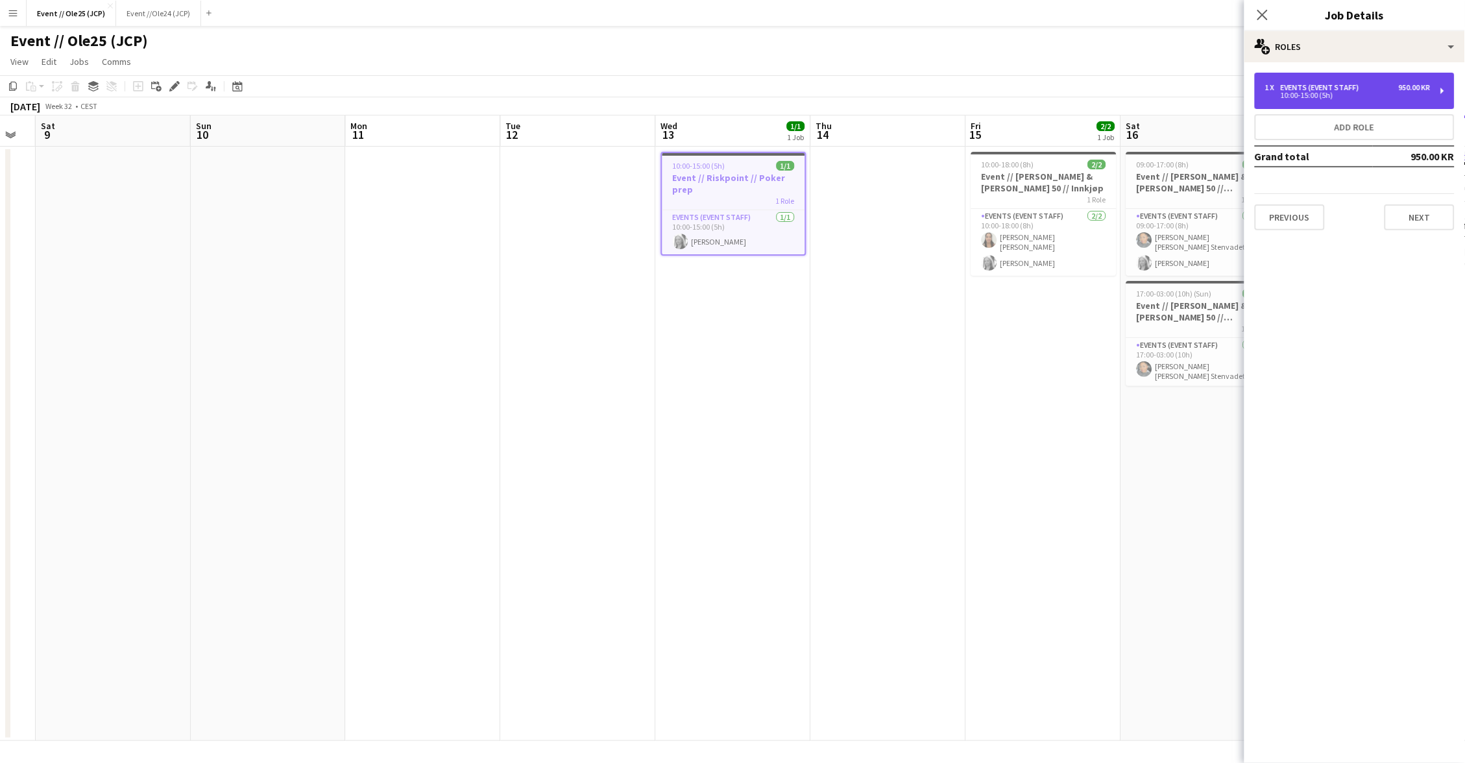
click at [1321, 107] on div "1 x Events (Event Staff) 950.00 KR 10:00-15:00 (5h)" at bounding box center [1355, 91] width 200 height 36
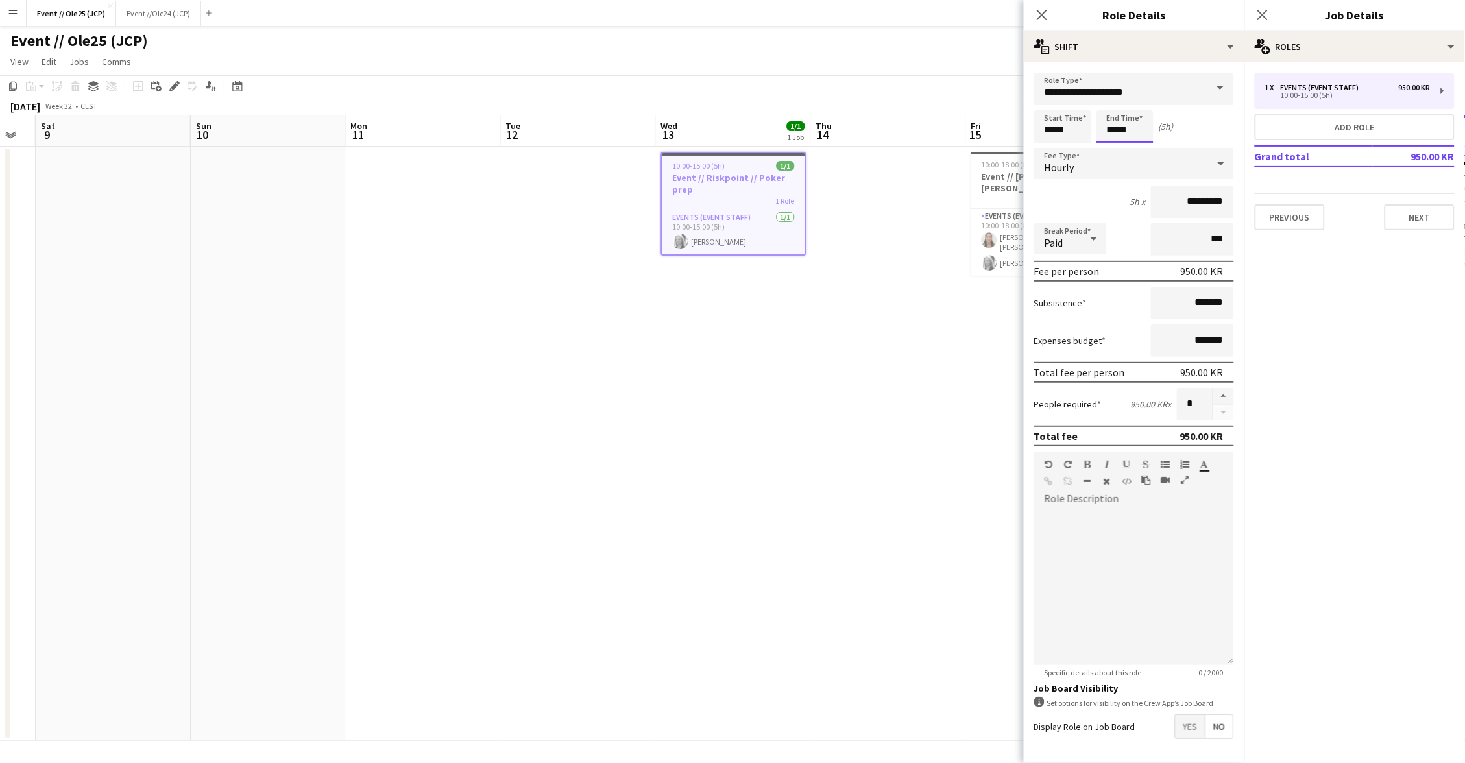
click at [1125, 120] on body "Menu Boards Boards Boards All jobs Status Workforce Workforce My Workforce Recr…" at bounding box center [732, 381] width 1465 height 763
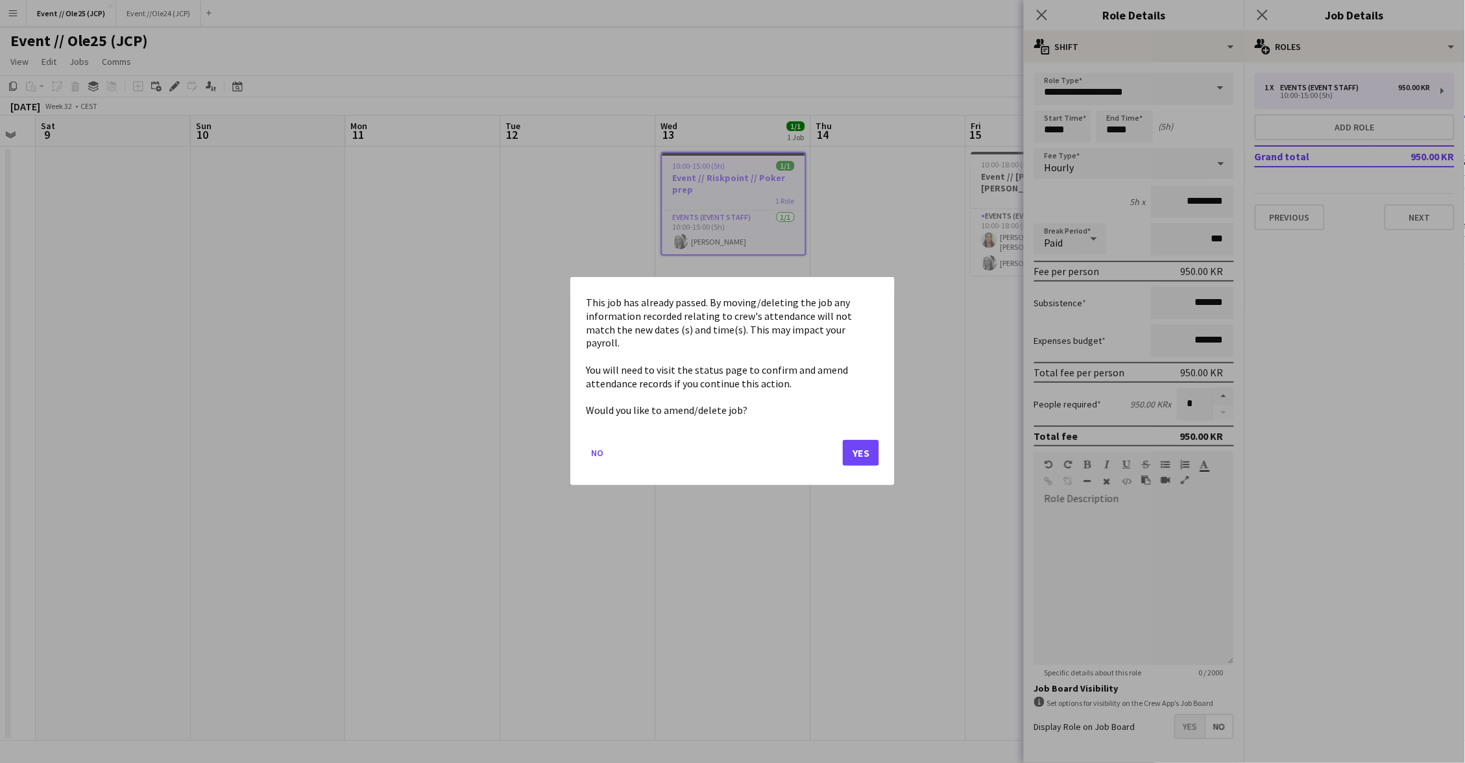
click at [861, 441] on button "Yes" at bounding box center [861, 454] width 36 height 26
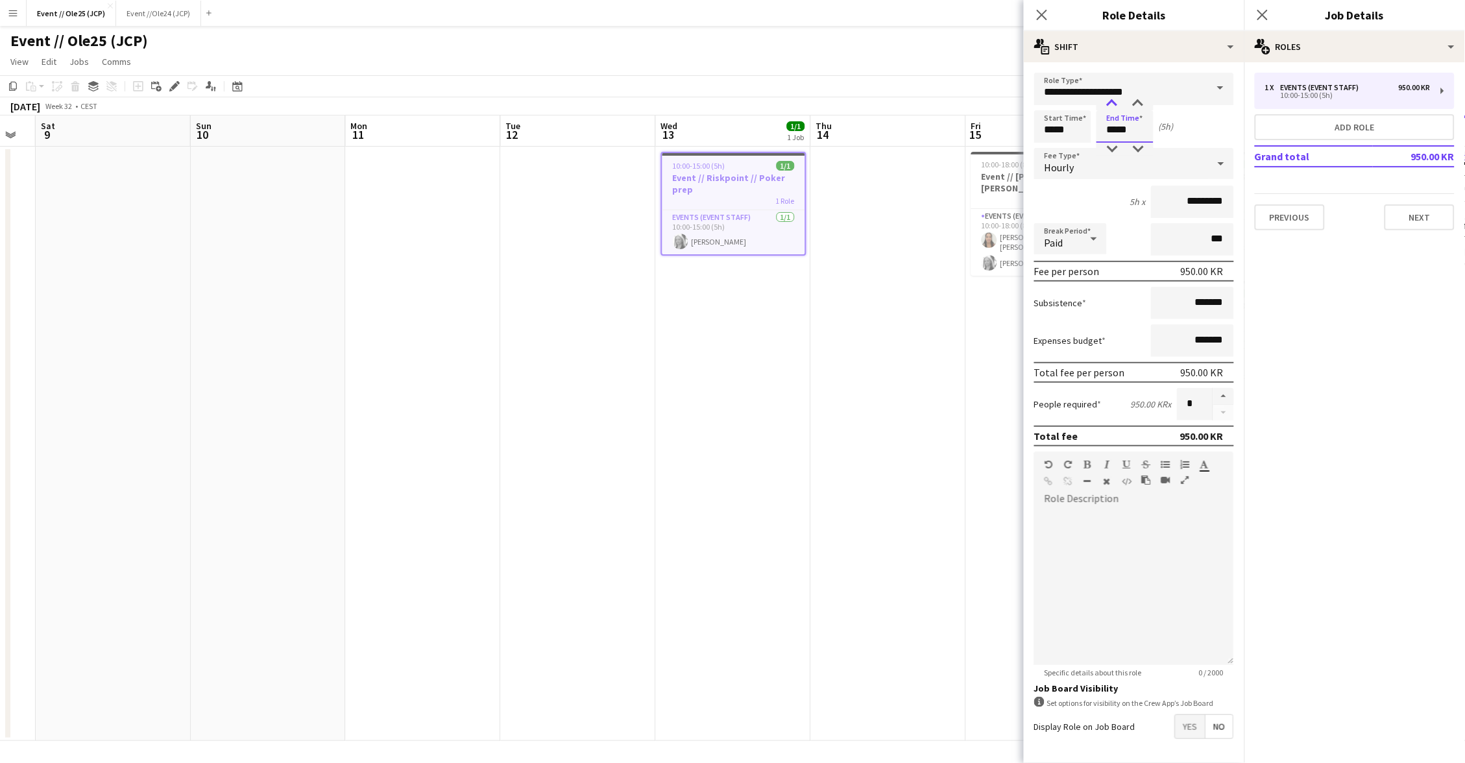
click at [1109, 97] on div at bounding box center [1112, 103] width 26 height 13
type input "*****"
click at [1109, 97] on div at bounding box center [1112, 103] width 26 height 13
click at [1316, 86] on div "Events (Event Staff)" at bounding box center [1323, 87] width 84 height 9
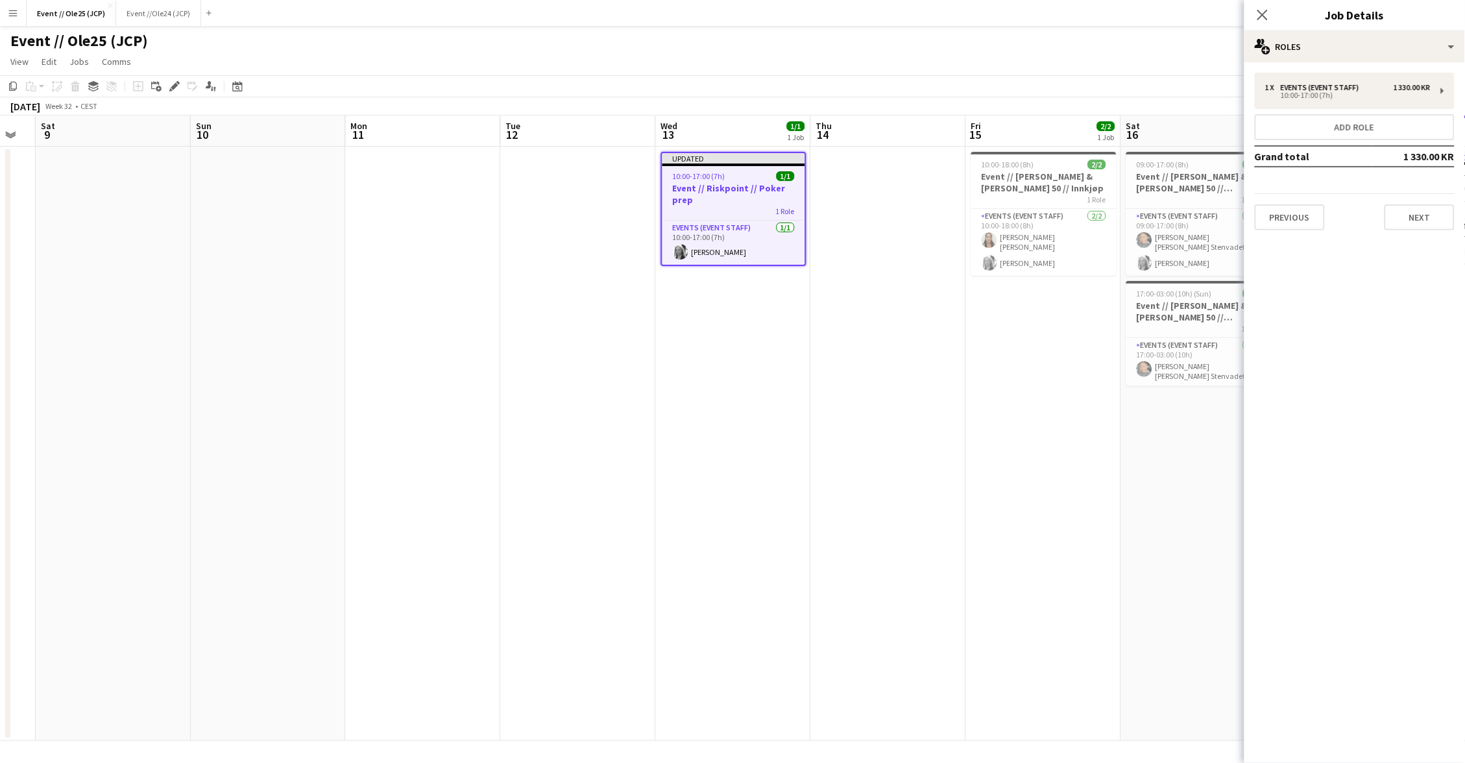
click at [893, 102] on div "[DATE] Week 32 • CEST Publish 1 job Revert 1 job" at bounding box center [732, 106] width 1465 height 18
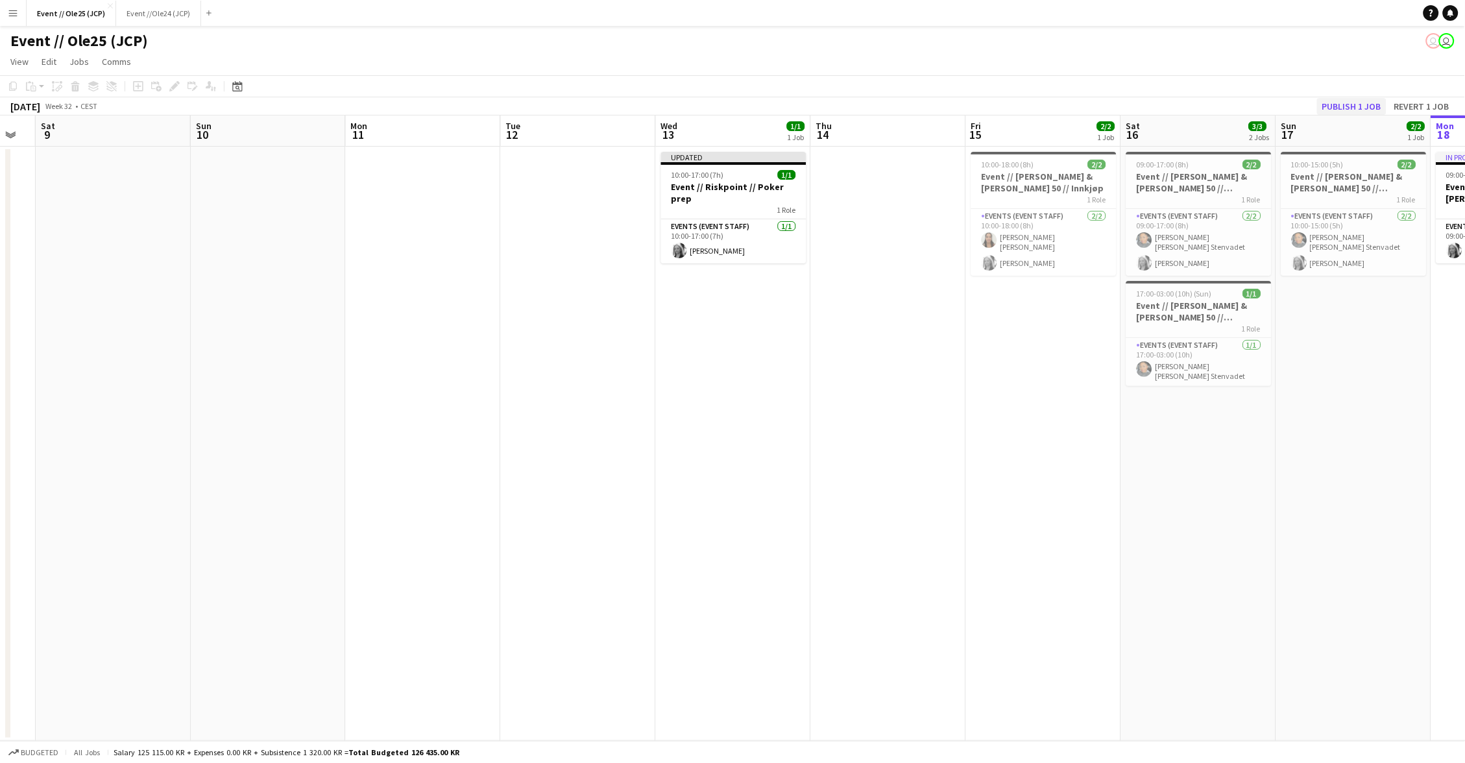
click at [1341, 103] on button "Publish 1 job" at bounding box center [1351, 106] width 69 height 17
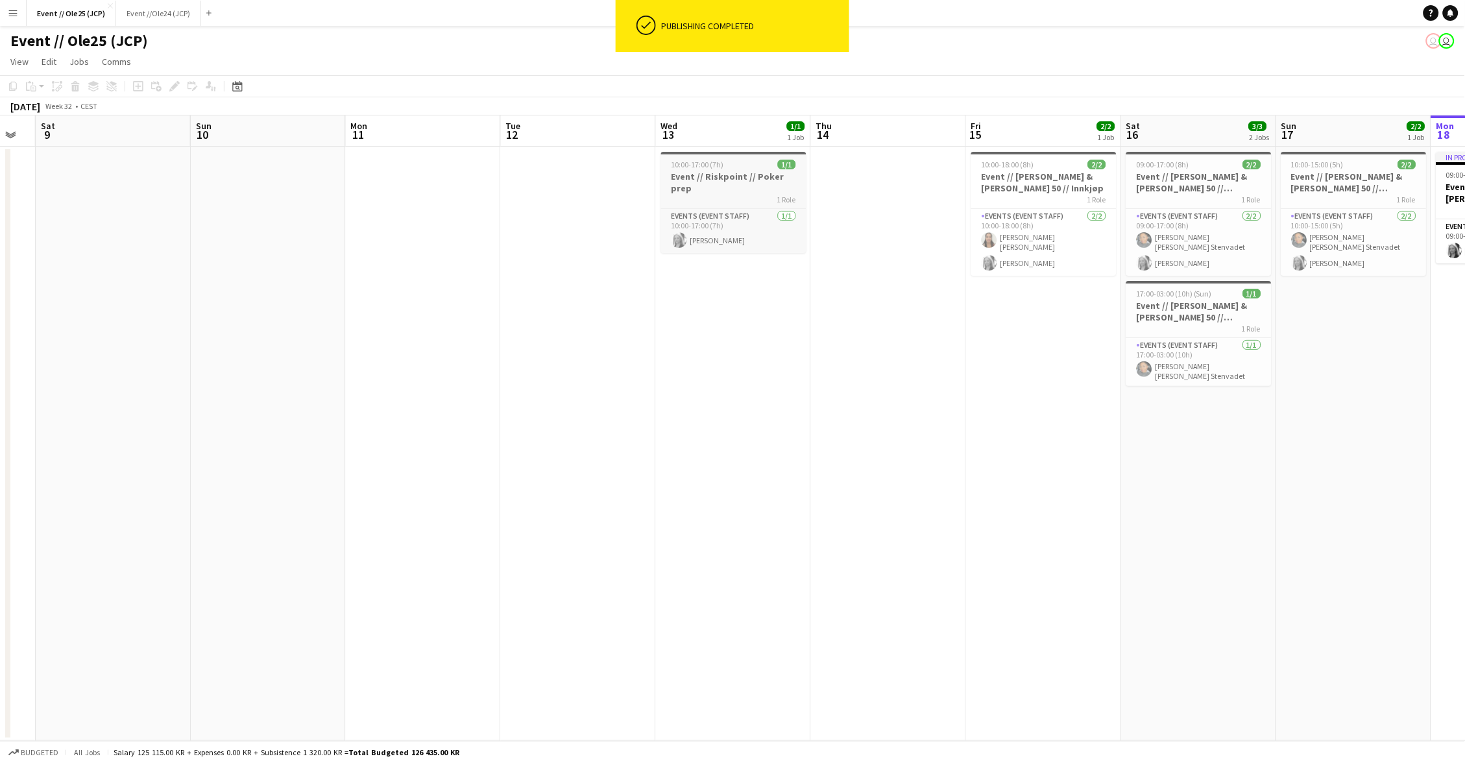
click at [678, 176] on h3 "Event // Riskpoint // Poker prep" at bounding box center [733, 182] width 145 height 23
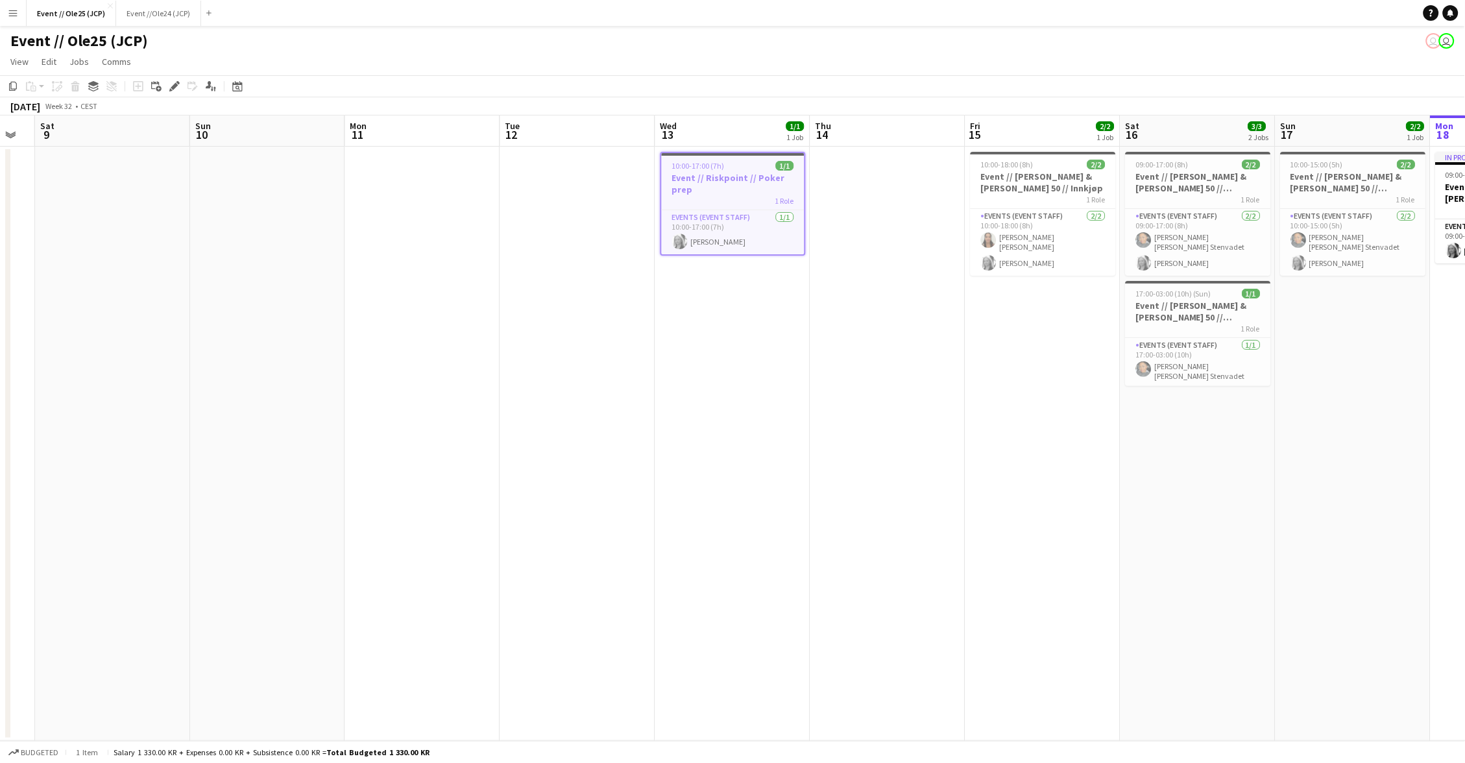
drag, startPoint x: 808, startPoint y: 227, endPoint x: 854, endPoint y: 224, distance: 46.2
click at [809, 227] on app-date-cell "10:00-17:00 (7h) 1/1 Event // Riskpoint // Poker prep 1 Role Events (Event Staf…" at bounding box center [732, 444] width 155 height 594
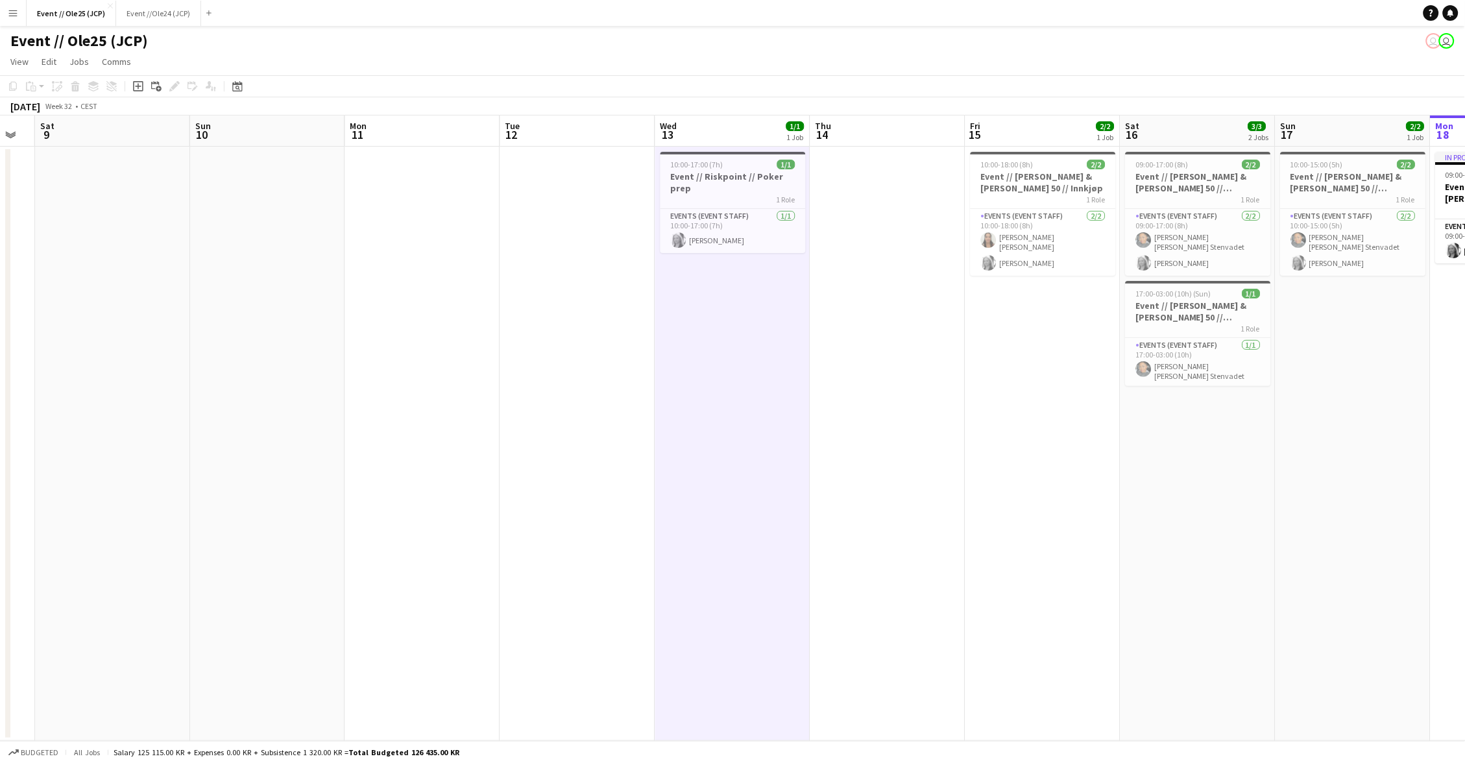
scroll to position [0, 584]
drag, startPoint x: 1052, startPoint y: 415, endPoint x: 1093, endPoint y: 418, distance: 41.0
click at [1052, 415] on app-date-cell "10:00-18:00 (8h) 2/2 Event // [PERSON_NAME] & [PERSON_NAME] 50 // Innkjøp 1 Rol…" at bounding box center [1044, 444] width 155 height 594
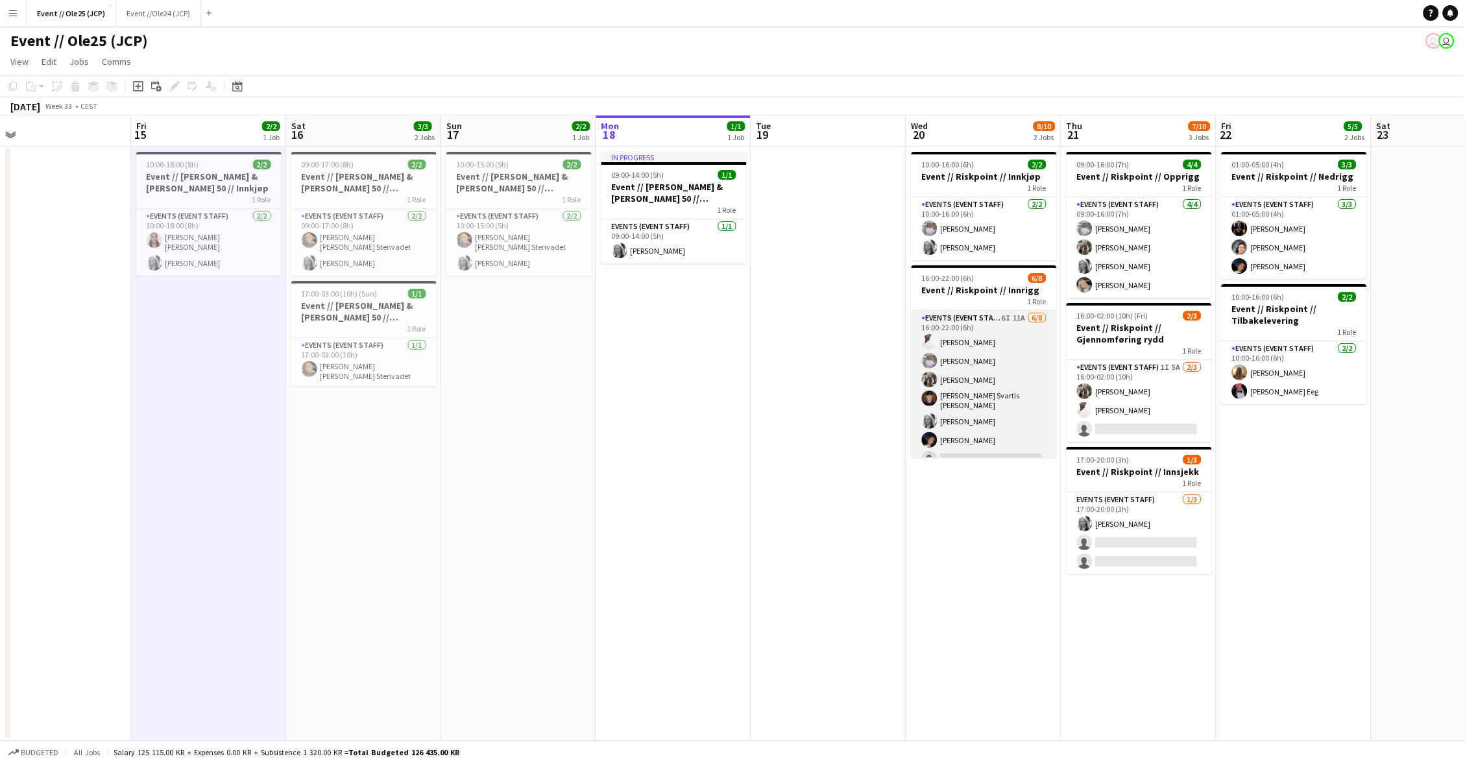
scroll to position [0, 457]
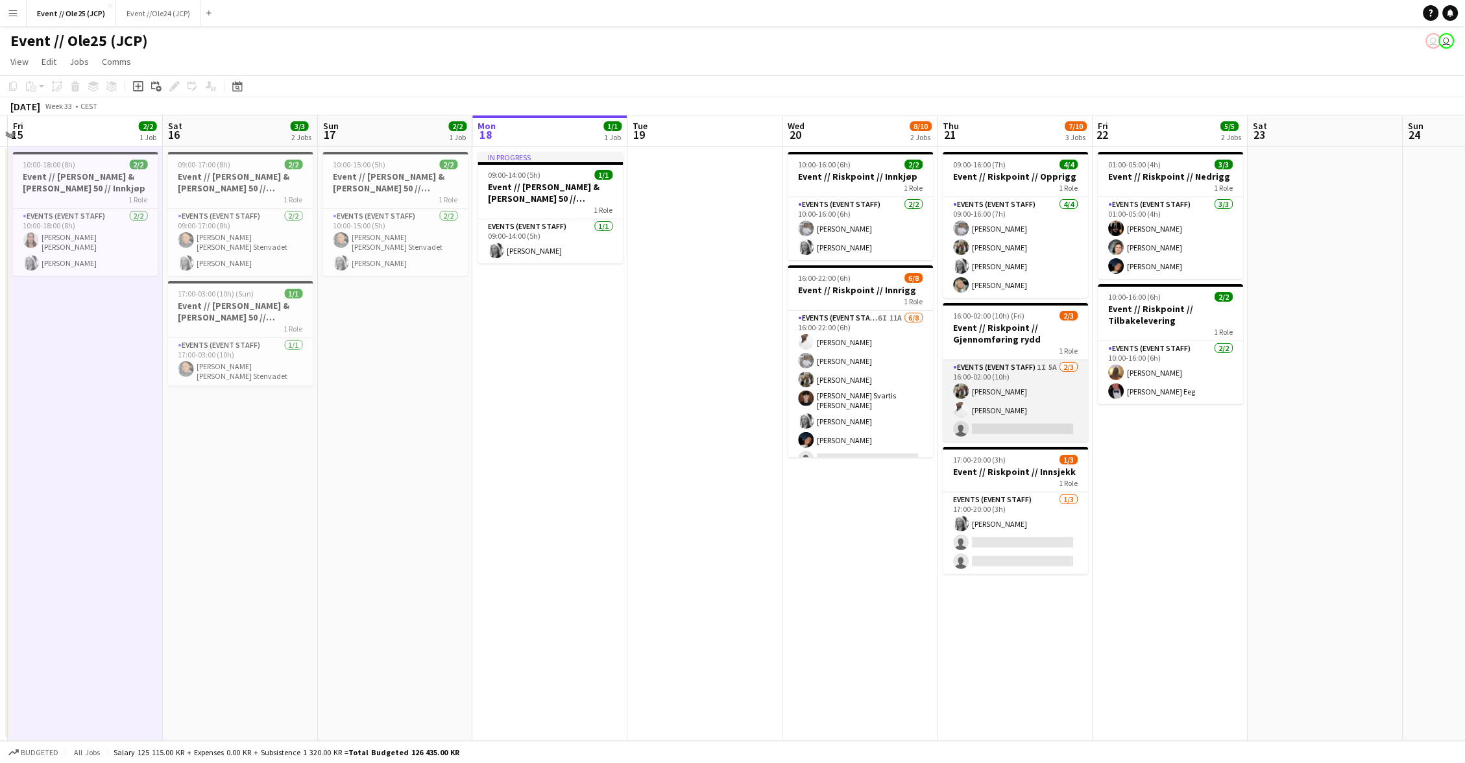
drag, startPoint x: 1030, startPoint y: 422, endPoint x: 1039, endPoint y: 420, distance: 9.3
click at [1030, 422] on app-card-role "Events (Event Staff) 1I 5A [DATE] 16:00-02:00 (10h) [PERSON_NAME] single-neutra…" at bounding box center [1015, 401] width 145 height 82
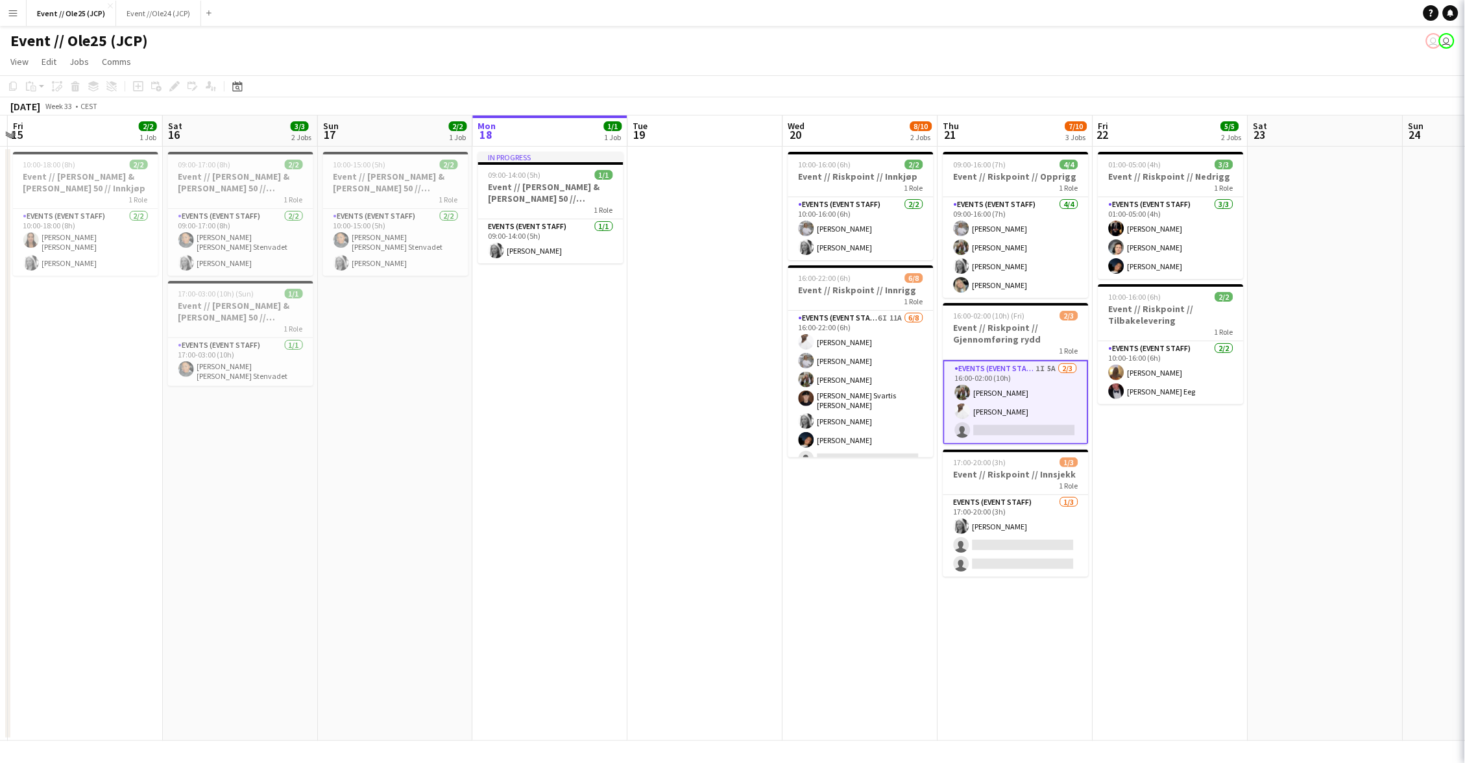
scroll to position [0, 457]
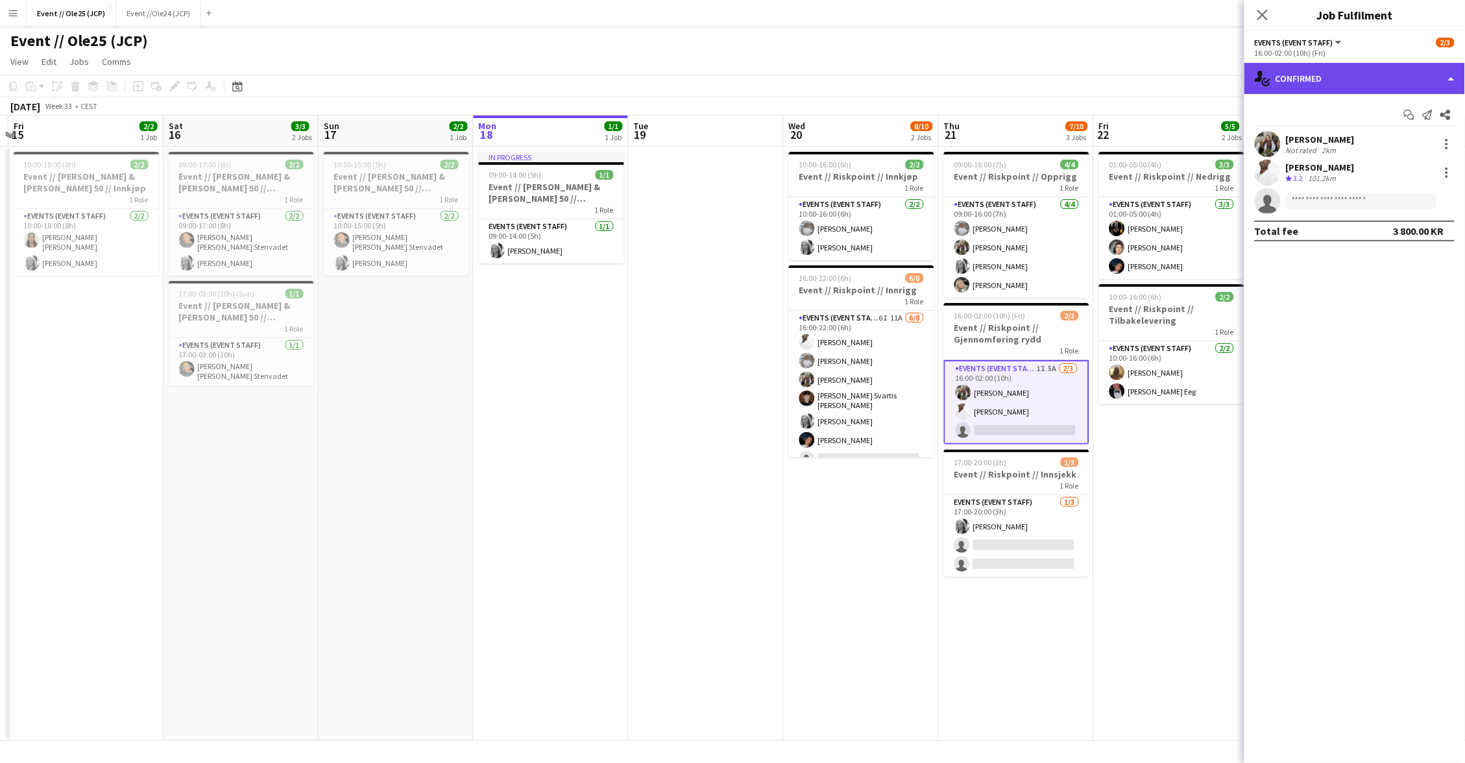
click at [1366, 79] on div "single-neutral-actions-check-2 Confirmed" at bounding box center [1354, 78] width 221 height 31
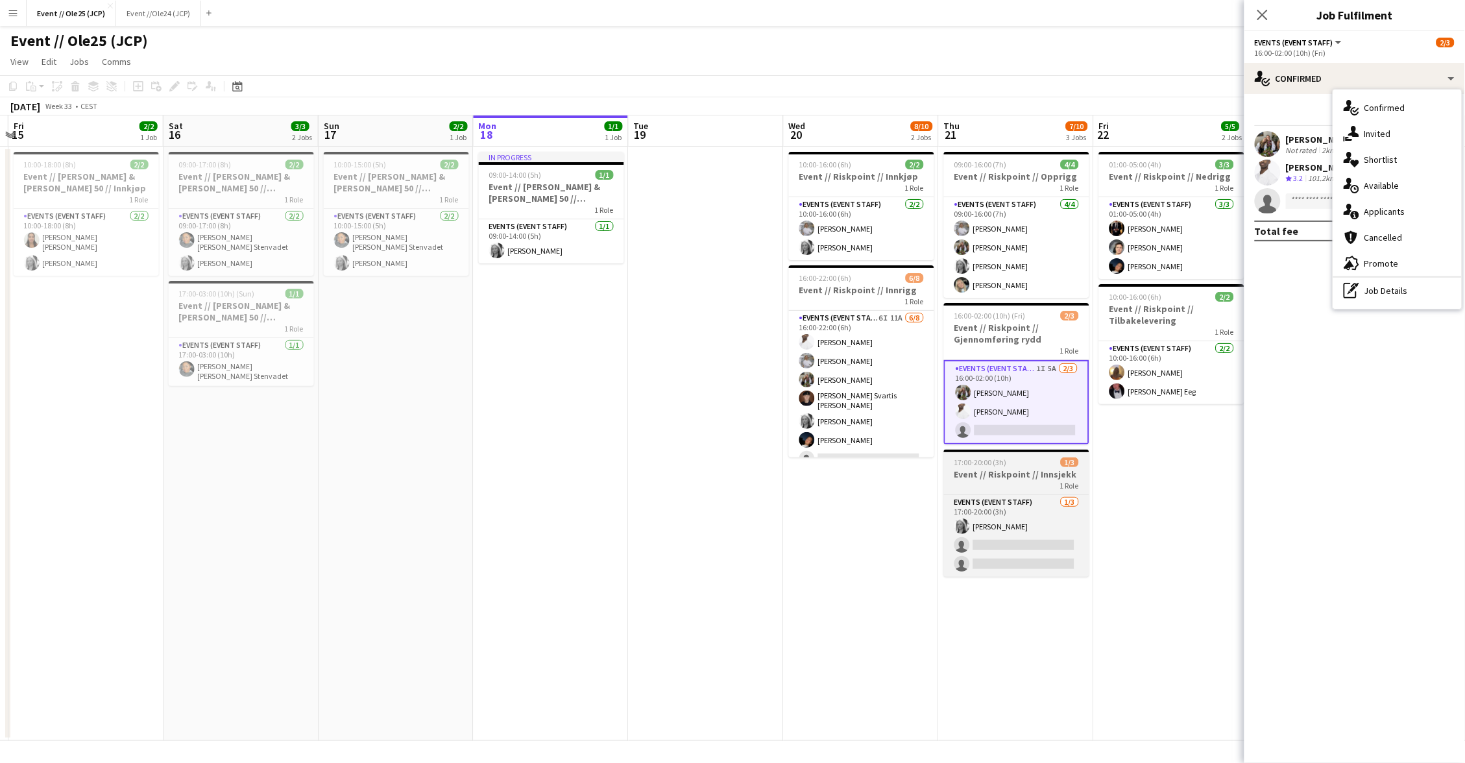
click at [998, 487] on div "1 Role" at bounding box center [1016, 485] width 145 height 10
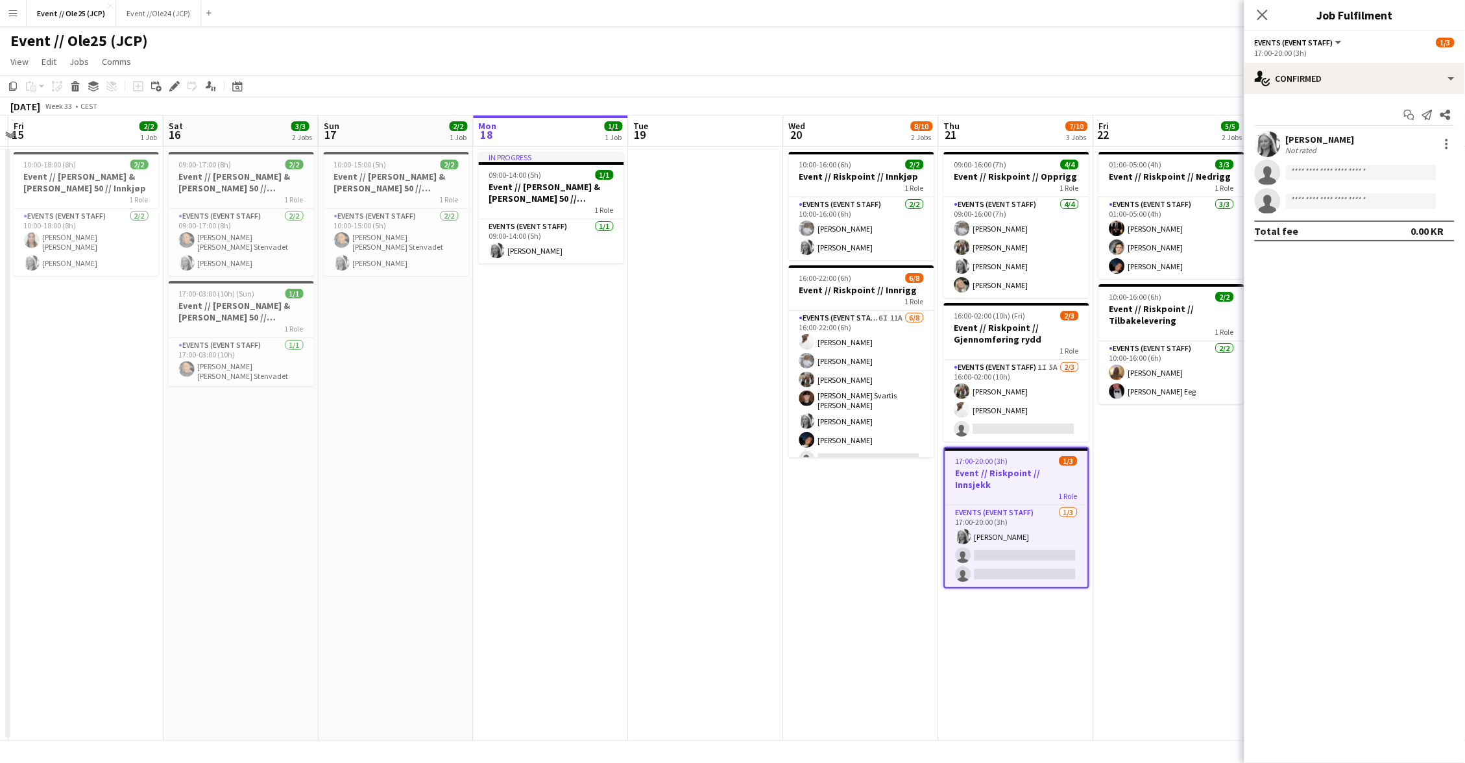
scroll to position [0, 457]
click at [169, 81] on icon "Edit" at bounding box center [174, 86] width 10 height 10
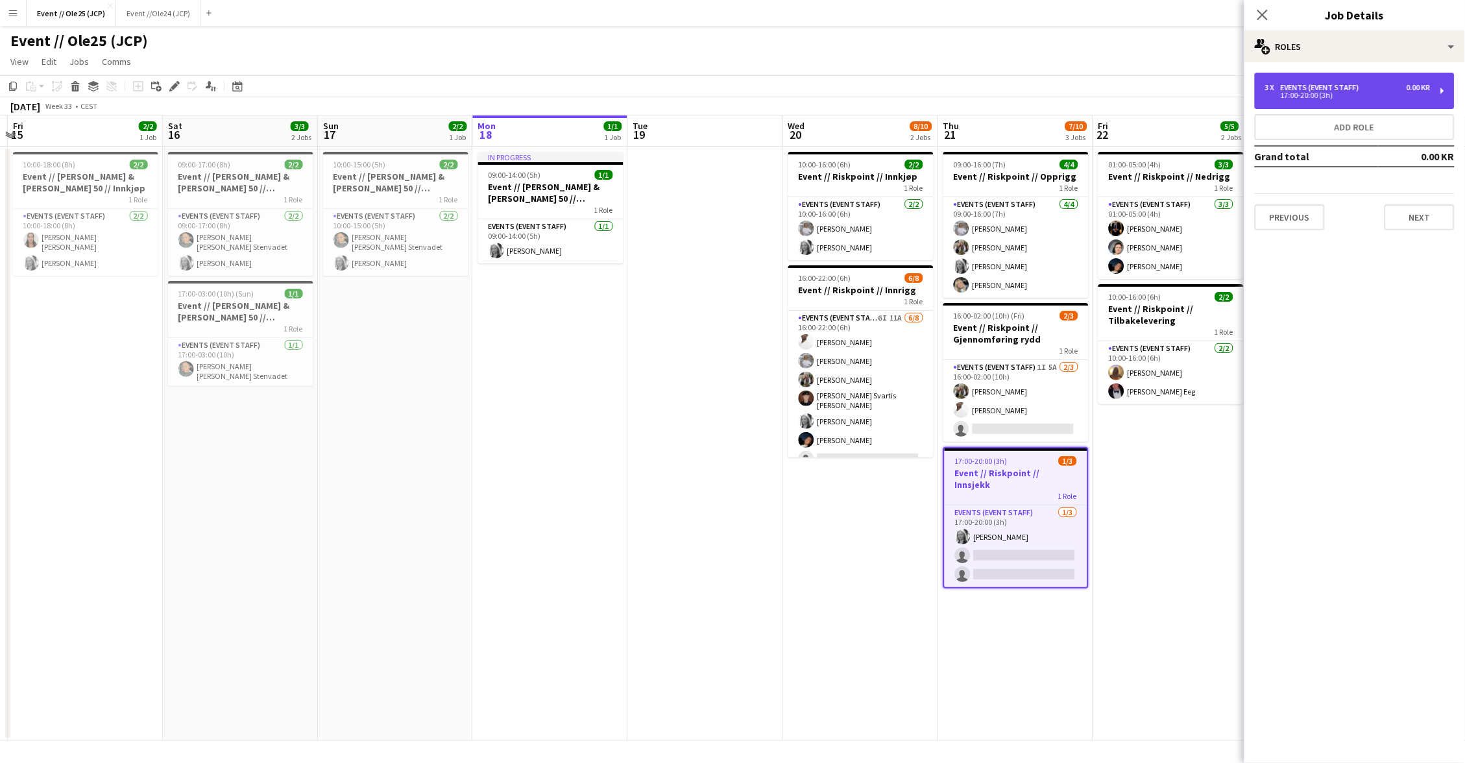
click at [1356, 93] on div "17:00-20:00 (3h)" at bounding box center [1347, 95] width 165 height 6
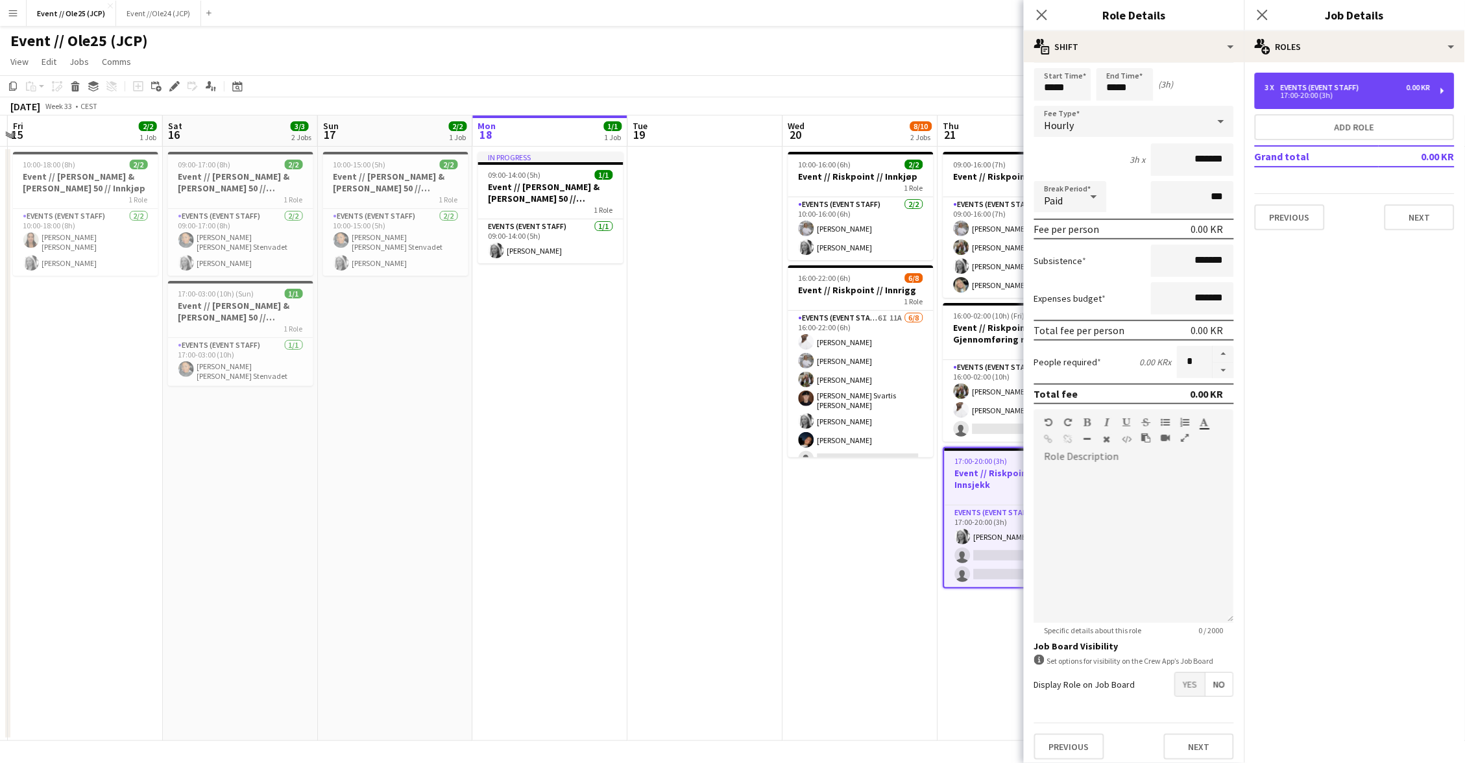
scroll to position [42, 0]
drag, startPoint x: 1184, startPoint y: 686, endPoint x: 1207, endPoint y: 646, distance: 46.0
click at [1183, 685] on span "Yes" at bounding box center [1191, 684] width 30 height 23
click at [1330, 74] on div "3 x Events (Event Staff) 0.00 KR 17:00-20:00 (3h)" at bounding box center [1355, 91] width 200 height 36
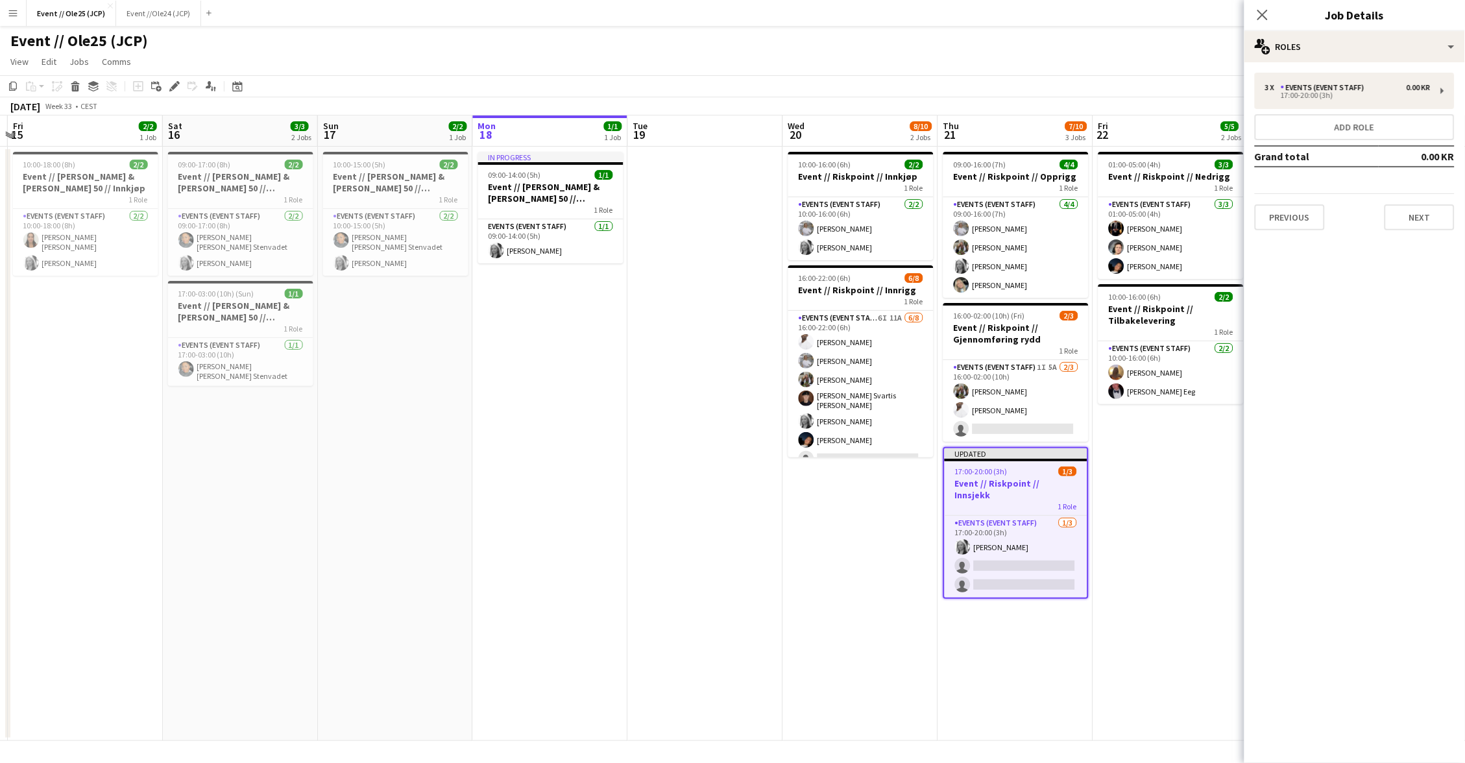
drag, startPoint x: 922, startPoint y: 602, endPoint x: 933, endPoint y: 559, distance: 44.8
click at [922, 601] on app-date-cell "10:00-16:00 (6h) 2/2 Event // Riskpoint // Innkjøp 1 Role Events (Event Staff) …" at bounding box center [860, 444] width 155 height 594
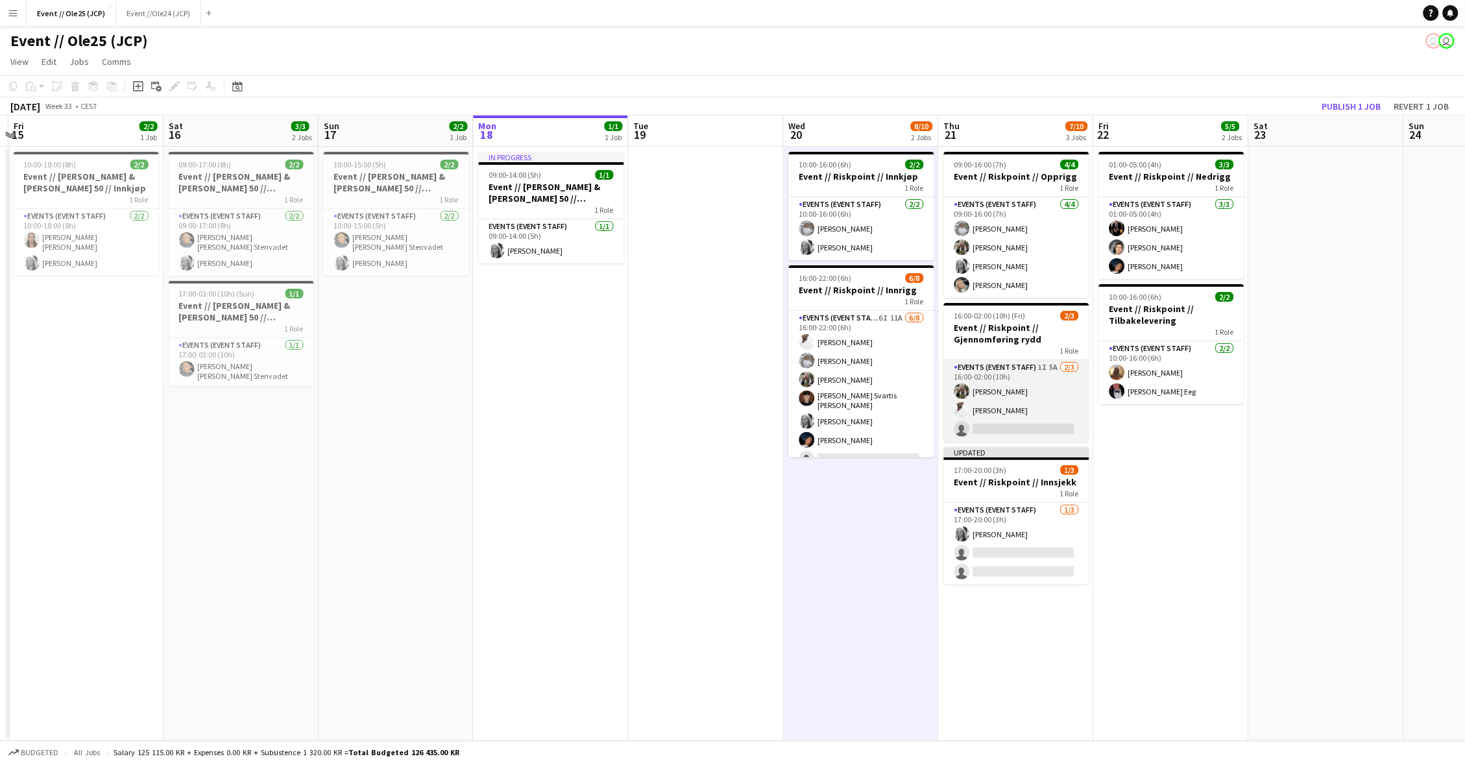
click at [985, 381] on app-card-role "Events (Event Staff) 1I 5A [DATE] 16:00-02:00 (10h) [PERSON_NAME] single-neutra…" at bounding box center [1016, 401] width 145 height 82
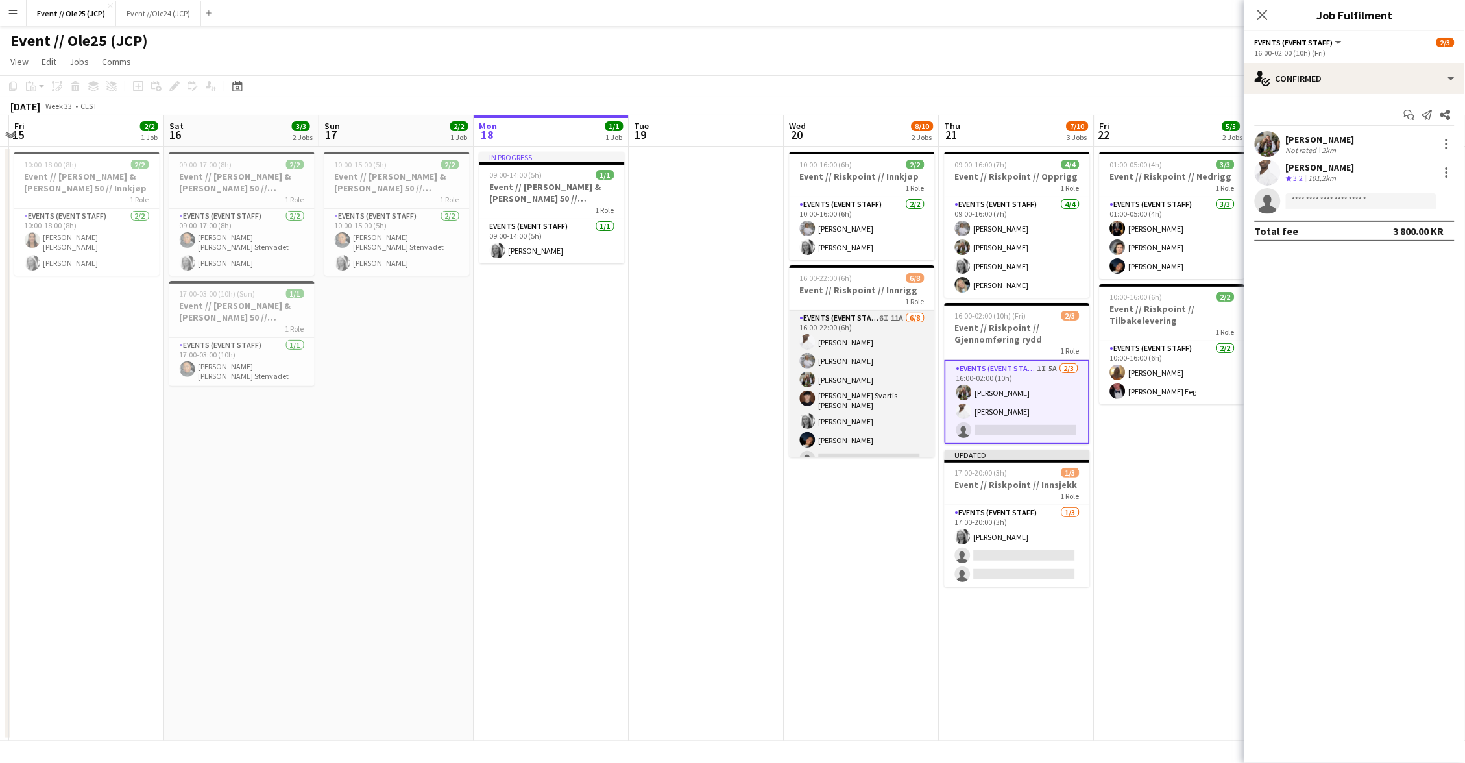
click at [849, 441] on app-card-role "Events (Event Staff) 6I 11A [DATE] 16:00-22:00 (6h) [PERSON_NAME] [PERSON_NAME]…" at bounding box center [862, 401] width 145 height 180
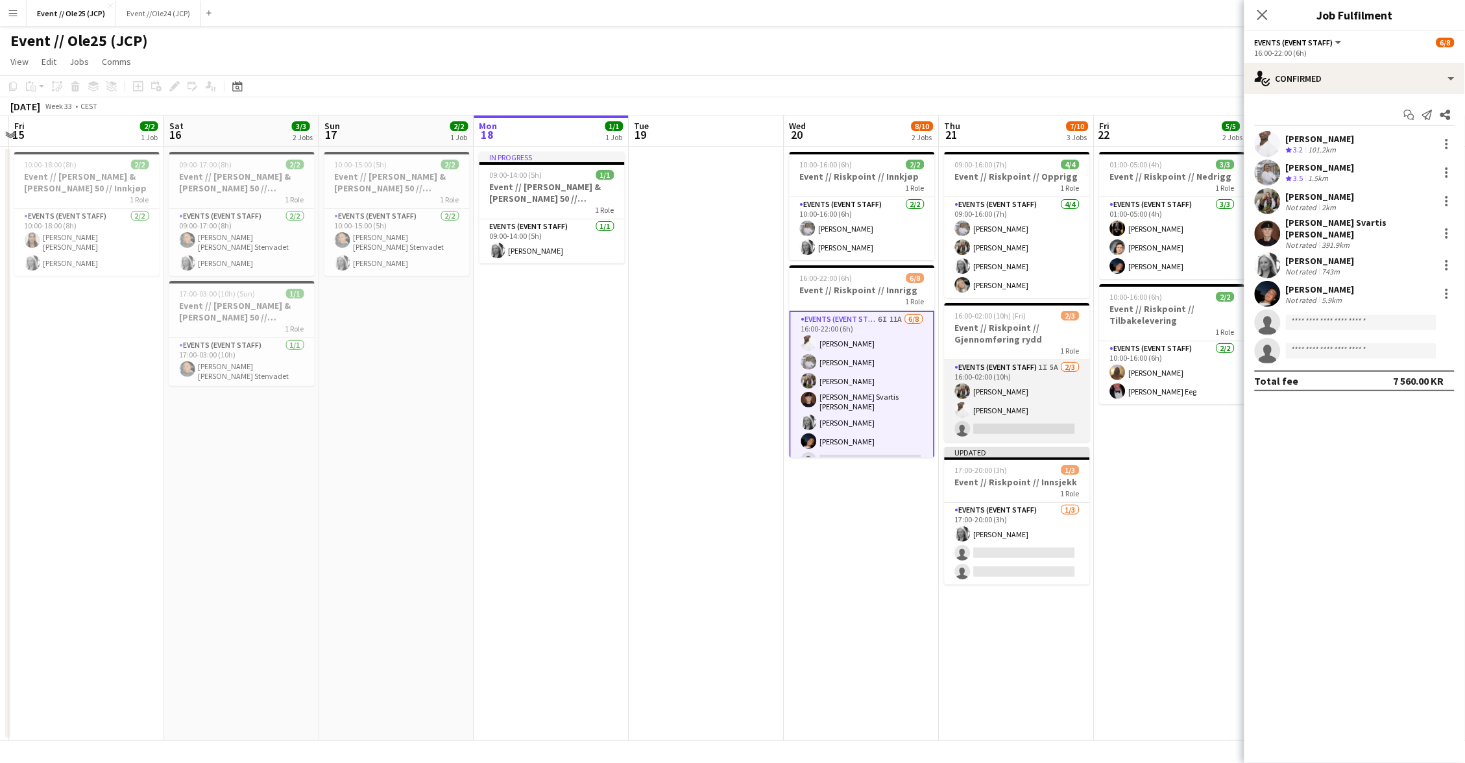
drag, startPoint x: 1021, startPoint y: 394, endPoint x: 1037, endPoint y: 383, distance: 19.3
click at [1021, 394] on app-card-role "Events (Event Staff) 1I 5A [DATE] 16:00-02:00 (10h) [PERSON_NAME] single-neutra…" at bounding box center [1017, 401] width 145 height 82
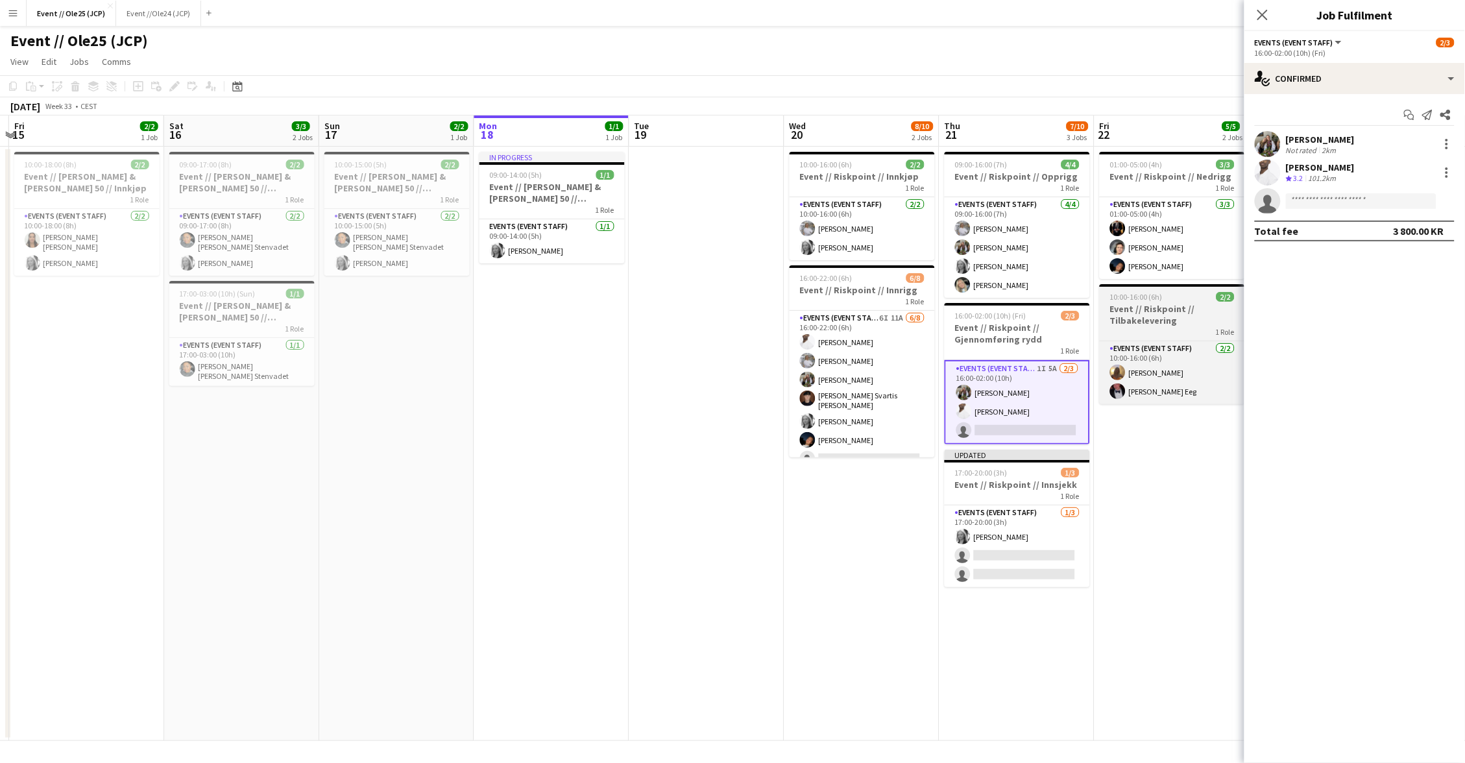
scroll to position [0, 455]
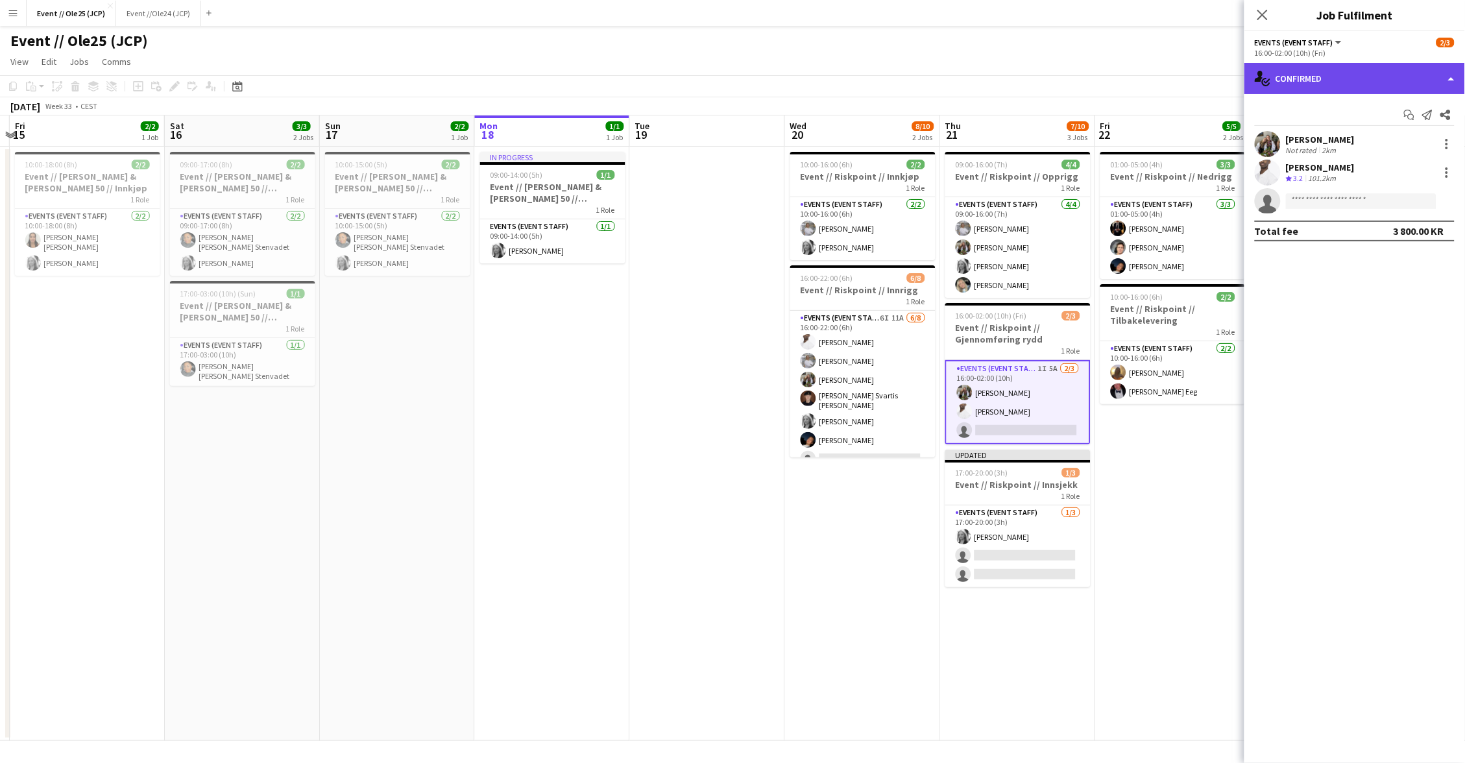
click at [1368, 81] on div "single-neutral-actions-check-2 Confirmed" at bounding box center [1354, 78] width 221 height 31
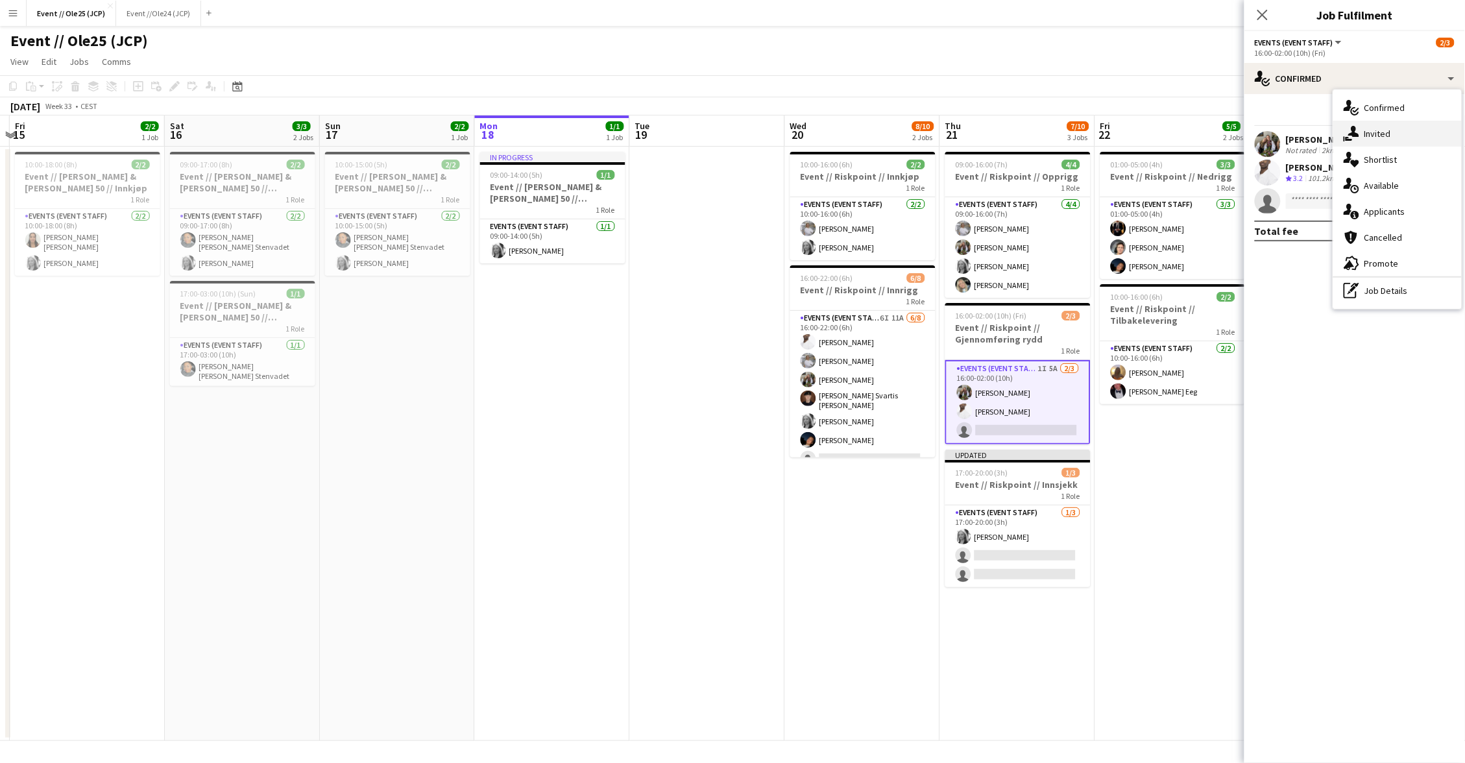
click at [1395, 136] on div "single-neutral-actions-share-1 Invited" at bounding box center [1397, 134] width 128 height 26
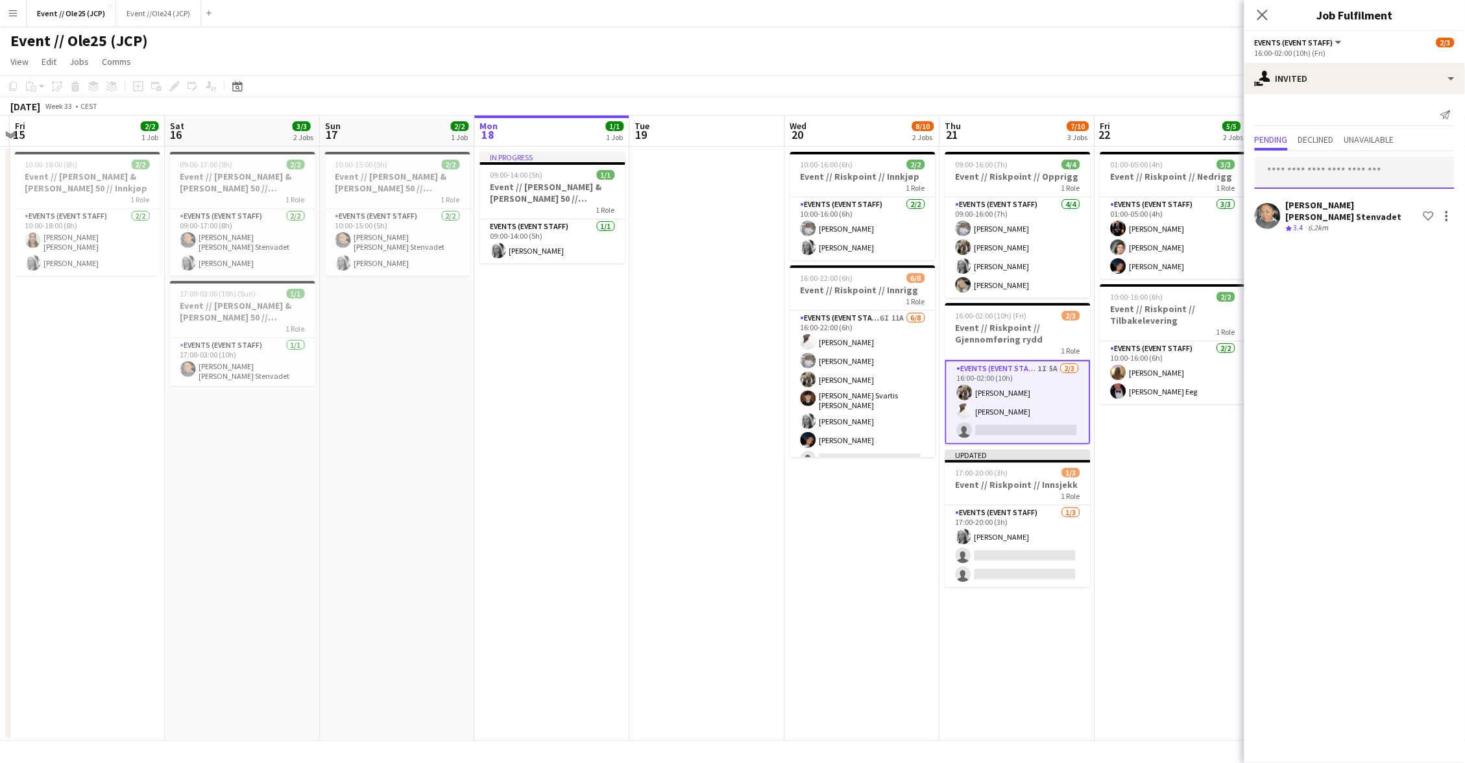
click at [1324, 180] on input "text" at bounding box center [1355, 172] width 200 height 32
type input "**********"
drag, startPoint x: 1181, startPoint y: 455, endPoint x: 1185, endPoint y: 427, distance: 28.2
click at [1181, 455] on app-date-cell "01:00-05:00 (4h) 3/3 Event // Riskpoint // Nedrigg 1 Role Events (Event Staff) …" at bounding box center [1172, 444] width 155 height 594
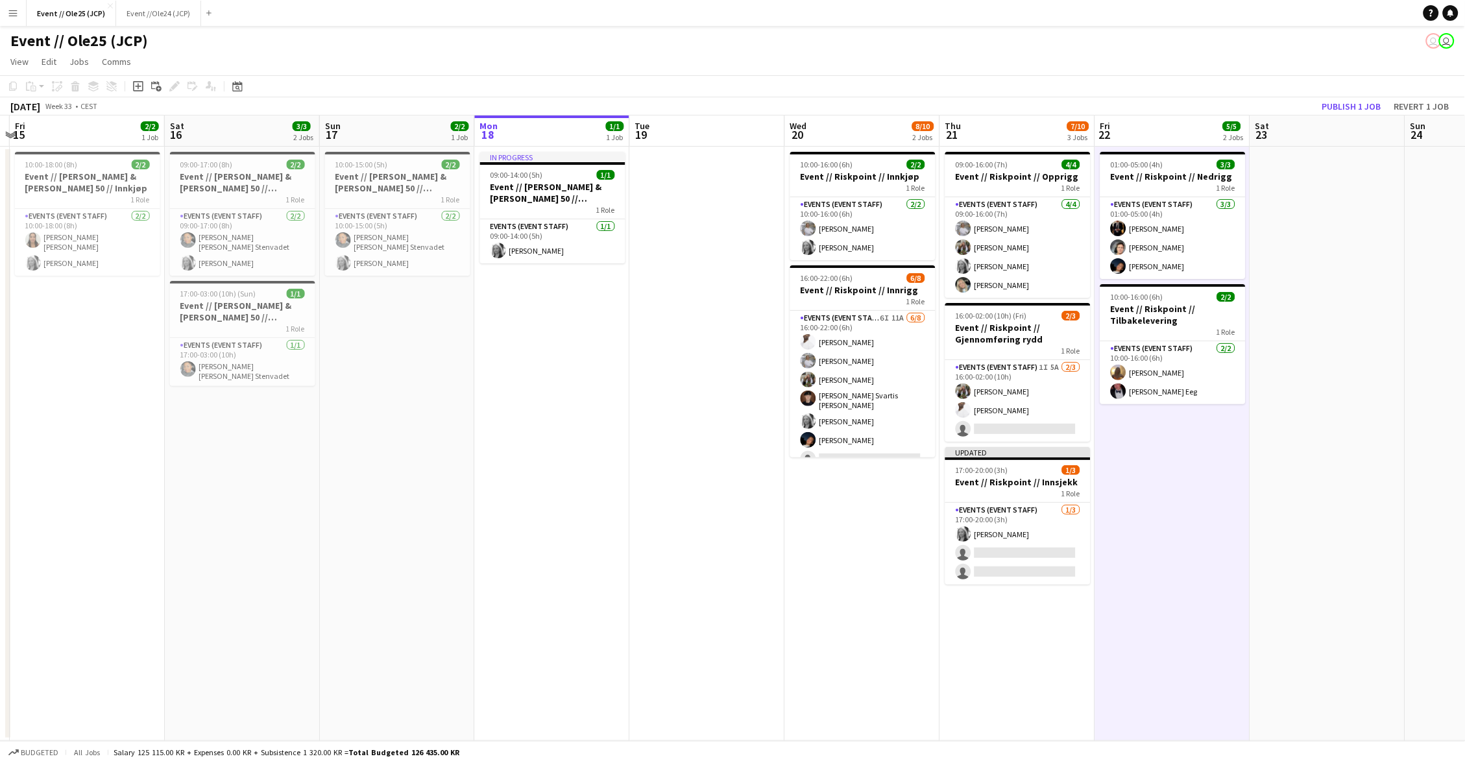
scroll to position [0, 455]
click at [1160, 178] on h3 "Event // Riskpoint // Nedrigg" at bounding box center [1173, 177] width 145 height 12
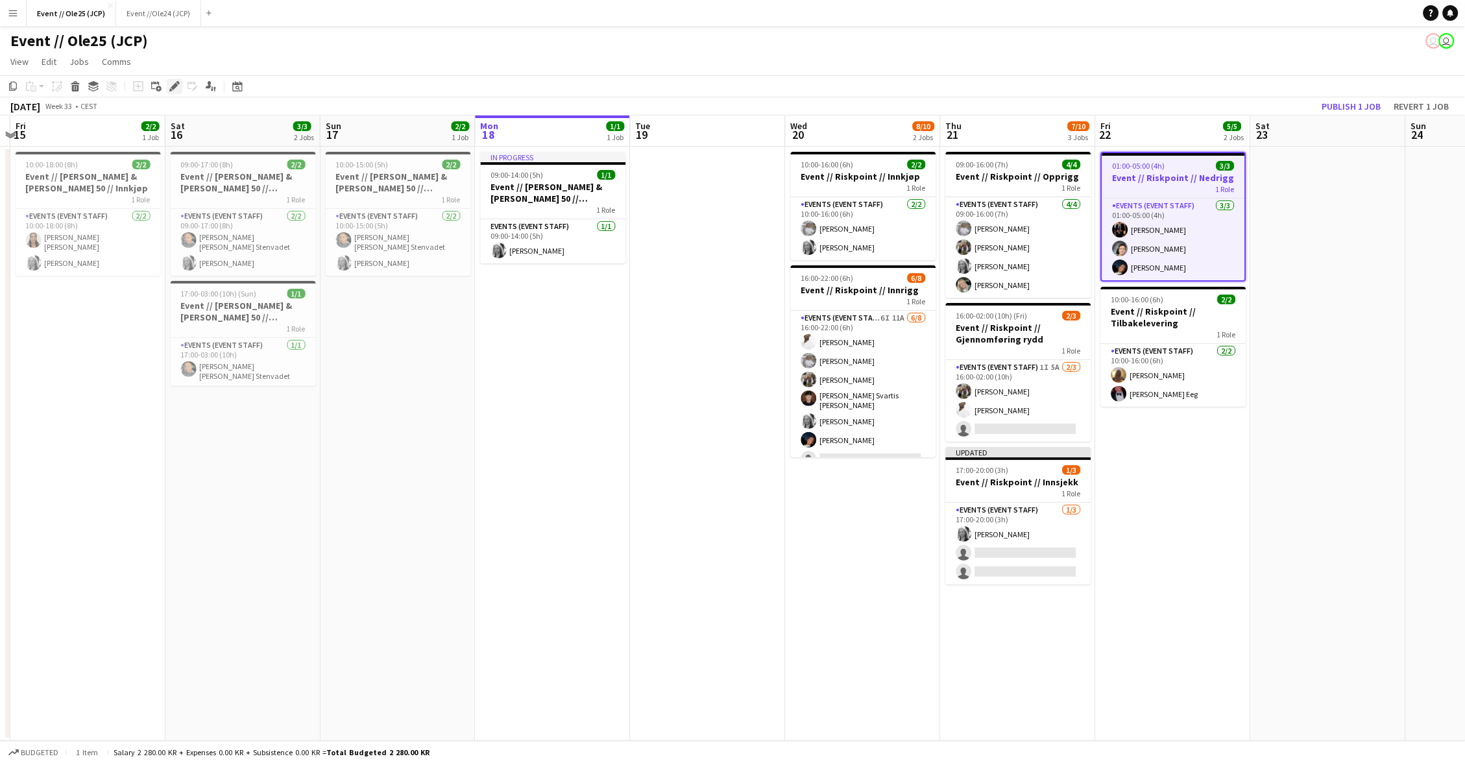
click at [174, 83] on icon at bounding box center [174, 86] width 7 height 7
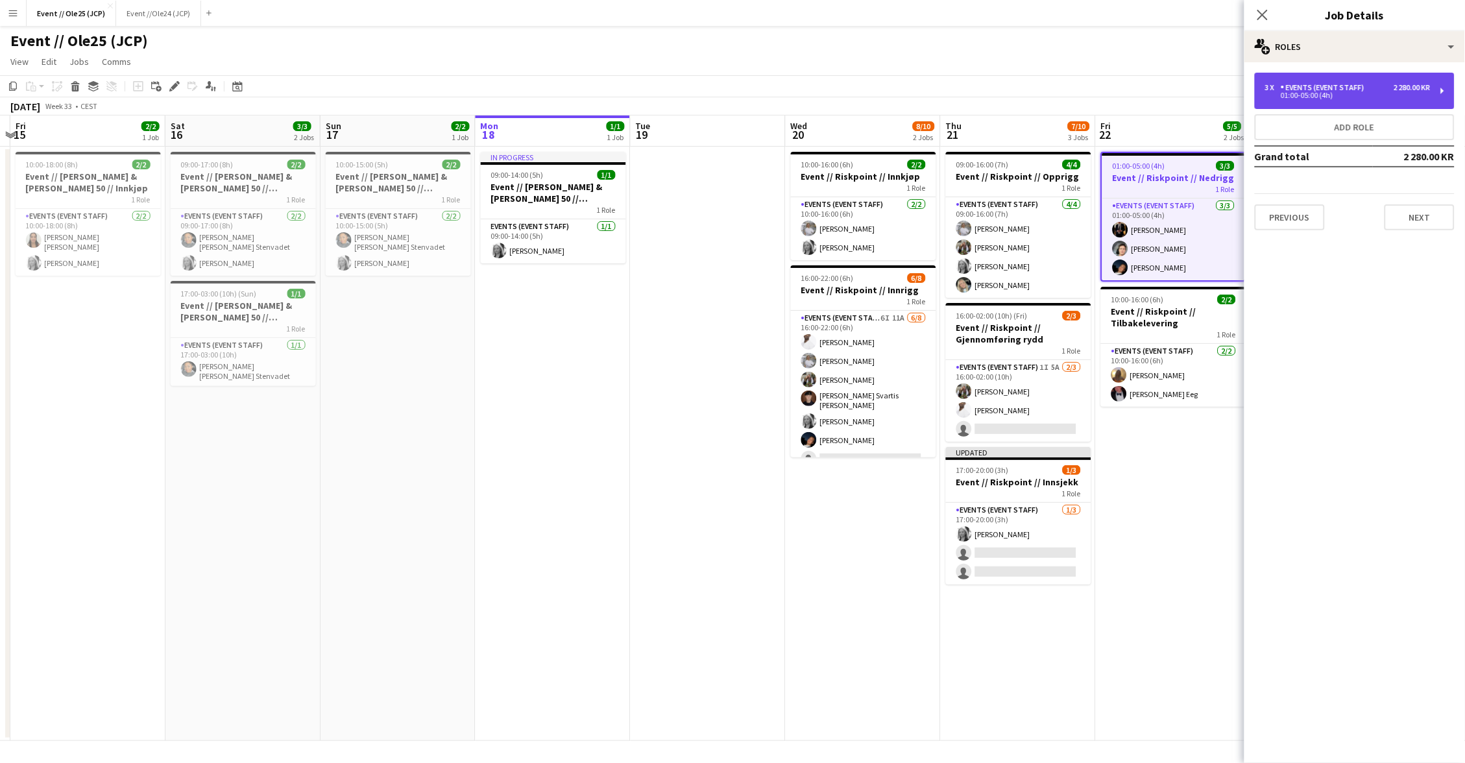
click at [1373, 95] on div "01:00-05:00 (4h)" at bounding box center [1347, 95] width 165 height 6
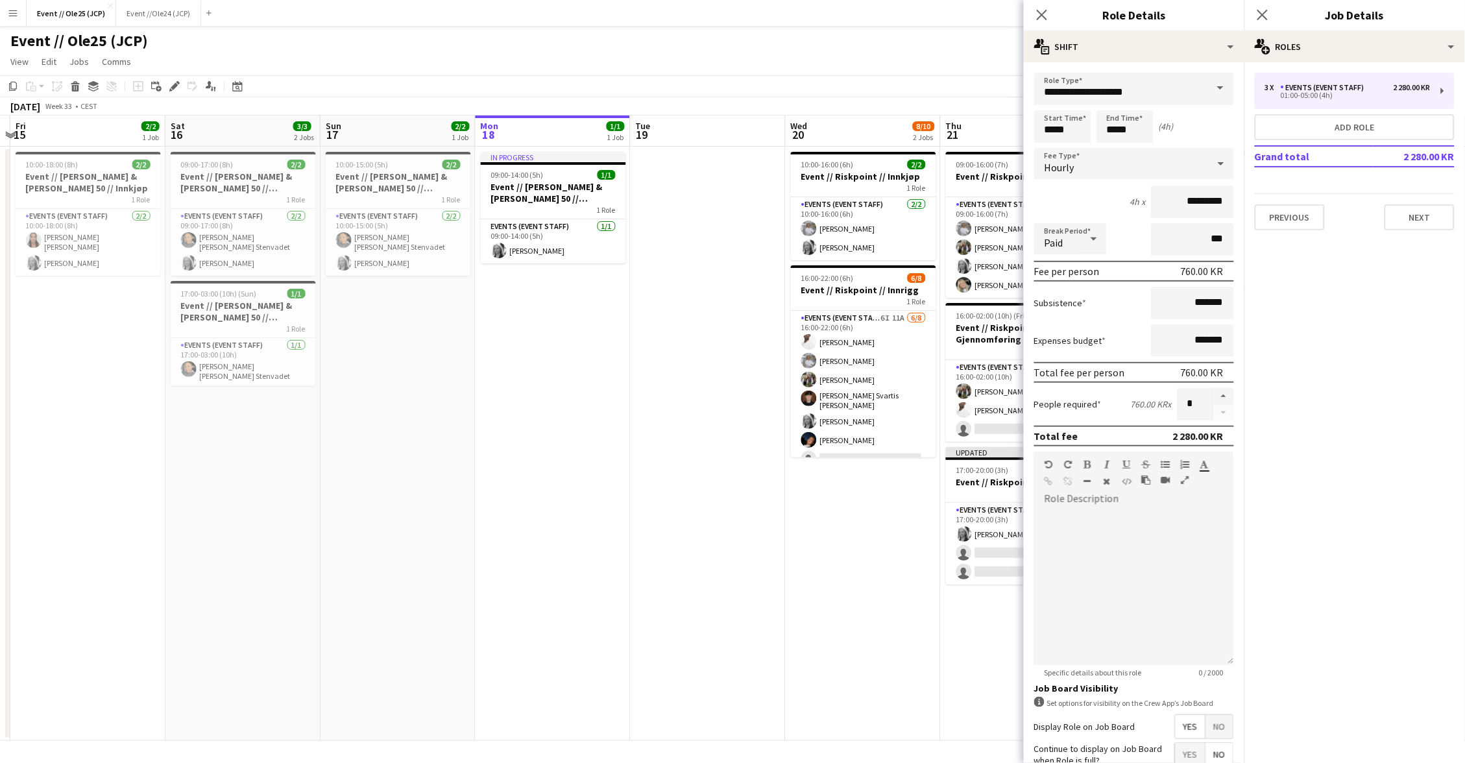
click at [1052, 144] on form "**********" at bounding box center [1134, 476] width 221 height 806
drag, startPoint x: 1058, startPoint y: 125, endPoint x: 1058, endPoint y: 114, distance: 10.4
click at [1058, 124] on input "*****" at bounding box center [1062, 126] width 57 height 32
type input "*****"
click at [1056, 106] on div at bounding box center [1050, 103] width 26 height 13
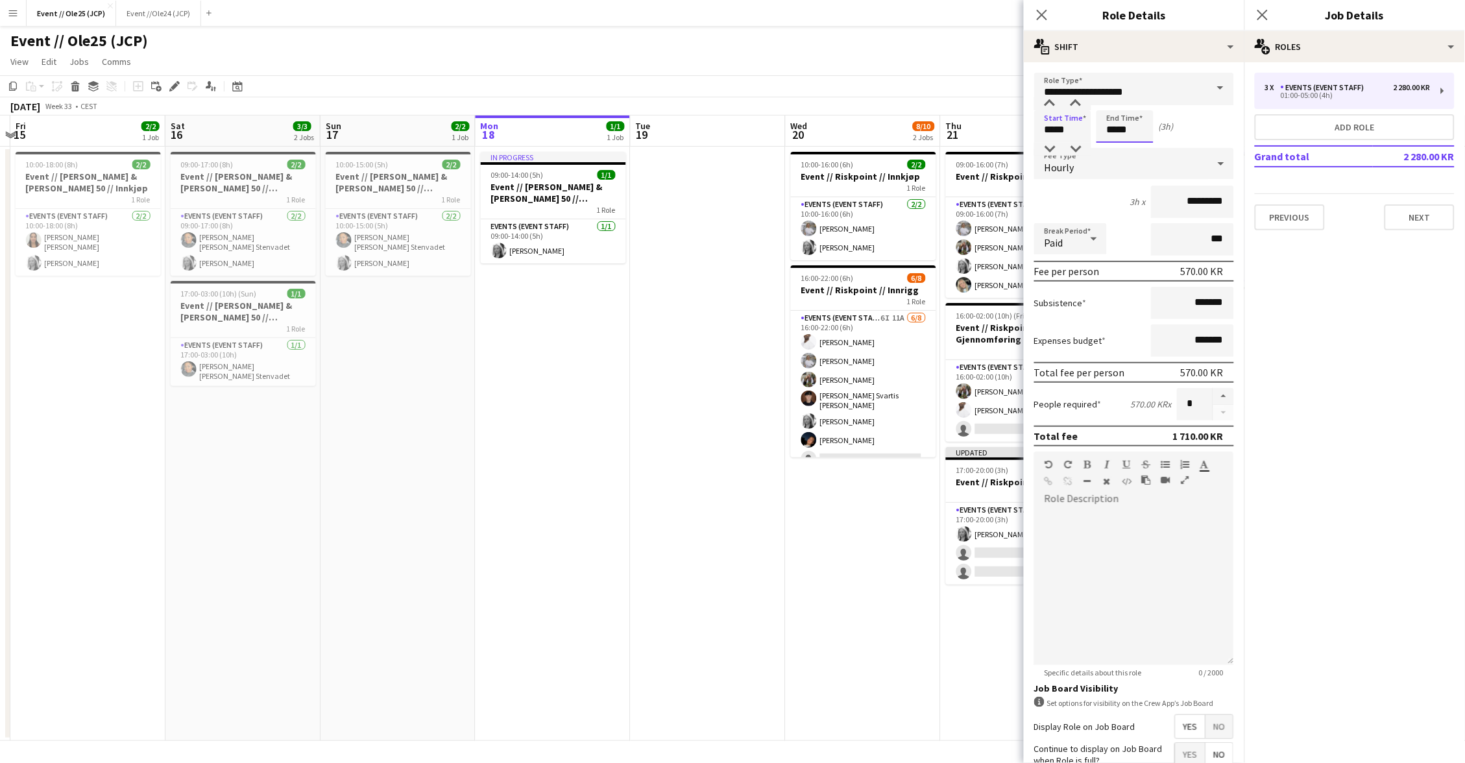
click at [1132, 126] on input "*****" at bounding box center [1124, 126] width 57 height 32
type input "*****"
drag, startPoint x: 1117, startPoint y: 101, endPoint x: 1126, endPoint y: 101, distance: 9.1
click at [1117, 101] on div at bounding box center [1112, 103] width 26 height 13
drag, startPoint x: 1322, startPoint y: 90, endPoint x: 1174, endPoint y: 83, distance: 147.4
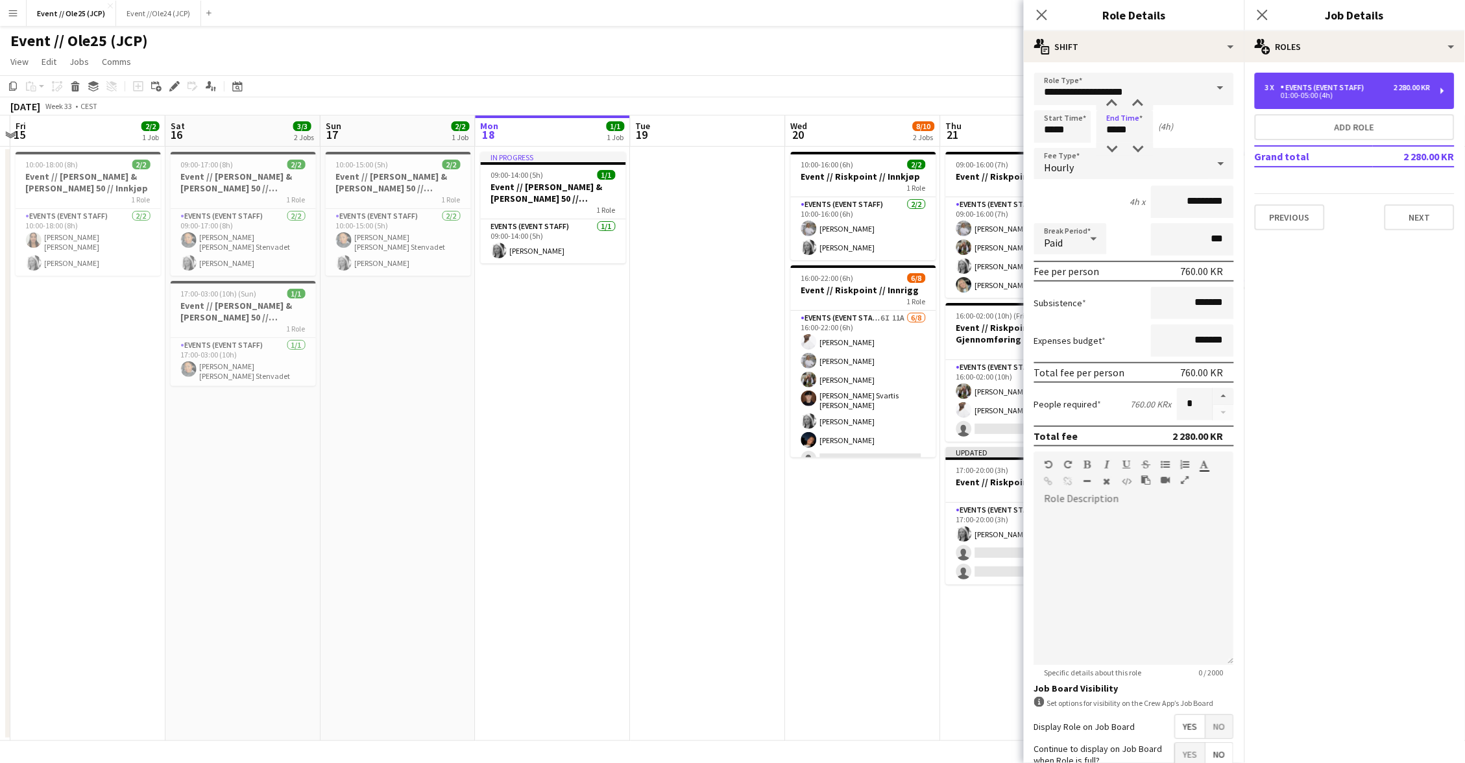
click at [1322, 90] on div "Events (Event Staff)" at bounding box center [1325, 87] width 89 height 9
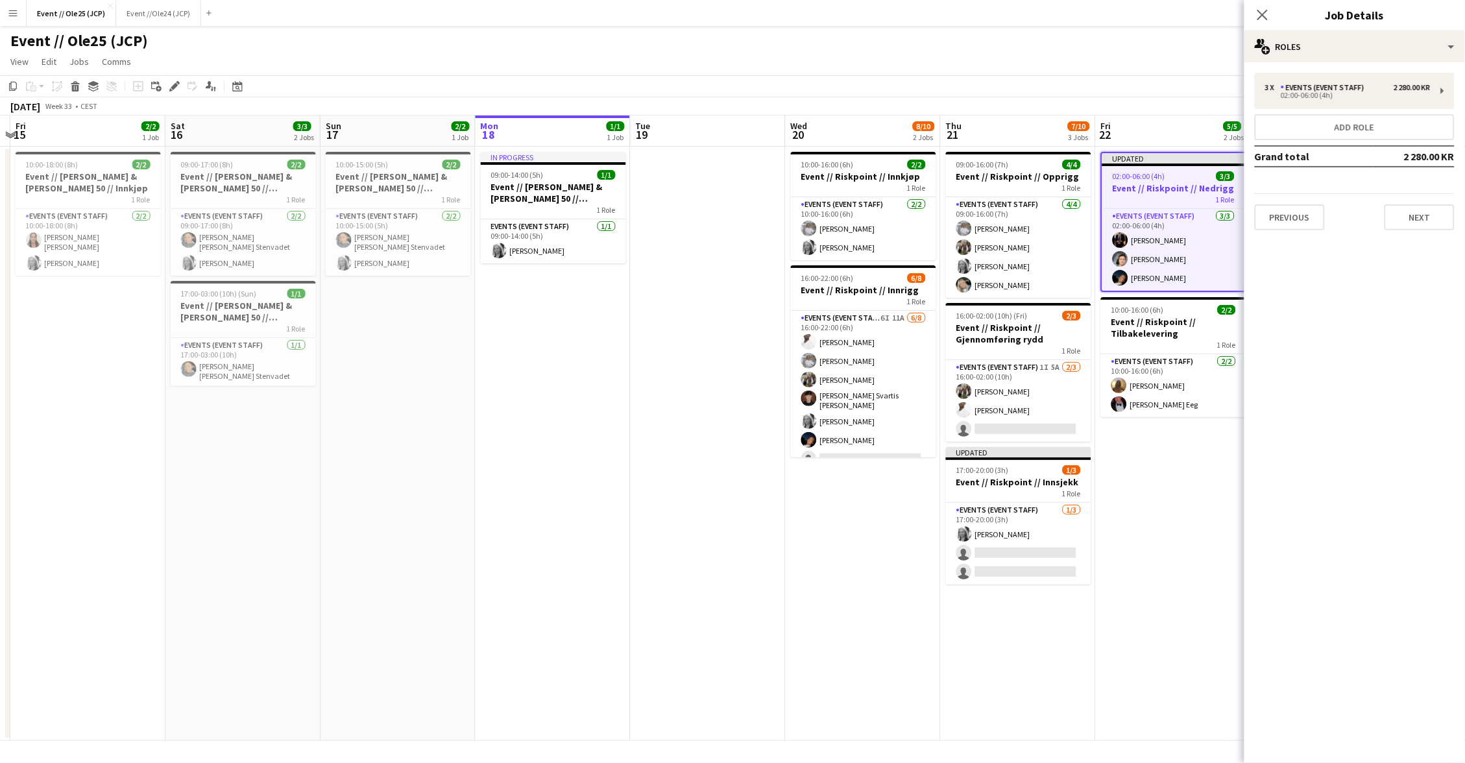
drag, startPoint x: 1053, startPoint y: 69, endPoint x: 1233, endPoint y: 83, distance: 180.9
click at [1054, 69] on app-page-menu "View Day view expanded Day view collapsed Month view Date picker Jump to [DATE]…" at bounding box center [732, 63] width 1465 height 25
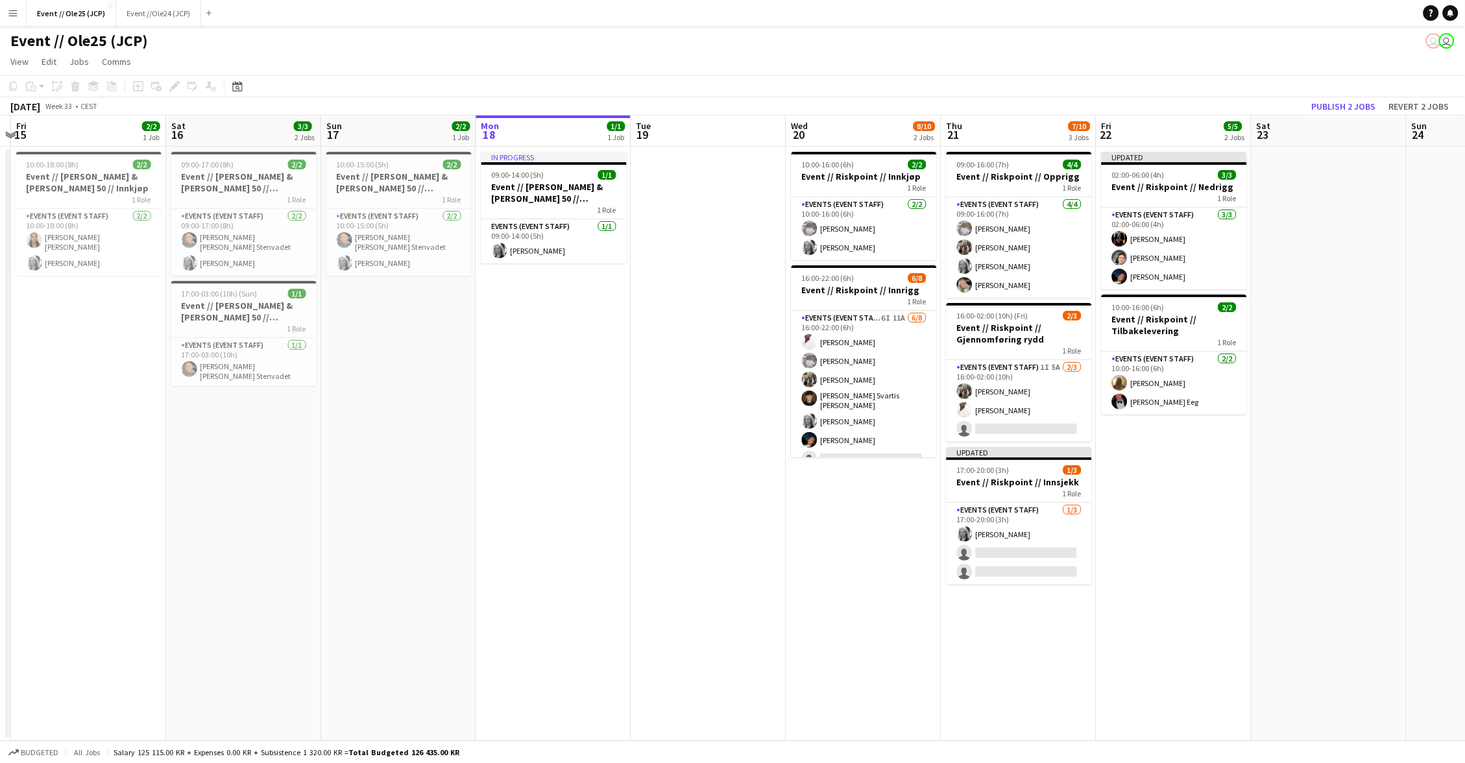
click at [1351, 119] on app-board-header-date "Sat 23" at bounding box center [1328, 130] width 155 height 31
click at [1348, 105] on button "Publish 2 jobs" at bounding box center [1344, 106] width 75 height 17
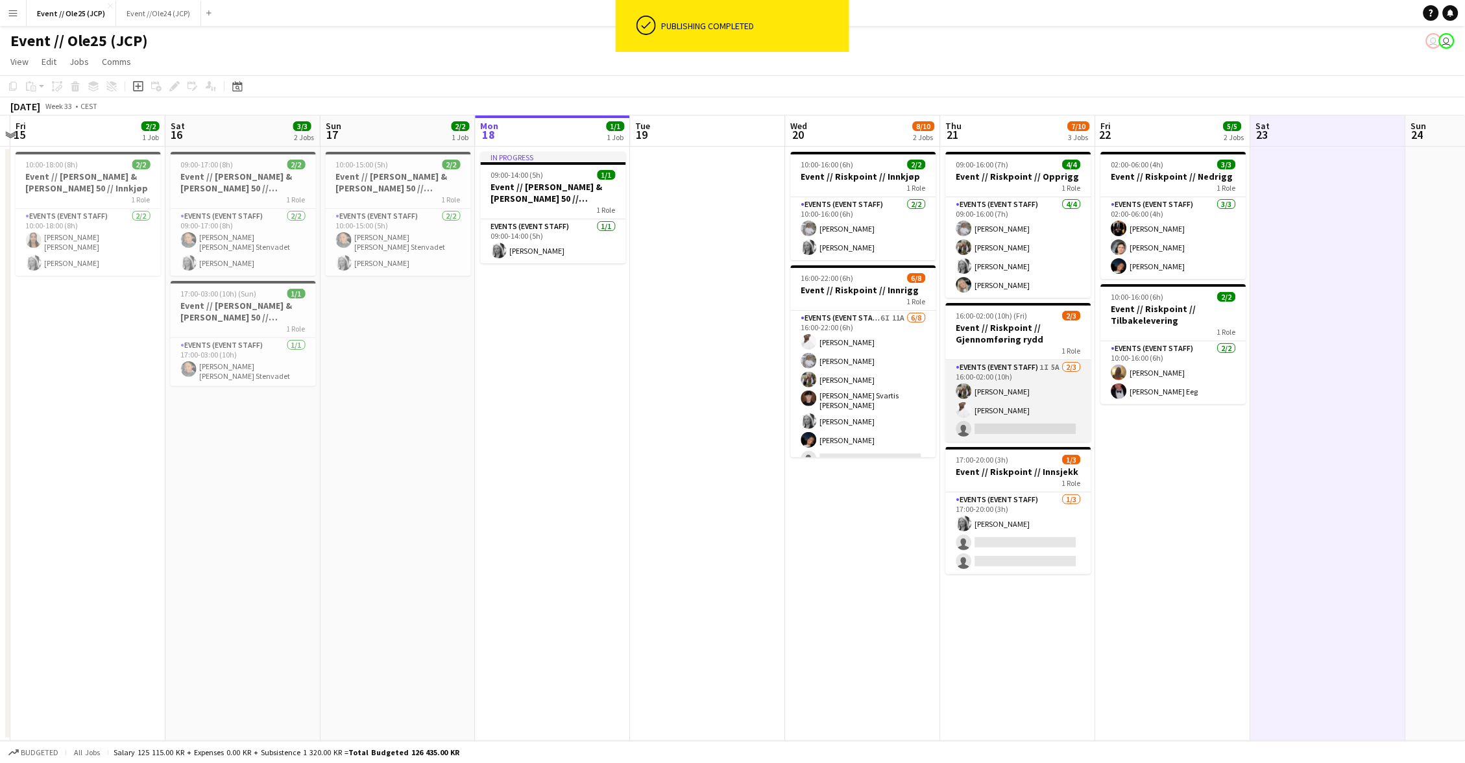
click at [1054, 416] on app-card-role "Events (Event Staff) 1I 5A [DATE] 16:00-02:00 (10h) [PERSON_NAME] single-neutra…" at bounding box center [1018, 401] width 145 height 82
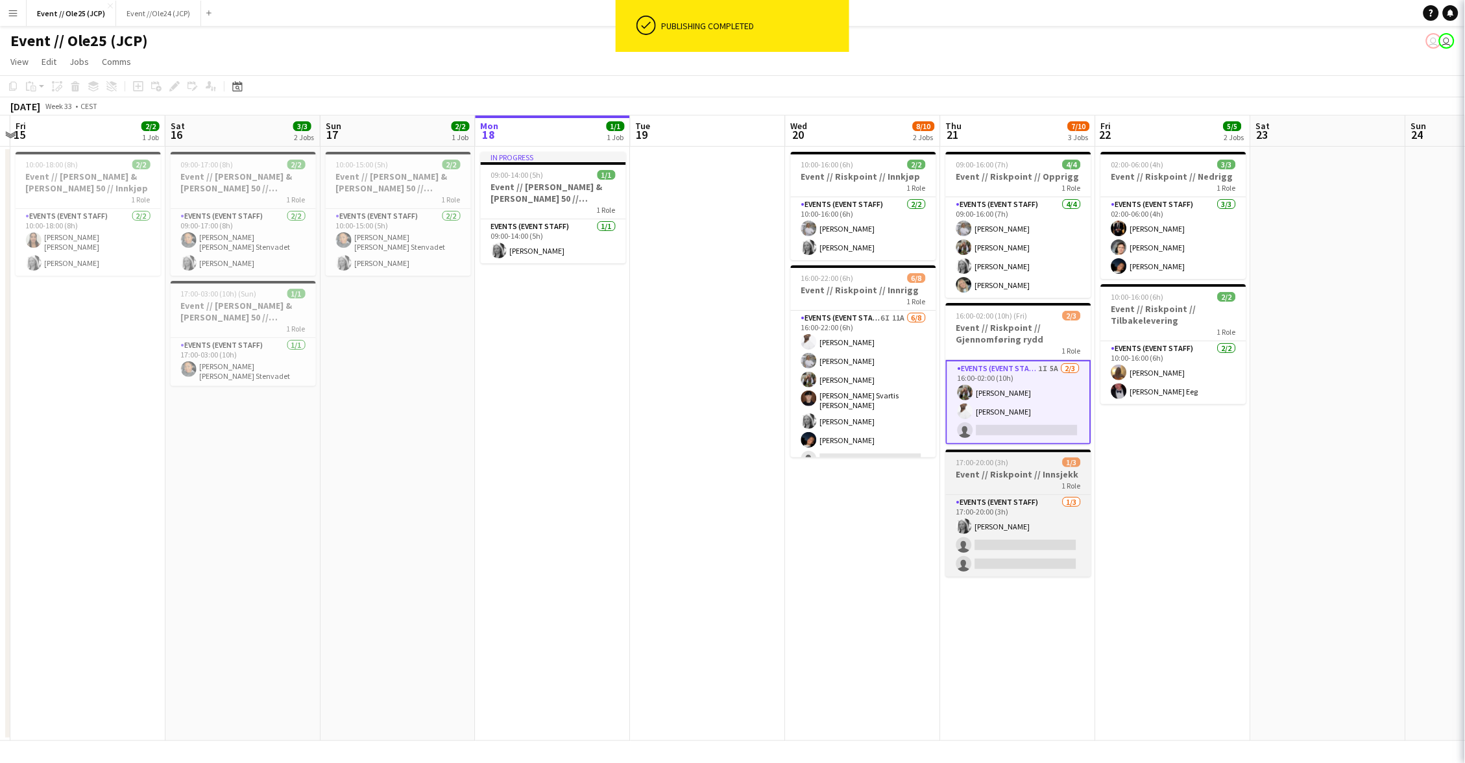
scroll to position [0, 454]
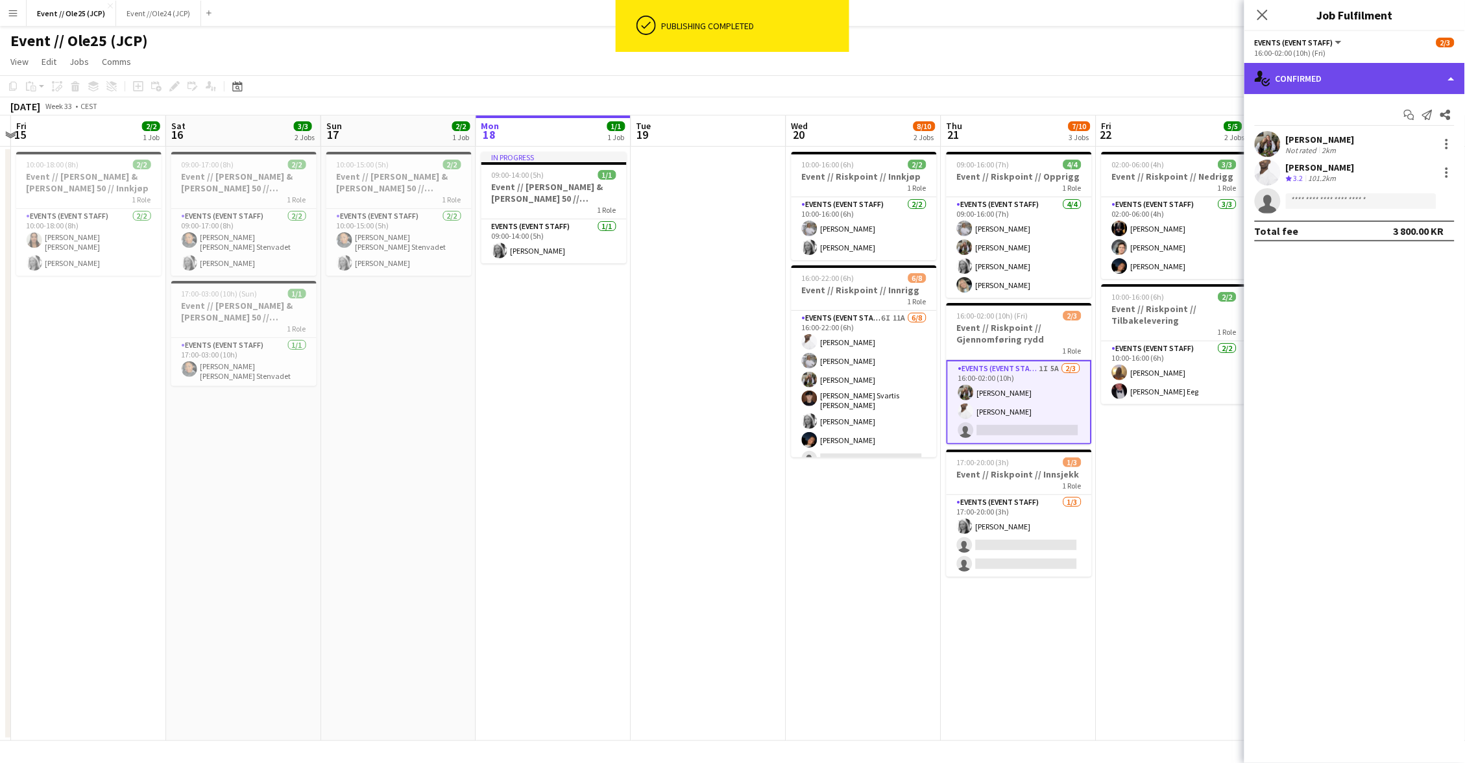
click at [1340, 79] on div "single-neutral-actions-check-2 Confirmed" at bounding box center [1354, 78] width 221 height 31
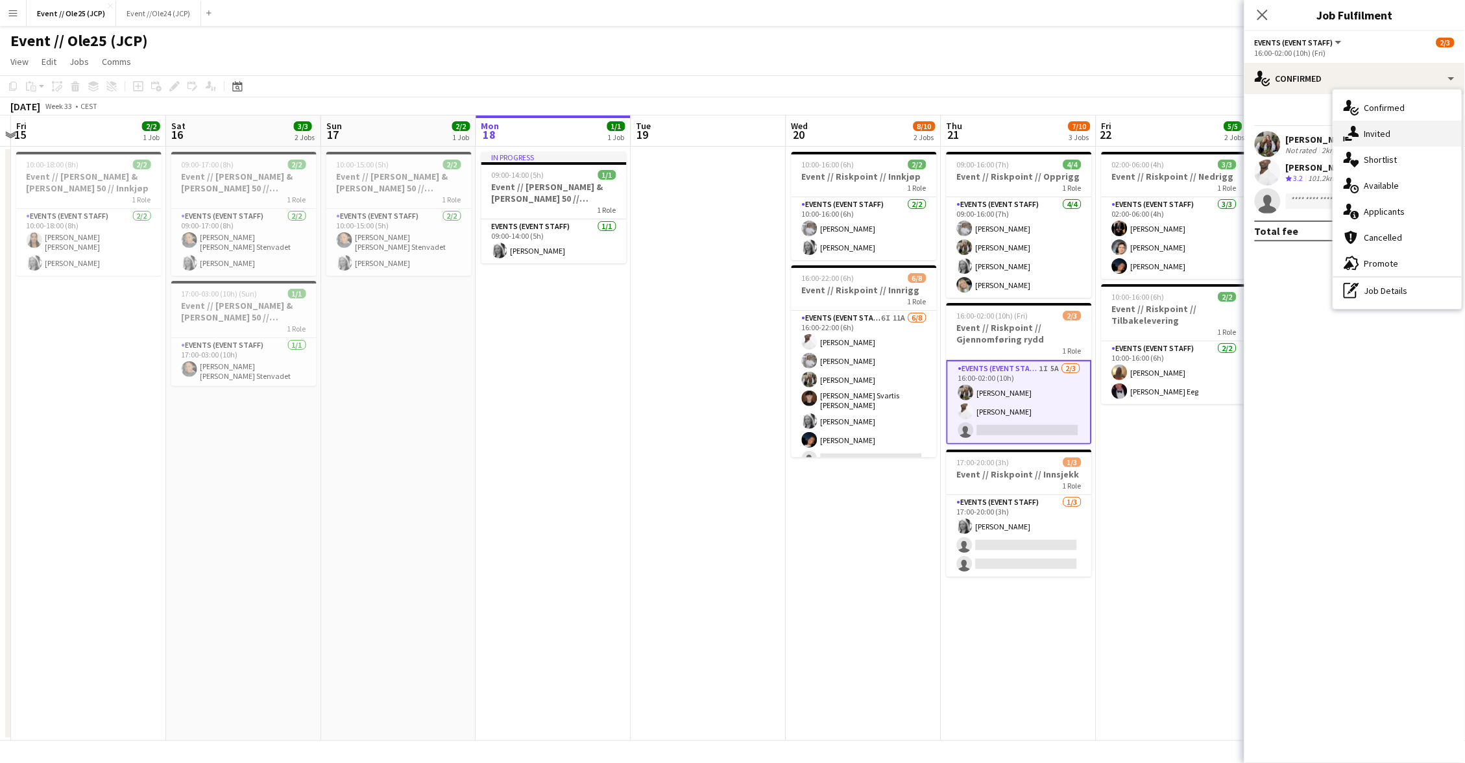
click at [1383, 123] on div "single-neutral-actions-share-1 Invited" at bounding box center [1397, 134] width 128 height 26
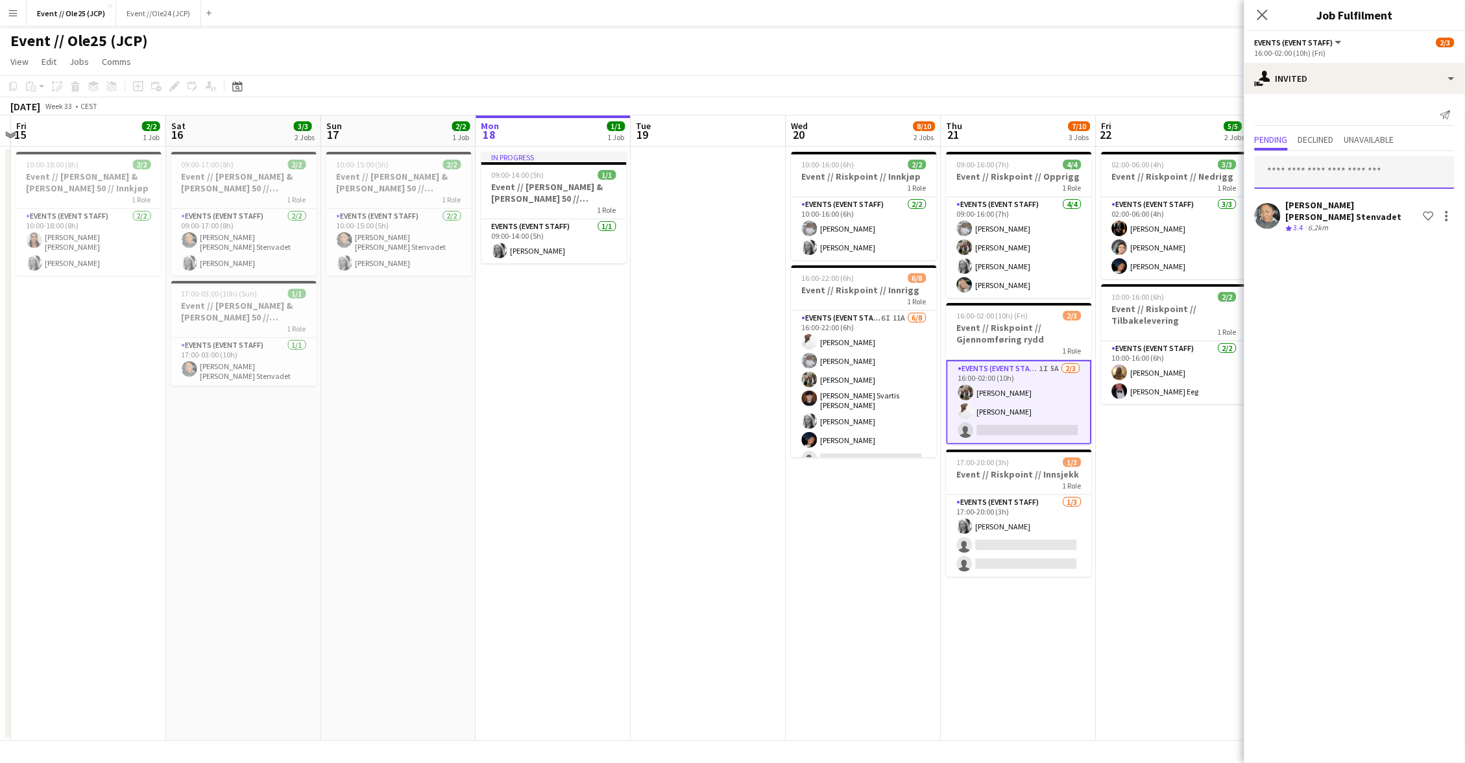
click at [1325, 179] on input "text" at bounding box center [1355, 172] width 200 height 32
type input "**********"
click at [1326, 191] on div "[PERSON_NAME] Active [PERSON_NAME][EMAIL_ADDRESS][DOMAIN_NAME]" at bounding box center [1355, 208] width 200 height 42
drag, startPoint x: 1324, startPoint y: 202, endPoint x: 1359, endPoint y: 239, distance: 50.9
click at [1324, 202] on span "[PERSON_NAME]" at bounding box center [1303, 203] width 75 height 11
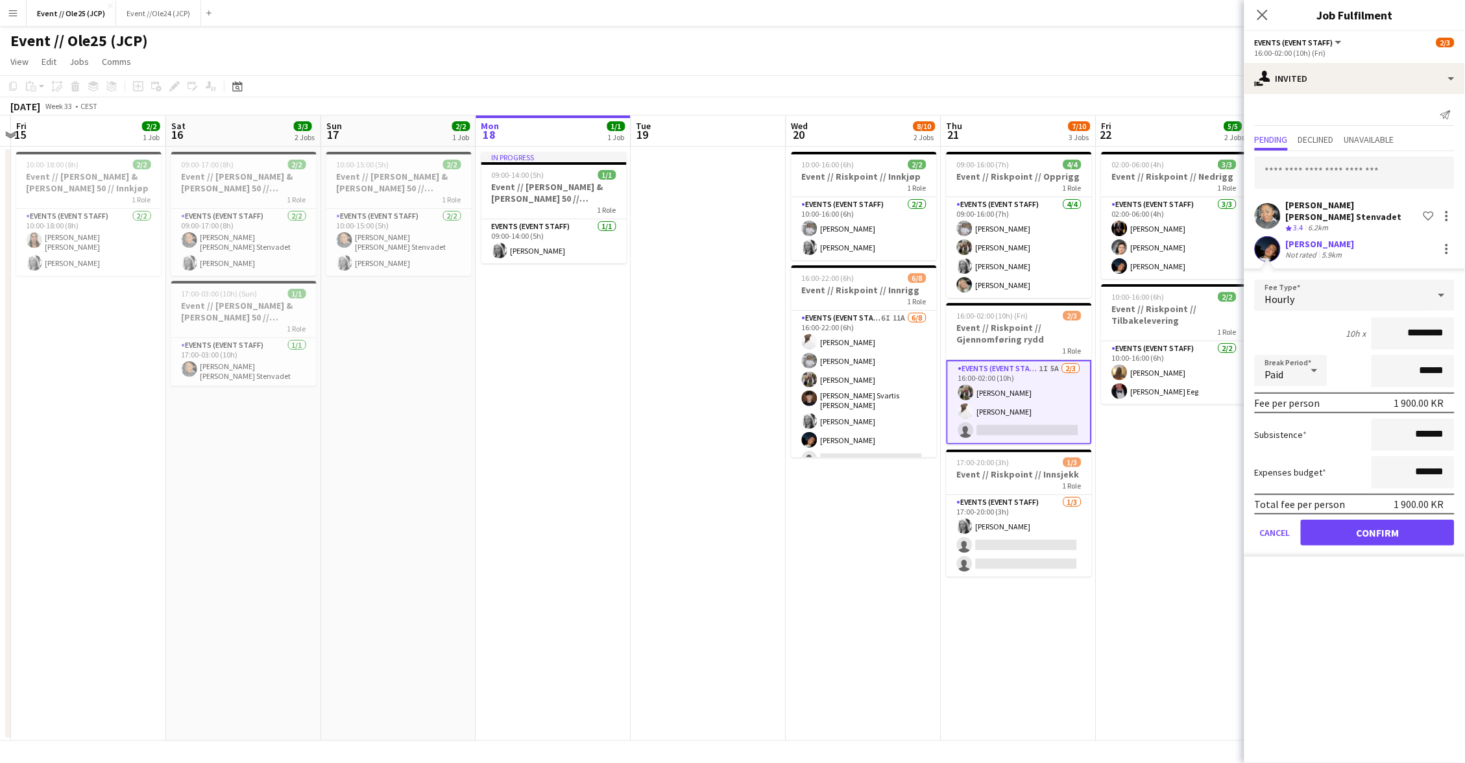
drag, startPoint x: 1422, startPoint y: 529, endPoint x: 1416, endPoint y: 425, distance: 104.7
click at [1422, 529] on button "Confirm" at bounding box center [1378, 533] width 154 height 26
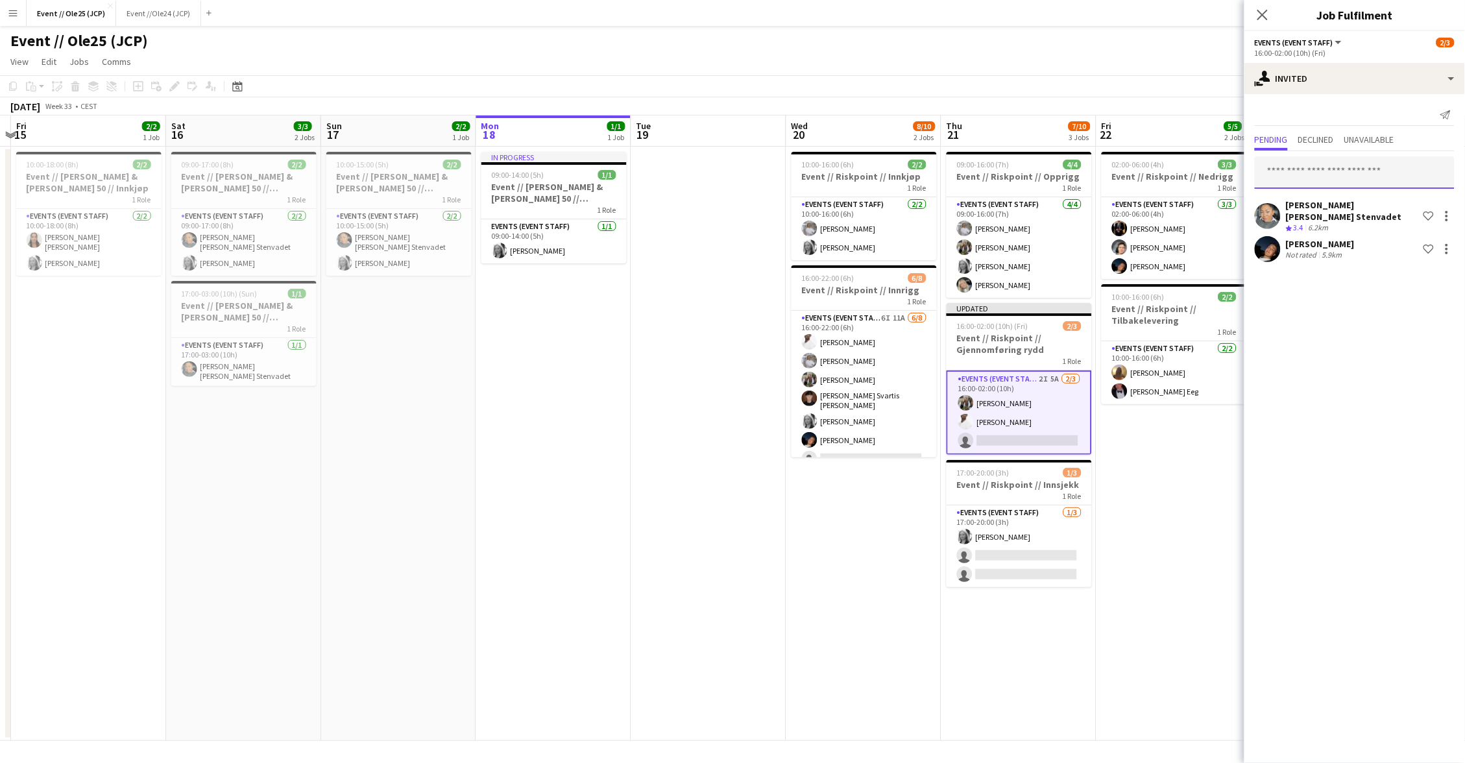
click at [1316, 162] on input "text" at bounding box center [1355, 172] width 200 height 32
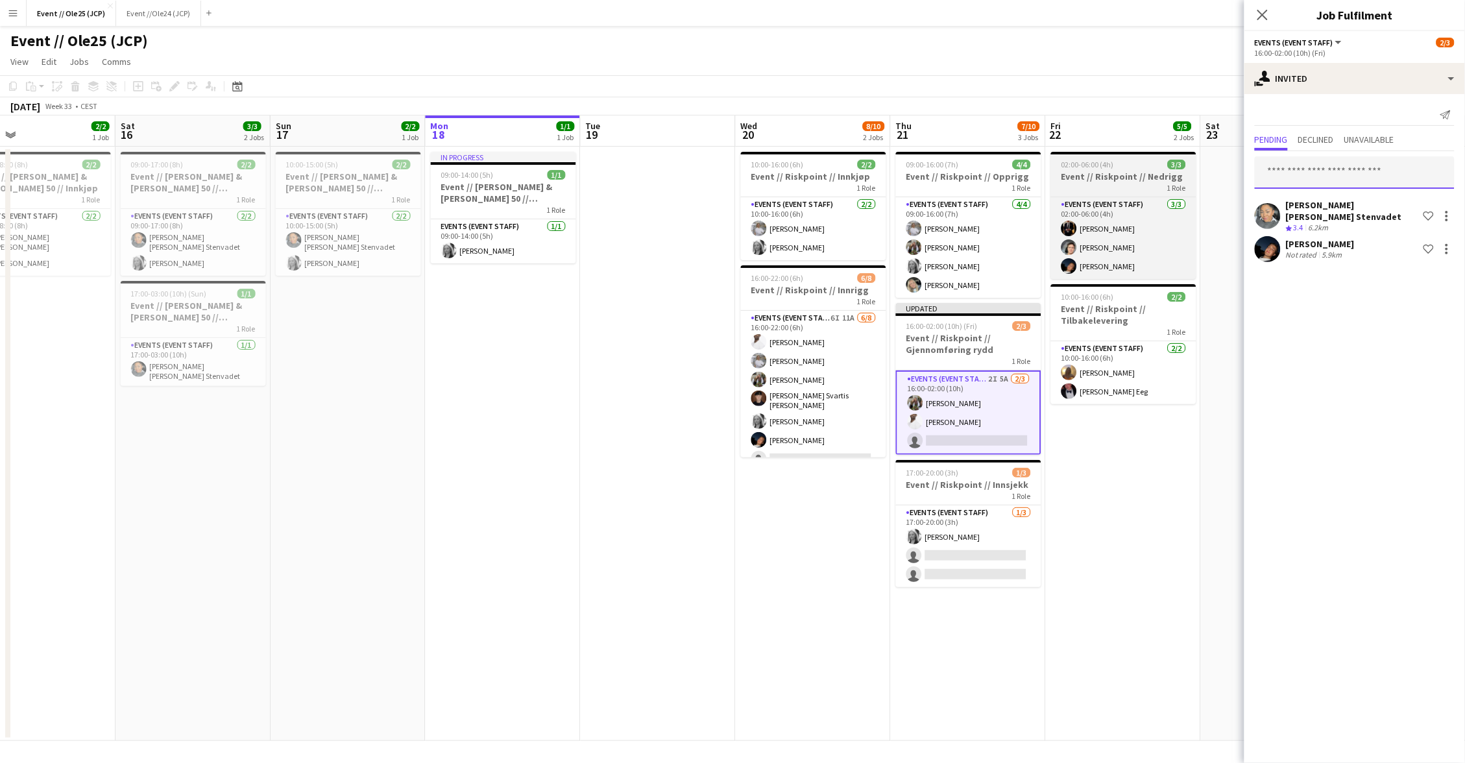
scroll to position [0, 506]
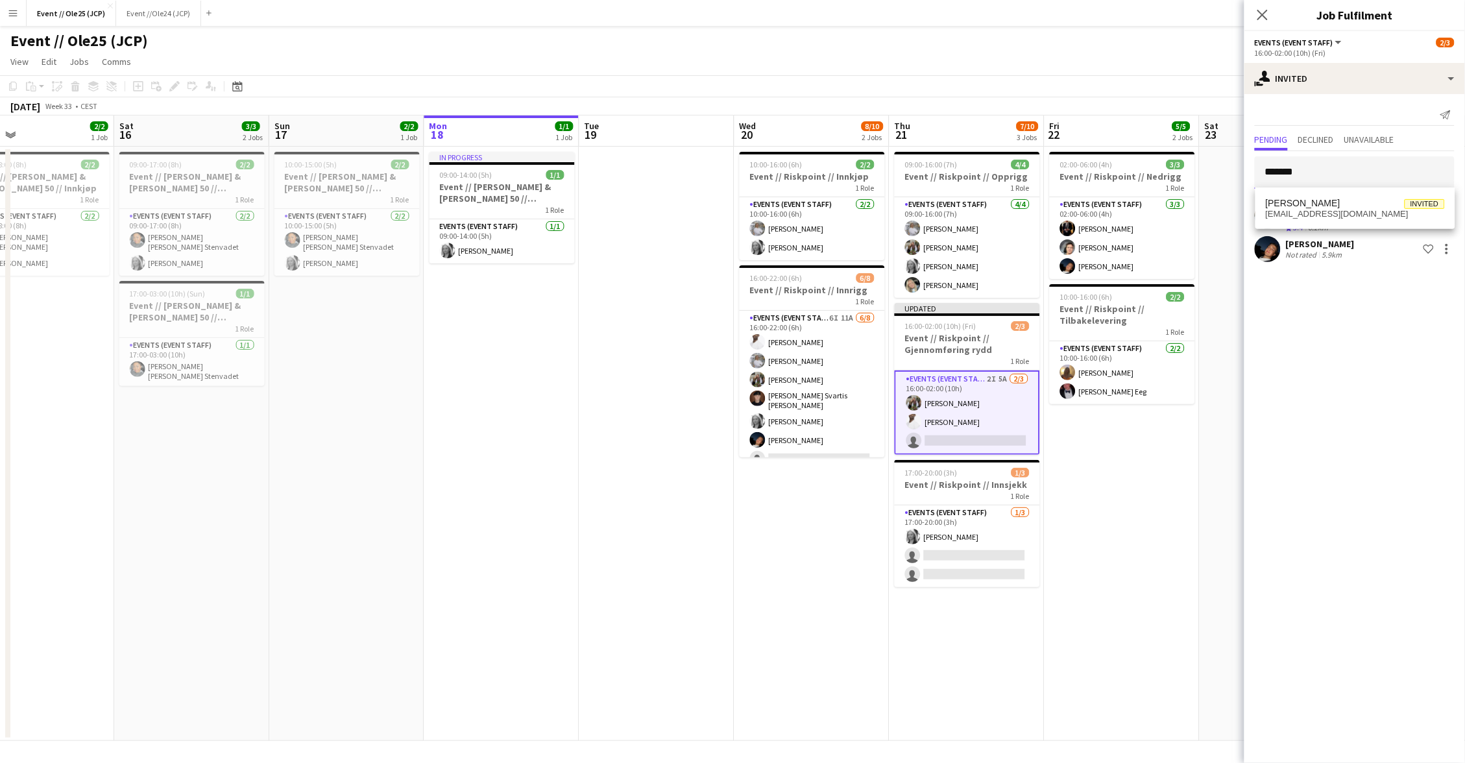
type input "*******"
drag, startPoint x: 1335, startPoint y: 176, endPoint x: 1360, endPoint y: 213, distance: 44.4
click at [1360, 213] on span "[EMAIL_ADDRESS][DOMAIN_NAME]" at bounding box center [1355, 214] width 179 height 10
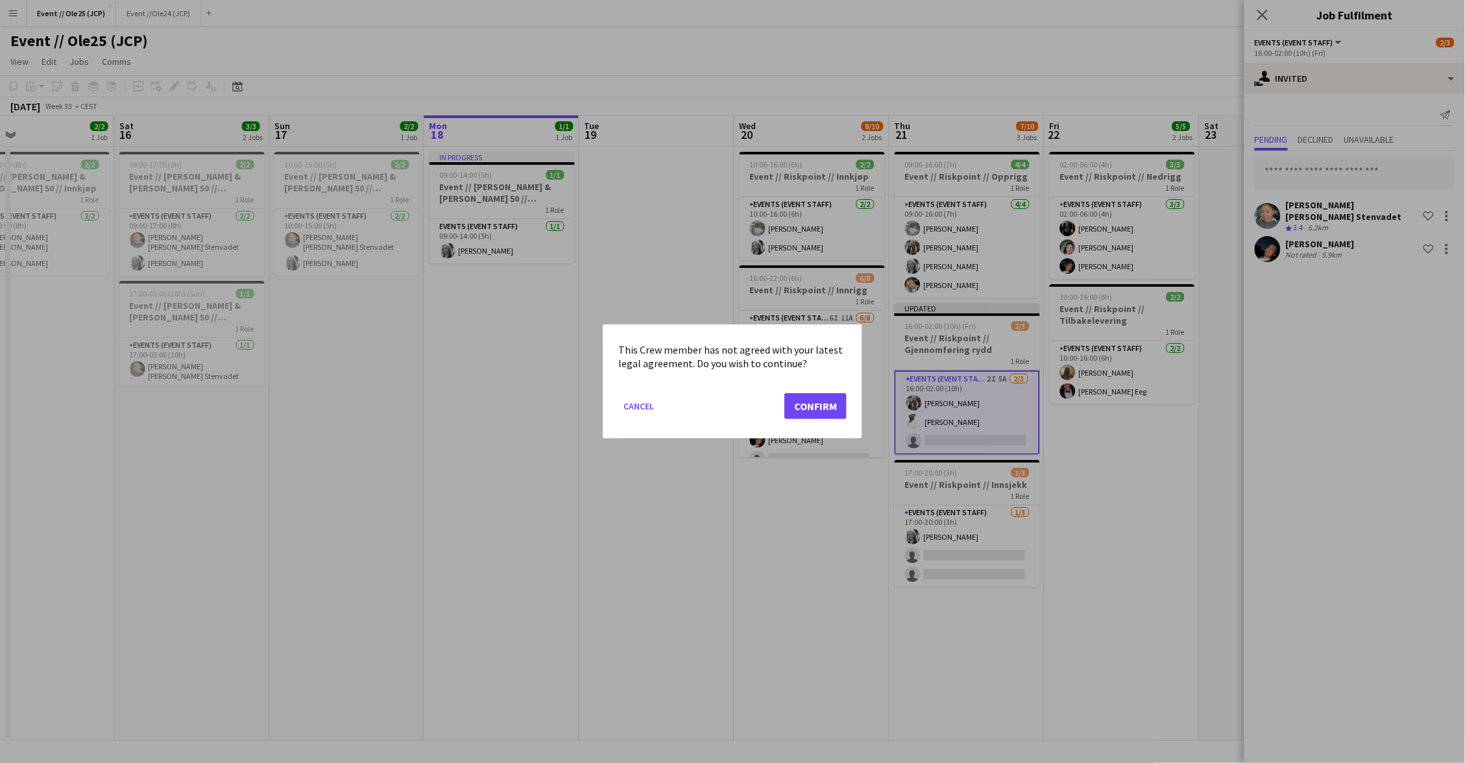
click at [828, 407] on button "Confirm" at bounding box center [815, 406] width 62 height 26
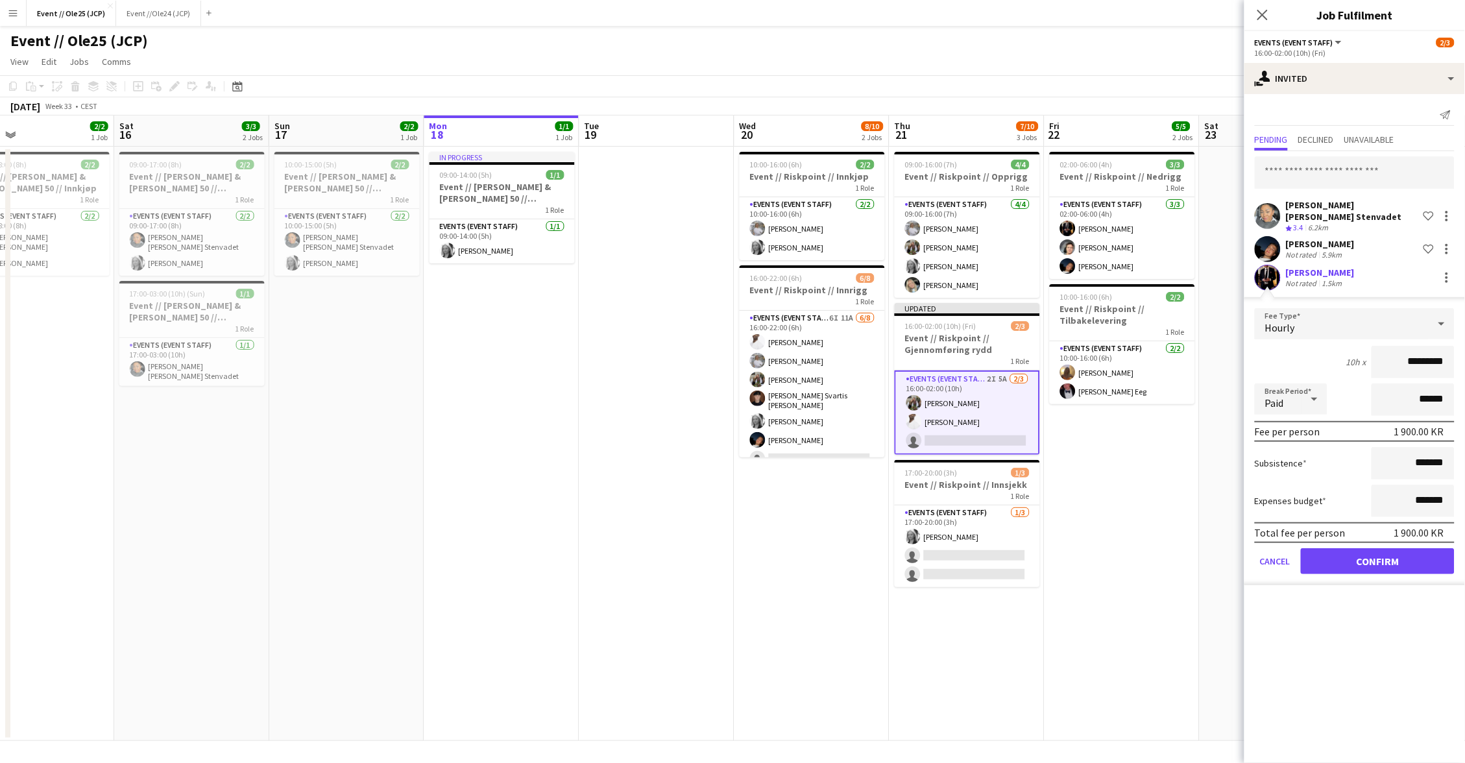
click at [1384, 553] on button "Confirm" at bounding box center [1378, 561] width 154 height 26
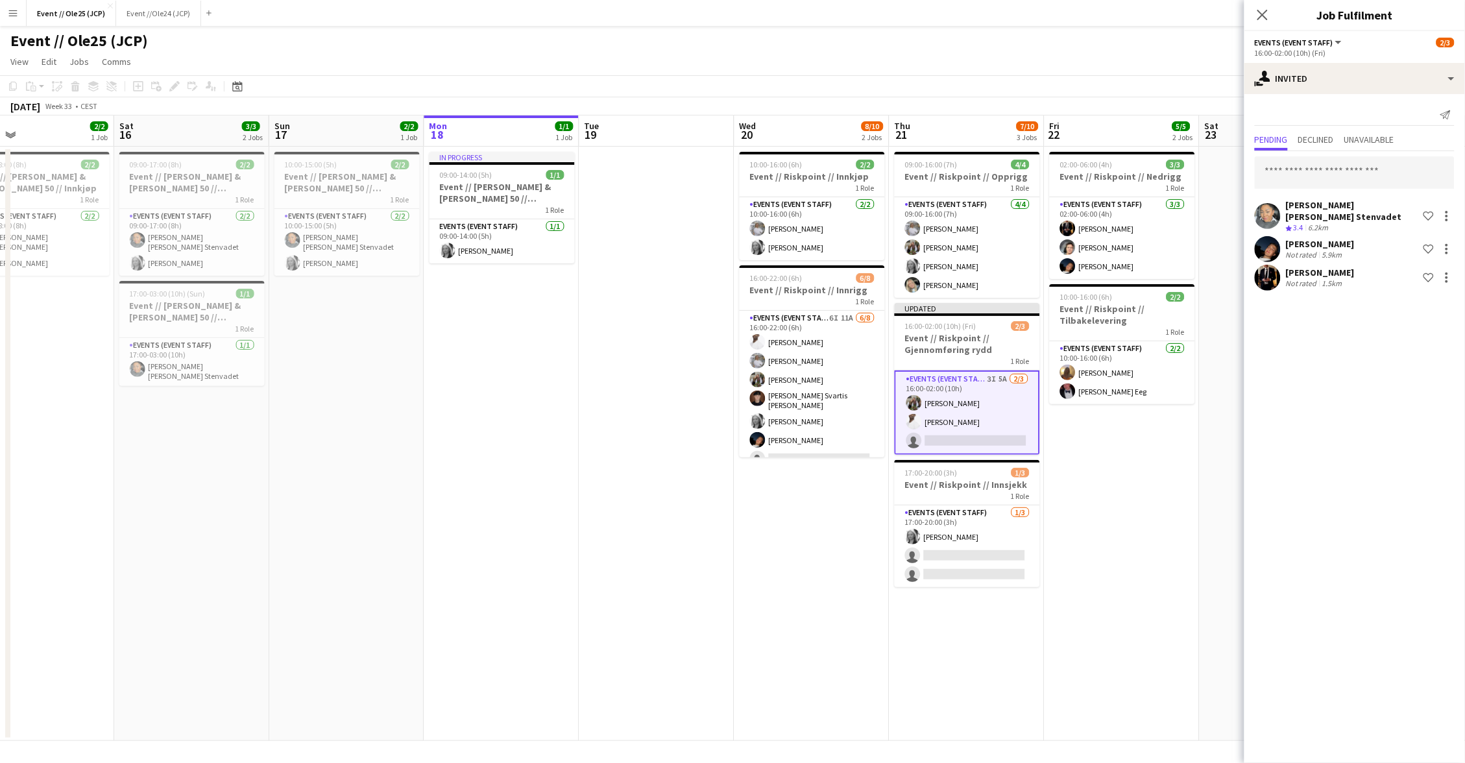
drag, startPoint x: 1331, startPoint y: 153, endPoint x: 1331, endPoint y: 166, distance: 13.0
click at [1331, 154] on div "[PERSON_NAME] [PERSON_NAME] Stenvadet Crew rating 3.4 6.2km Shortlist crew [PER…" at bounding box center [1354, 222] width 221 height 142
click at [1331, 166] on input "text" at bounding box center [1355, 172] width 200 height 32
type input "*"
type input "**********"
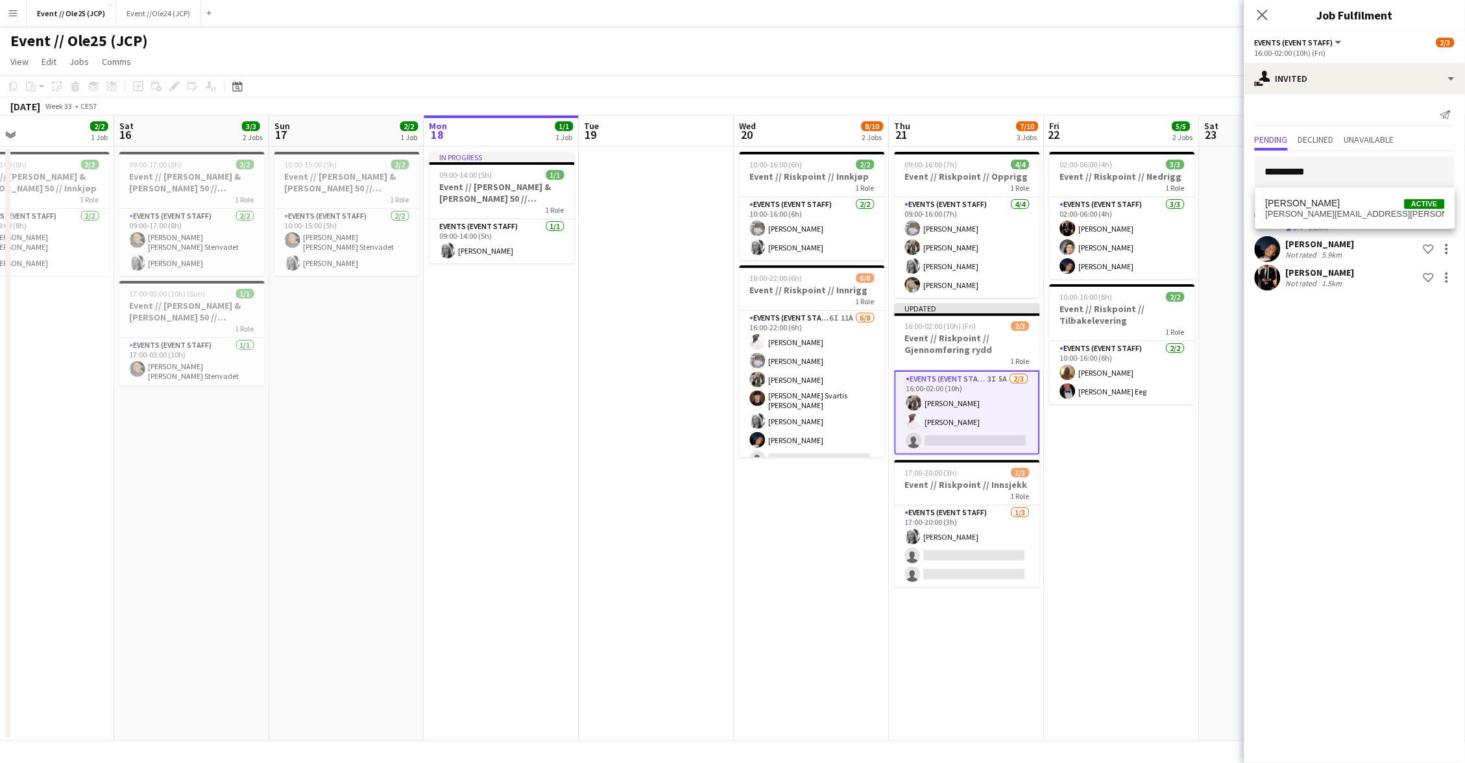
click at [1336, 224] on div "[PERSON_NAME] Active [EMAIL_ADDRESS][PERSON_NAME][DOMAIN_NAME]" at bounding box center [1355, 208] width 200 height 42
click at [1333, 209] on span "[PERSON_NAME][EMAIL_ADDRESS][PERSON_NAME][DOMAIN_NAME]" at bounding box center [1355, 214] width 179 height 10
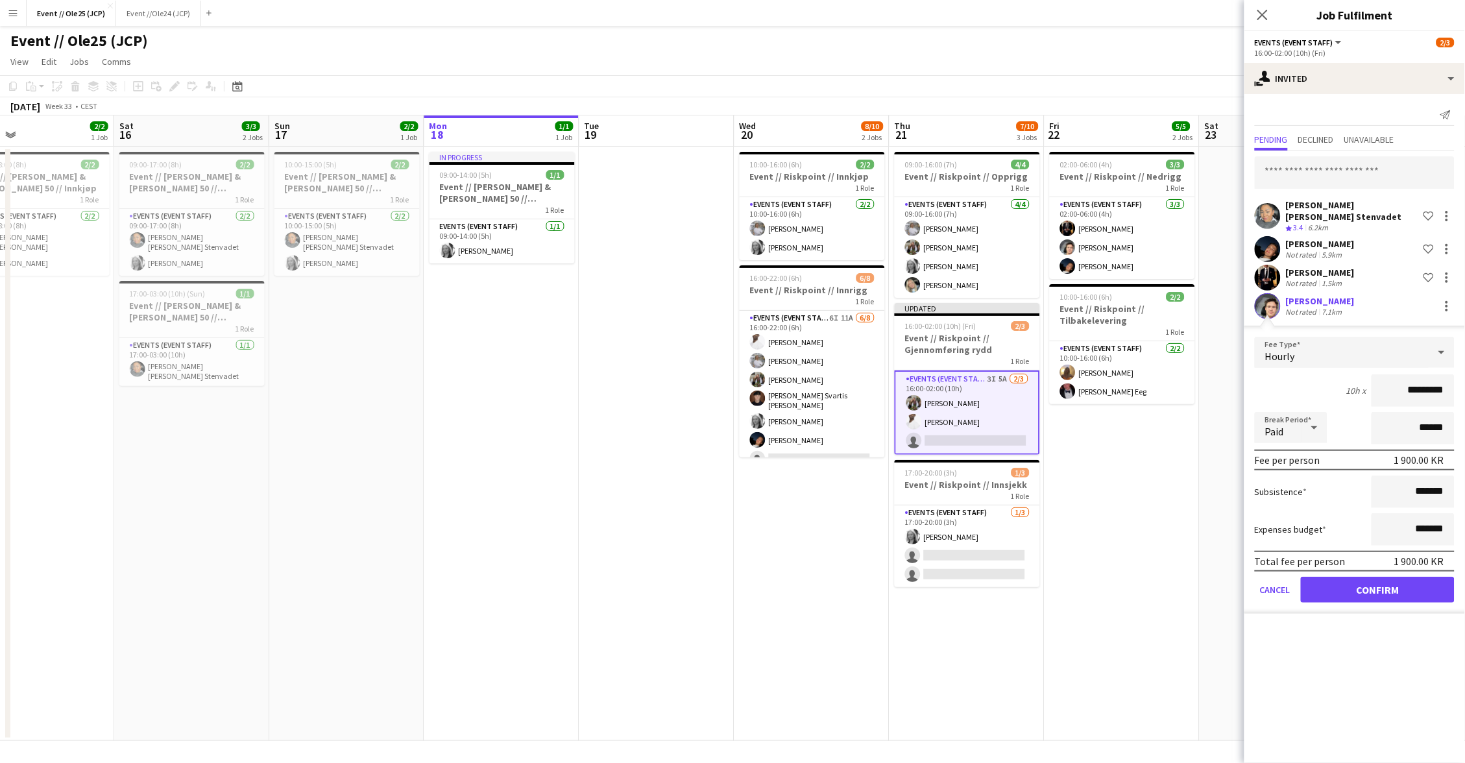
drag, startPoint x: 1402, startPoint y: 591, endPoint x: 1179, endPoint y: 499, distance: 240.8
click at [1399, 591] on button "Confirm" at bounding box center [1378, 590] width 154 height 26
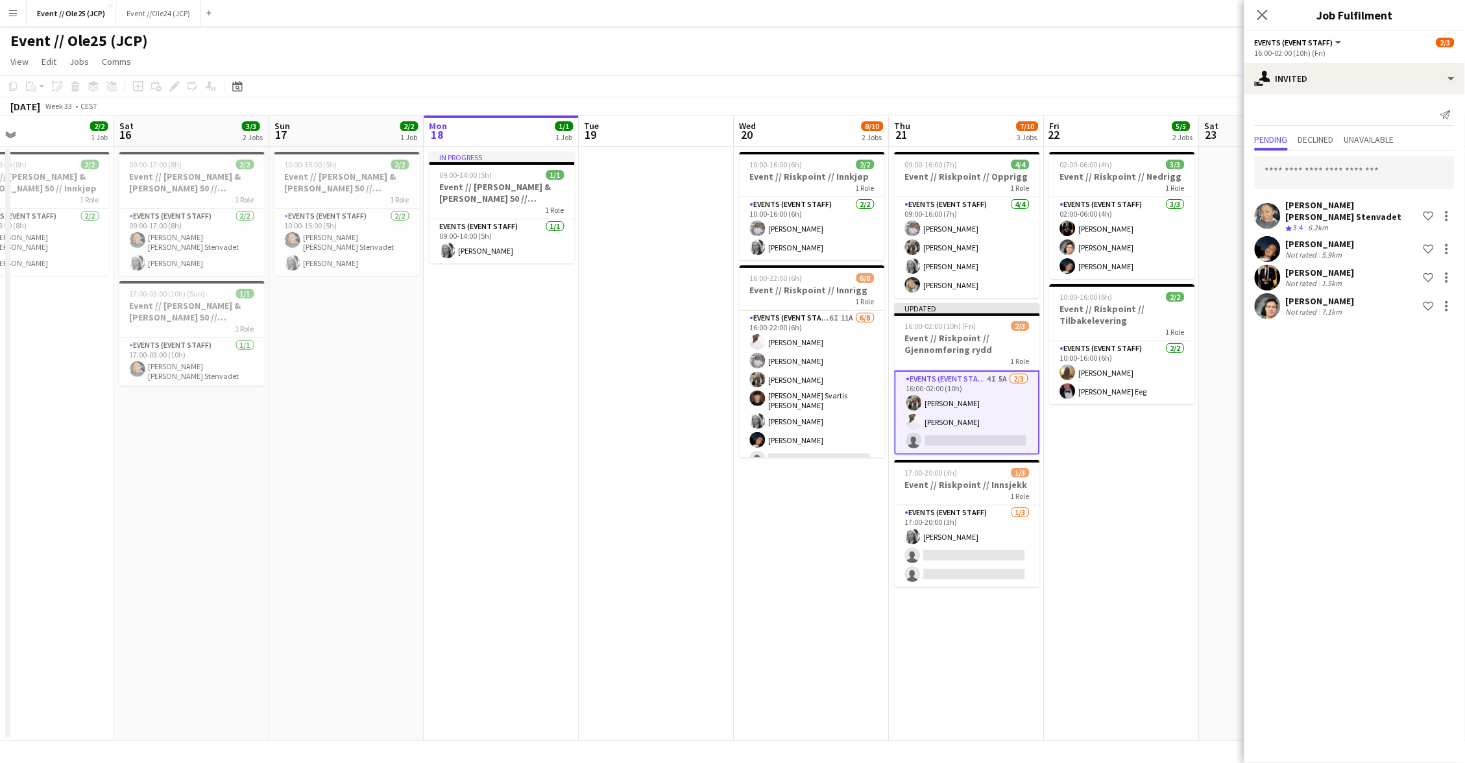
click at [1177, 498] on app-date-cell "02:00-06:00 (4h) 3/3 Event // Riskpoint // Nedrigg 1 Role Events (Event Staff) …" at bounding box center [1122, 444] width 155 height 594
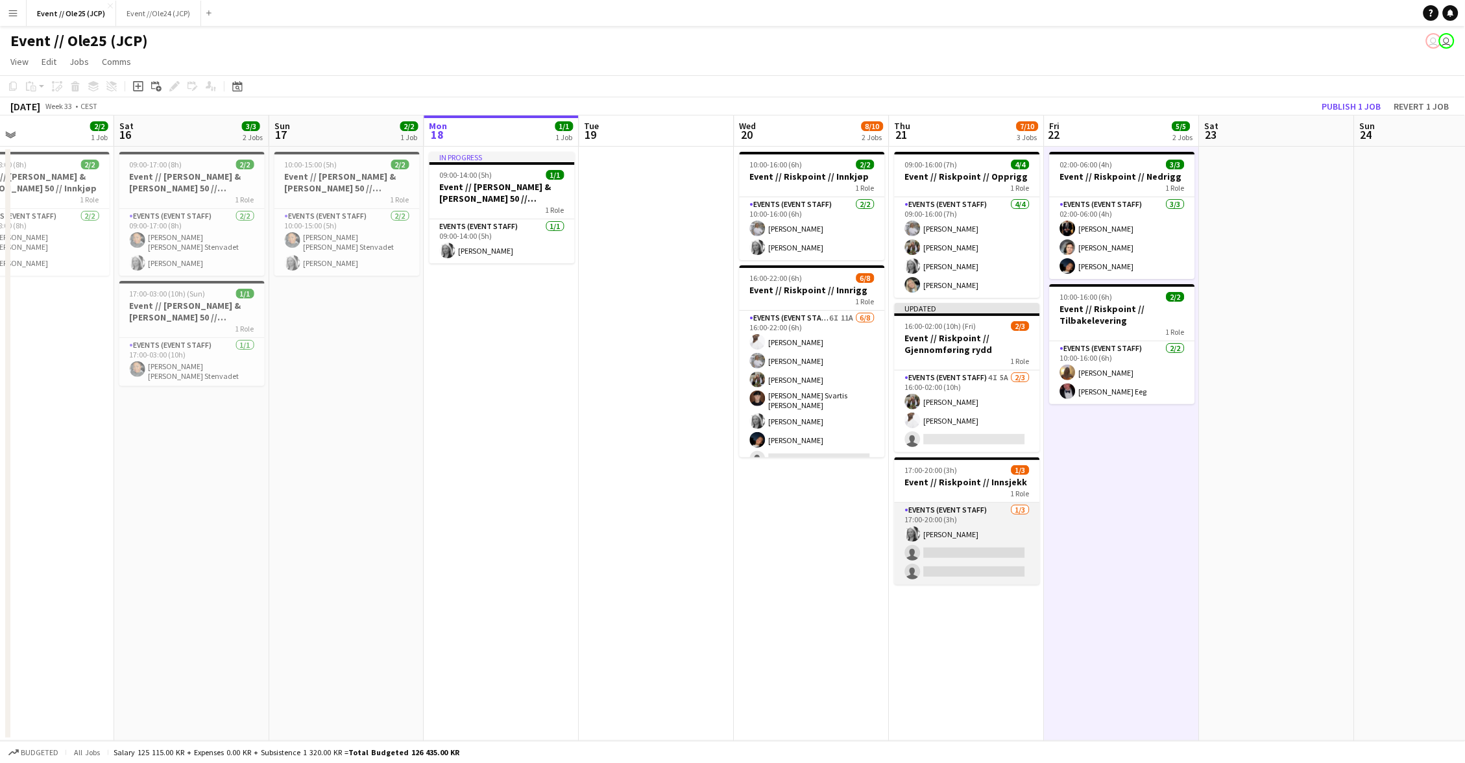
click at [984, 561] on app-card-role "Events (Event Staff) [DATE] 17:00-20:00 (3h) [PERSON_NAME] single-neutral-actio…" at bounding box center [967, 544] width 145 height 82
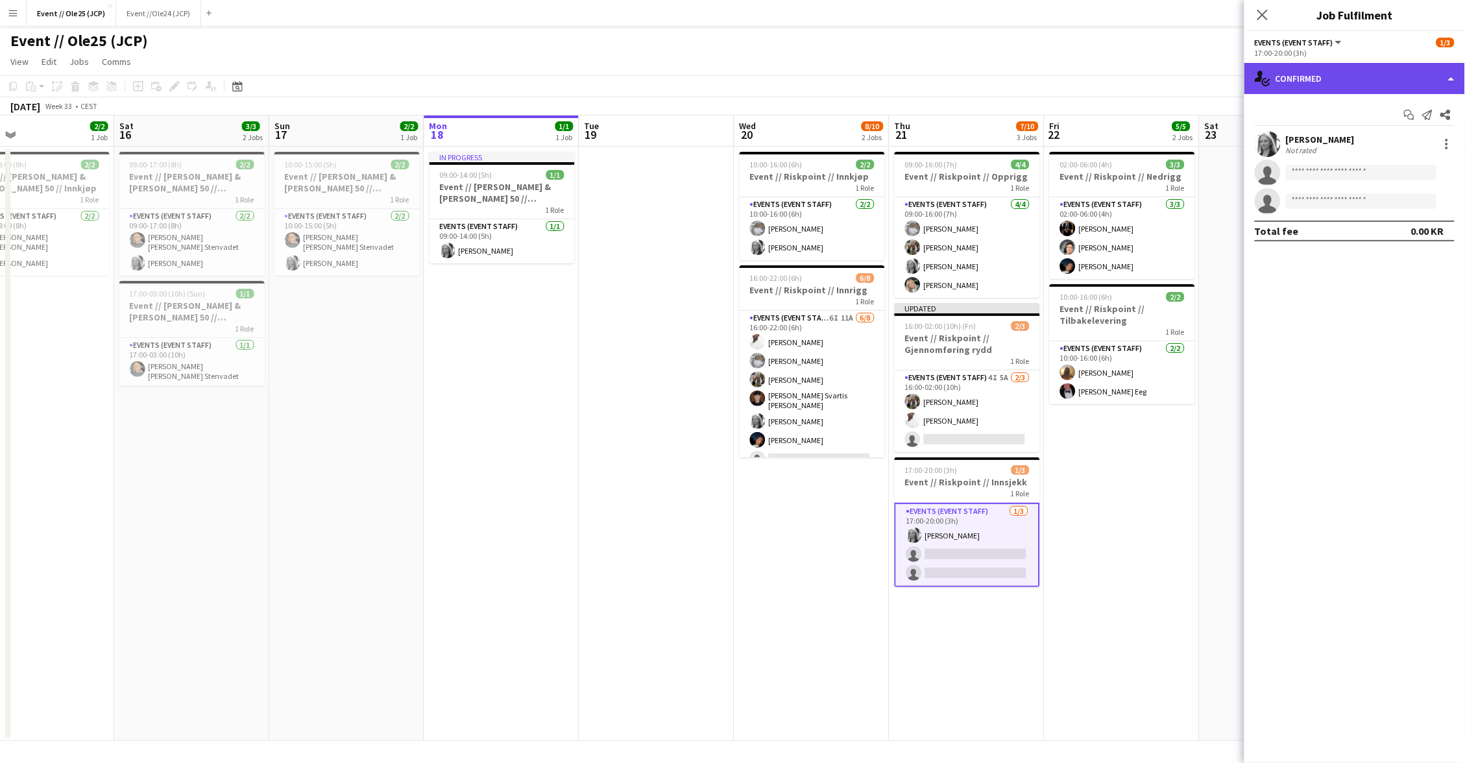
click at [1320, 71] on div "single-neutral-actions-check-2 Confirmed" at bounding box center [1354, 78] width 221 height 31
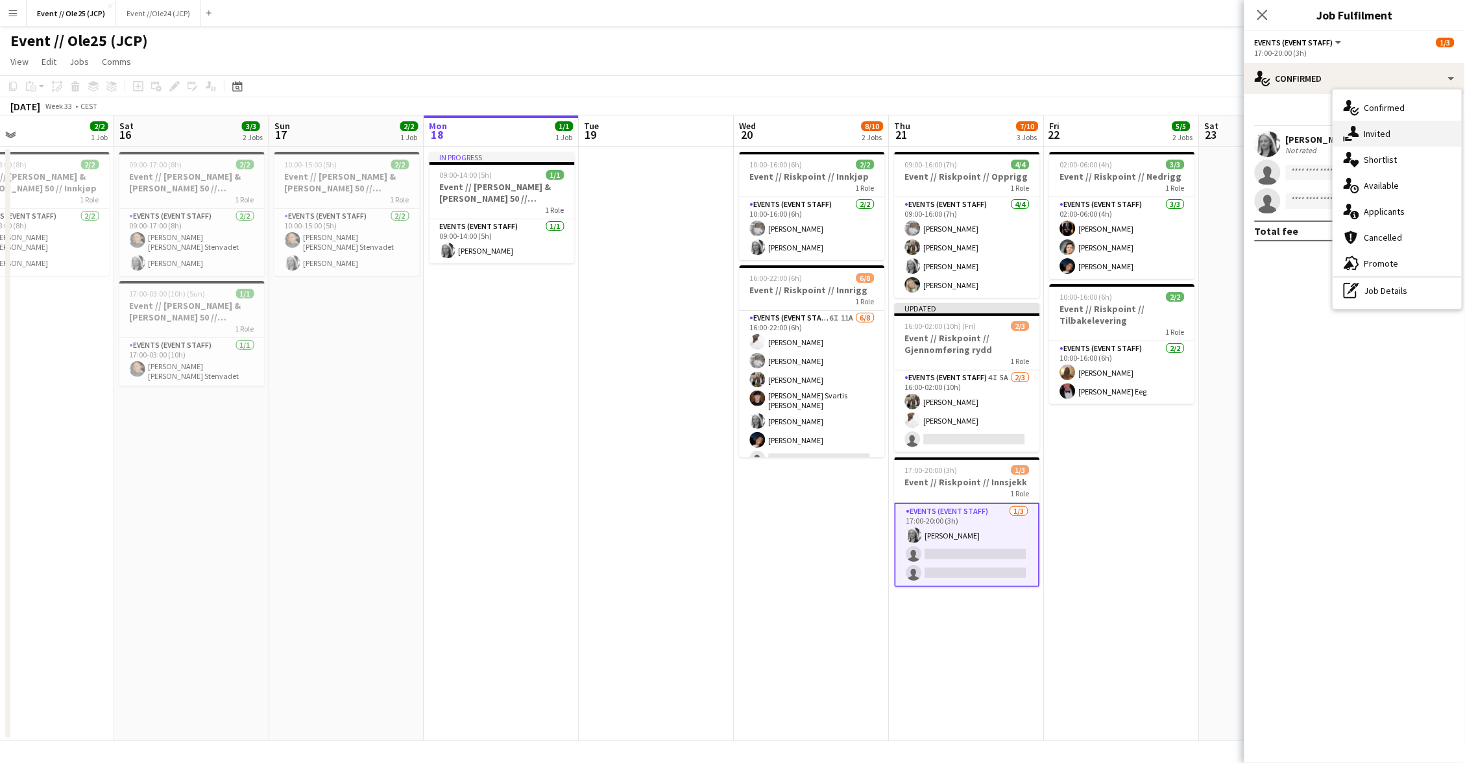
click at [1397, 129] on div "single-neutral-actions-share-1 Invited" at bounding box center [1397, 134] width 128 height 26
